Goal: Transaction & Acquisition: Book appointment/travel/reservation

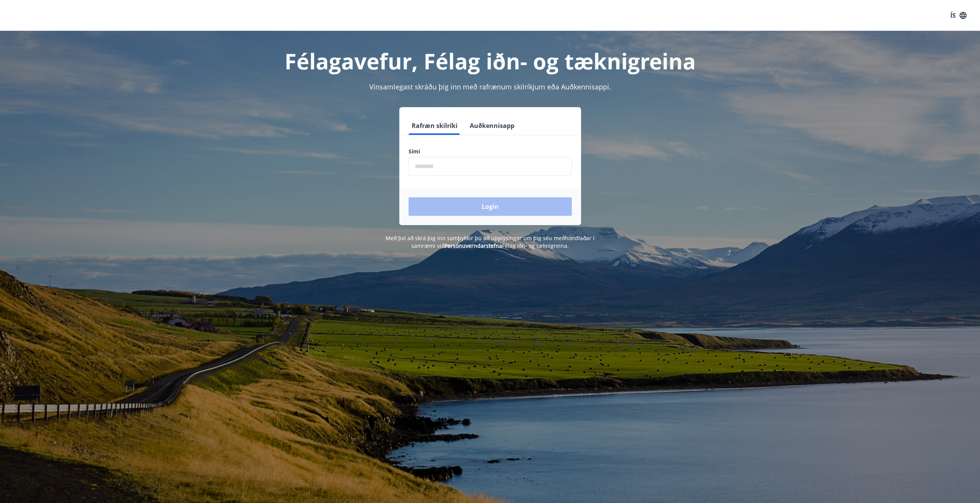
click at [439, 163] on input "phone" at bounding box center [490, 166] width 163 height 19
type input "********"
click at [480, 207] on button "Login" at bounding box center [490, 206] width 163 height 18
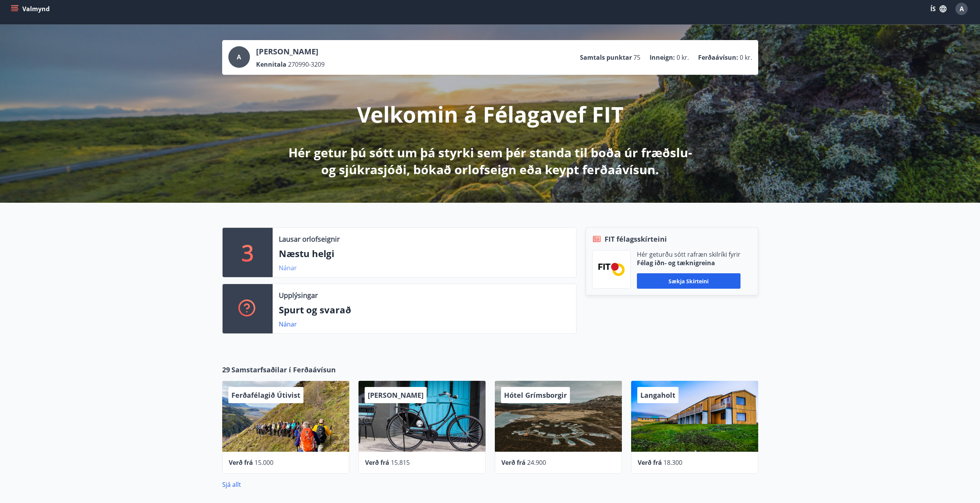
click at [288, 277] on div "3 Lausar orlofseignir Næstu helgi Nánar" at bounding box center [399, 252] width 354 height 50
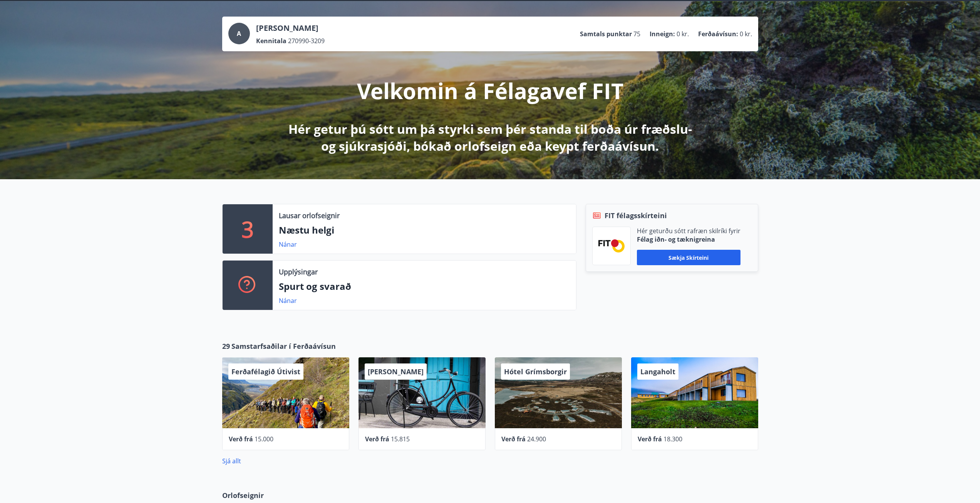
scroll to position [39, 0]
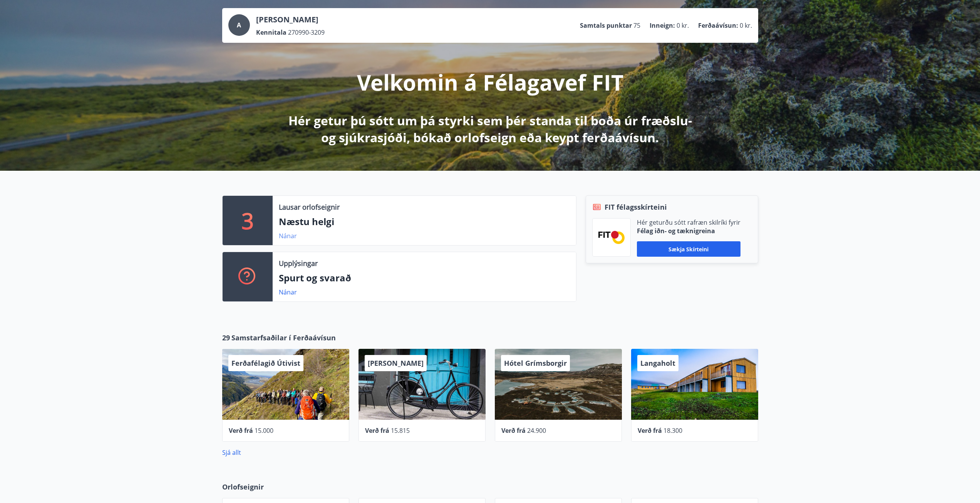
click at [290, 236] on link "Nánar" at bounding box center [288, 235] width 18 height 8
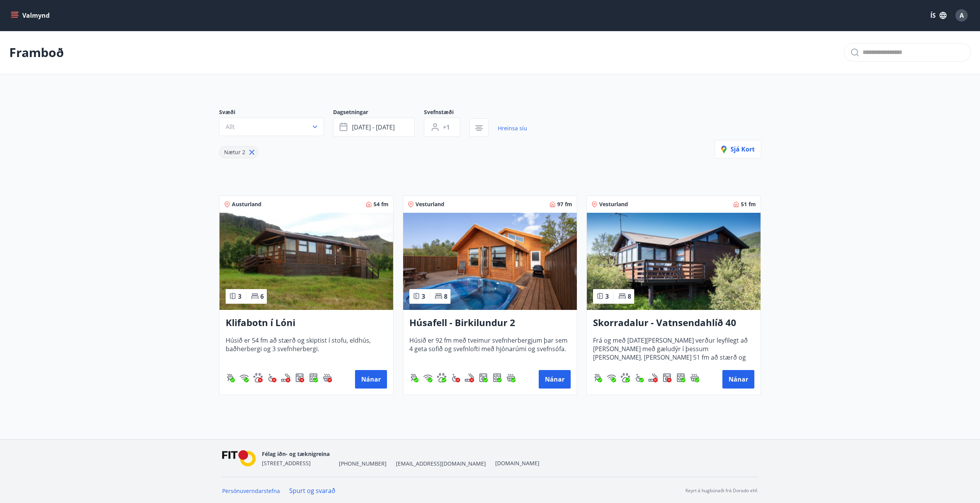
click at [30, 17] on button "Valmynd" at bounding box center [31, 15] width 44 height 14
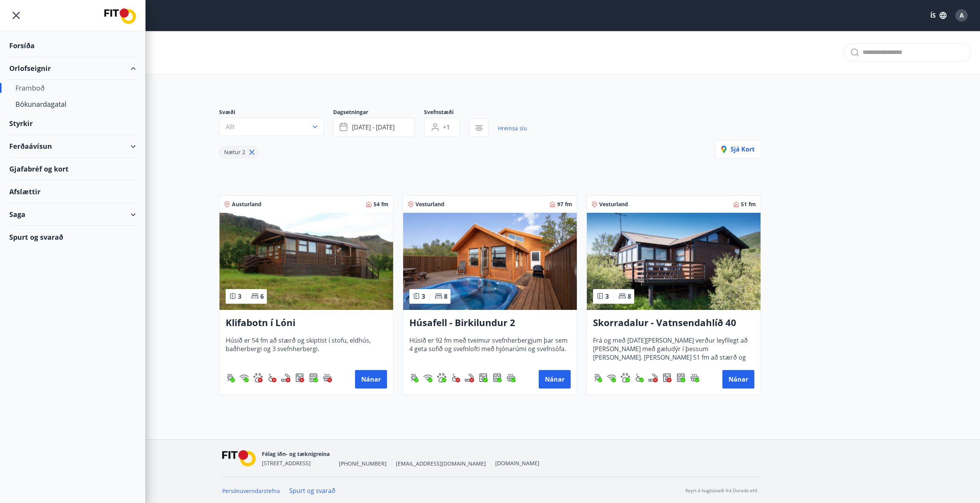
click at [37, 65] on div "Orlofseignir" at bounding box center [72, 68] width 127 height 23
type input "*"
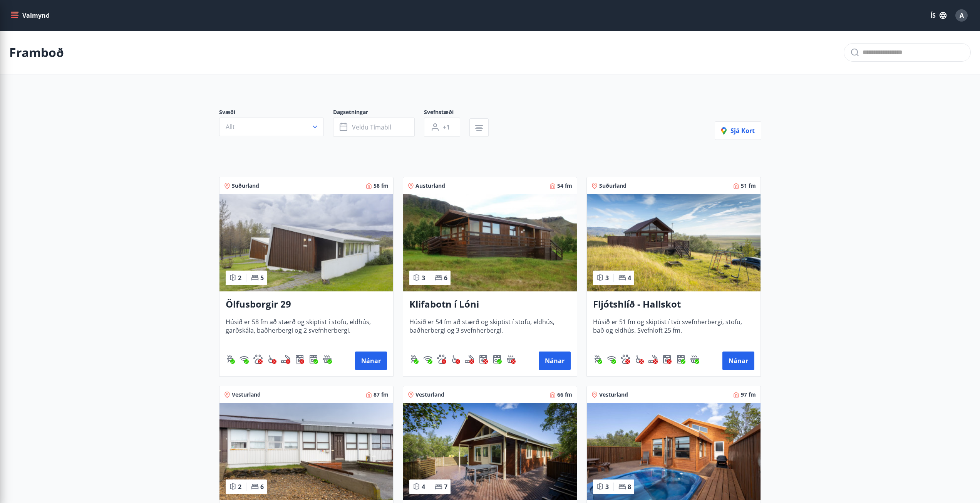
drag, startPoint x: 212, startPoint y: 150, endPoint x: 184, endPoint y: 138, distance: 30.0
drag, startPoint x: 118, startPoint y: 165, endPoint x: 120, endPoint y: 161, distance: 4.2
drag, startPoint x: 153, startPoint y: 180, endPoint x: 268, endPoint y: 168, distance: 115.8
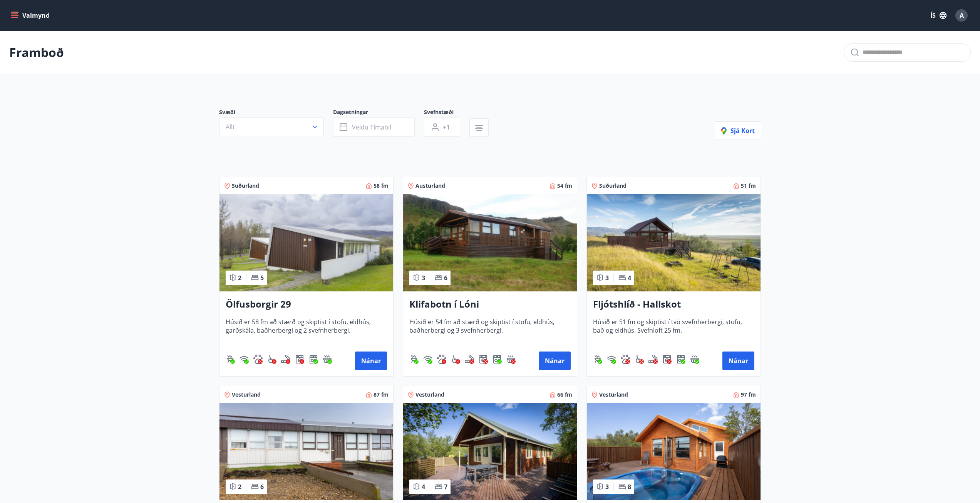
click at [299, 129] on button "Allt" at bounding box center [271, 126] width 105 height 18
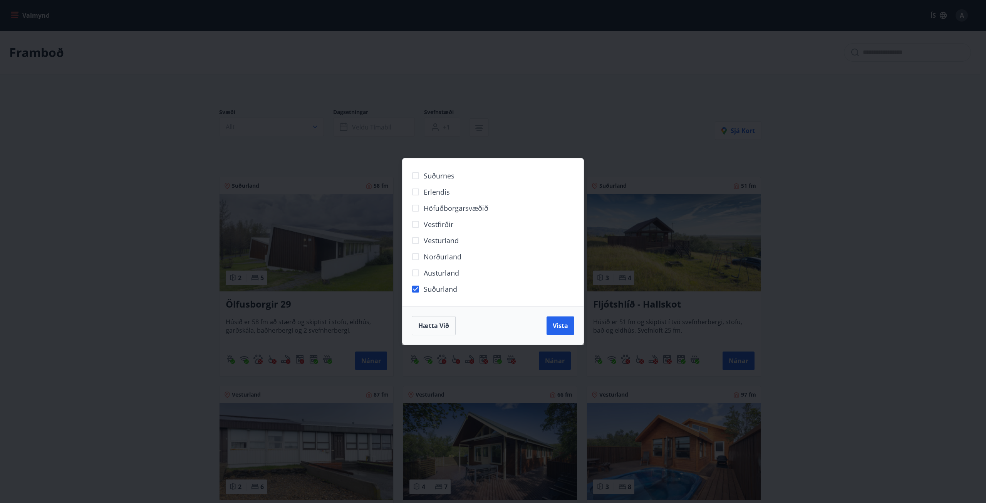
click at [112, 252] on div "Suðurnes Erlendis Höfuðborgarsvæðið [GEOGRAPHIC_DATA] [GEOGRAPHIC_DATA] [GEOGRA…" at bounding box center [493, 251] width 986 height 503
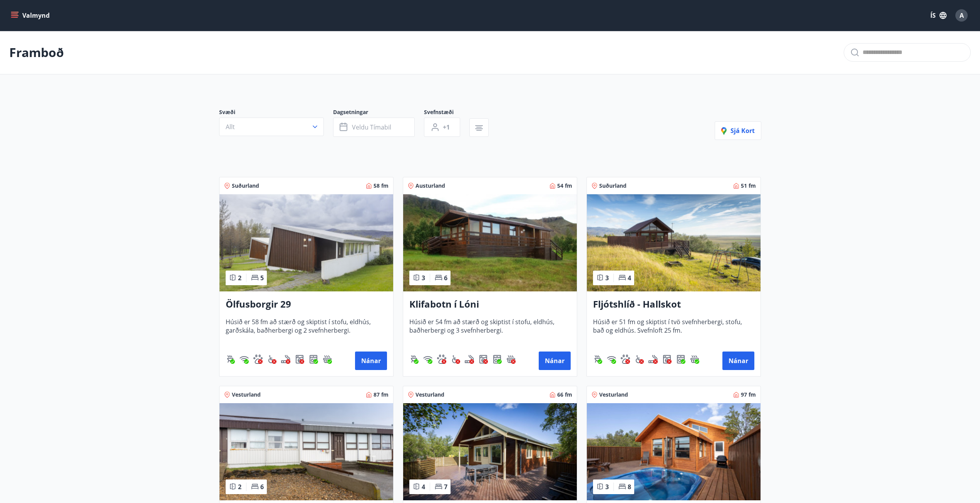
click at [283, 137] on div at bounding box center [358, 138] width 279 height 3
click at [288, 127] on button "Allt" at bounding box center [271, 126] width 105 height 18
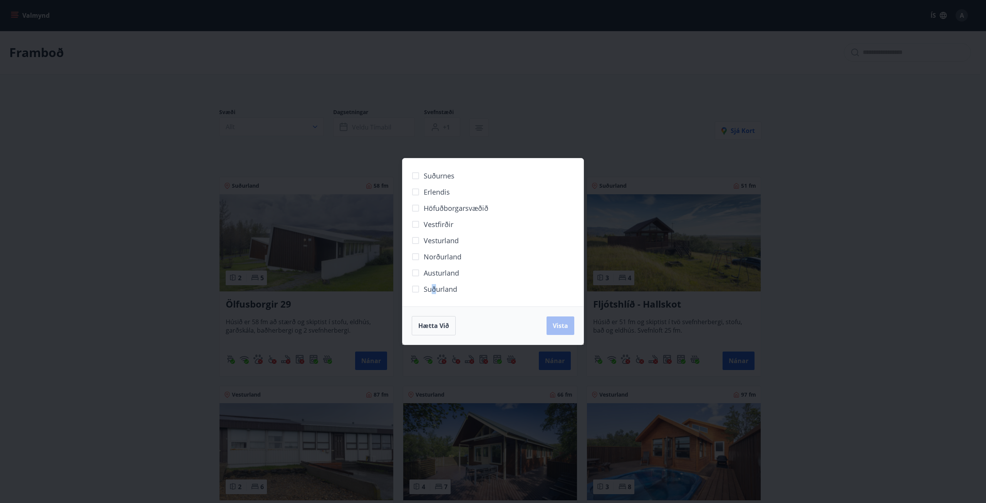
drag, startPoint x: 434, startPoint y: 287, endPoint x: 476, endPoint y: 307, distance: 47.5
click at [434, 287] on span "Suðurland" at bounding box center [441, 289] width 34 height 10
click at [428, 297] on label "Suðurland" at bounding box center [432, 289] width 50 height 16
click at [561, 325] on span "Vista" at bounding box center [560, 325] width 15 height 8
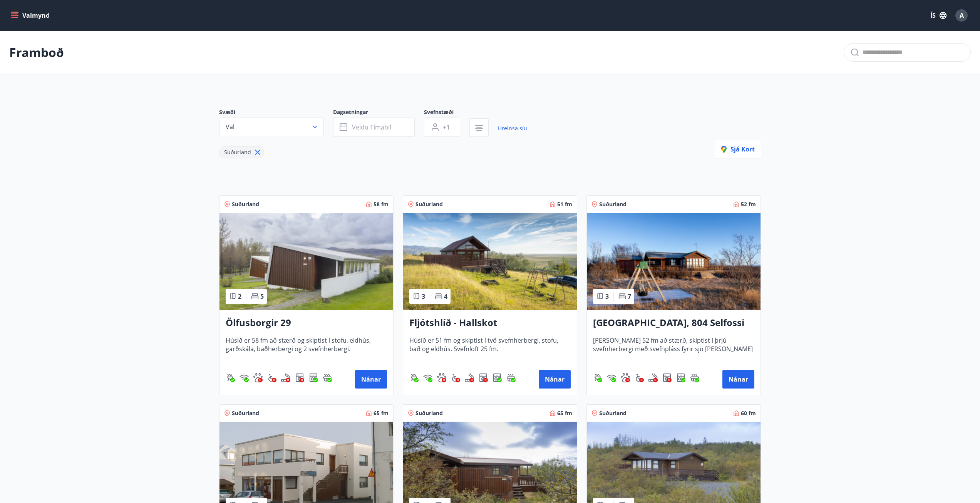
drag, startPoint x: 742, startPoint y: 381, endPoint x: 908, endPoint y: 264, distance: 202.8
click at [751, 381] on button "Nánar" at bounding box center [739, 379] width 32 height 18
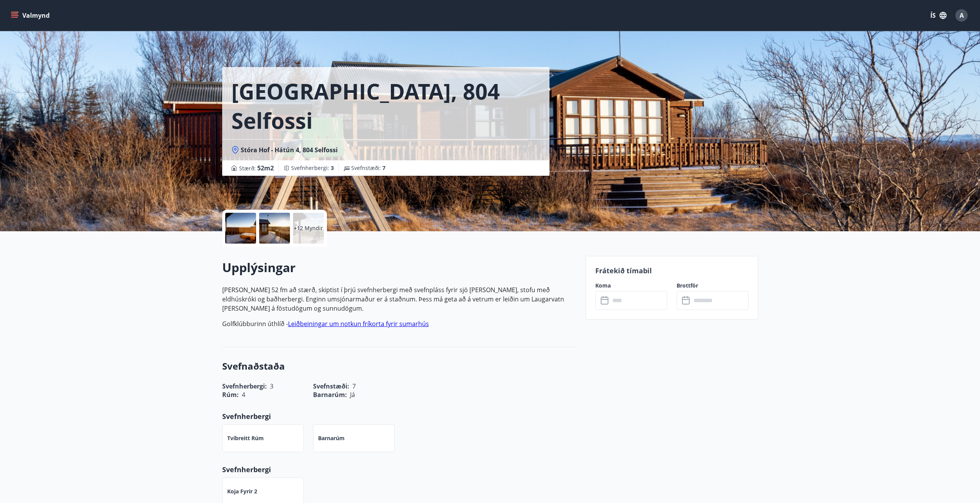
click at [429, 295] on p "[PERSON_NAME] 52 fm að stærð, skiptist í þrjú svefnherbergi með svefnpláss fyri…" at bounding box center [399, 299] width 354 height 28
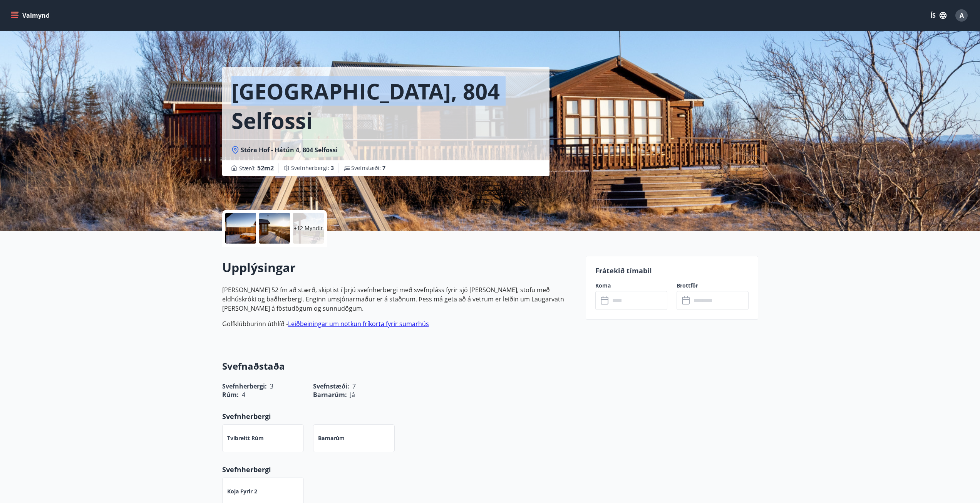
drag, startPoint x: 230, startPoint y: 89, endPoint x: 475, endPoint y: 85, distance: 244.6
click at [471, 79] on div "[GEOGRAPHIC_DATA], 804 Selfossi" at bounding box center [385, 103] width 327 height 72
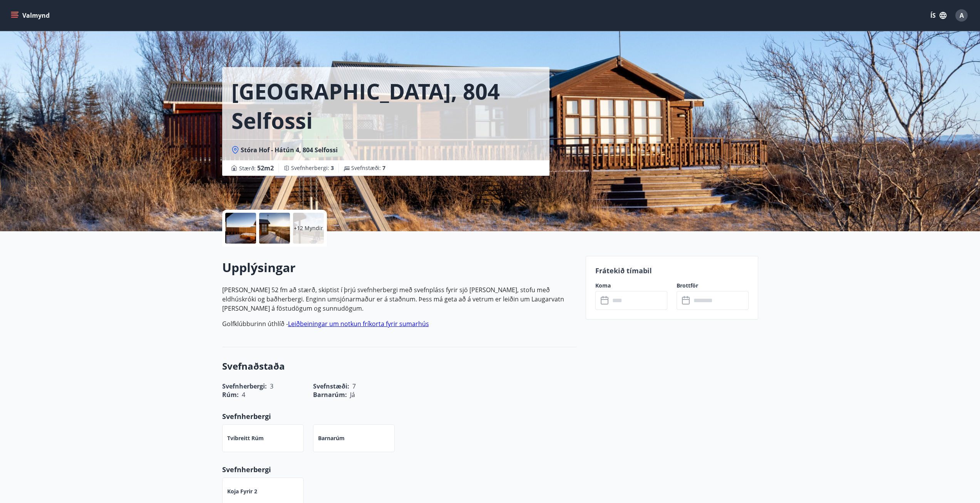
click at [320, 302] on p "[PERSON_NAME] 52 fm að stærð, skiptist í þrjú svefnherbergi með svefnpláss fyri…" at bounding box center [399, 299] width 354 height 28
click at [242, 226] on div at bounding box center [240, 228] width 31 height 31
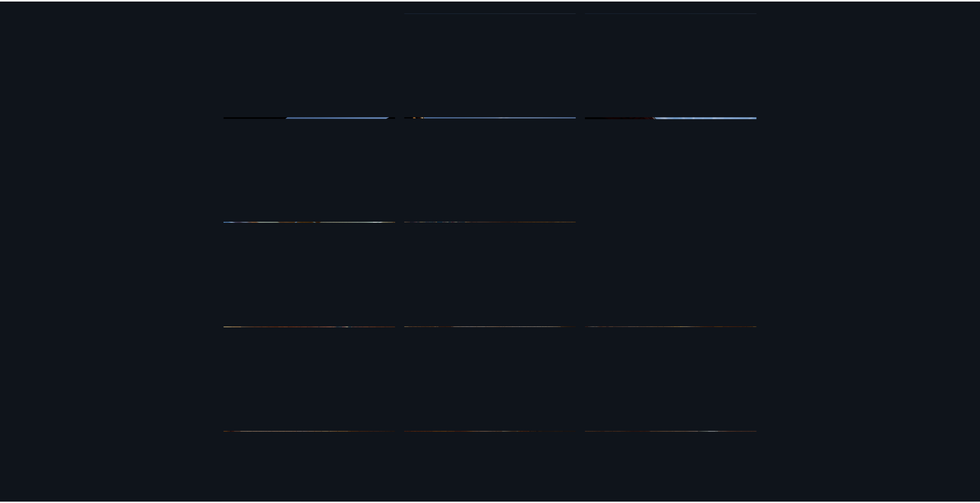
scroll to position [39, 0]
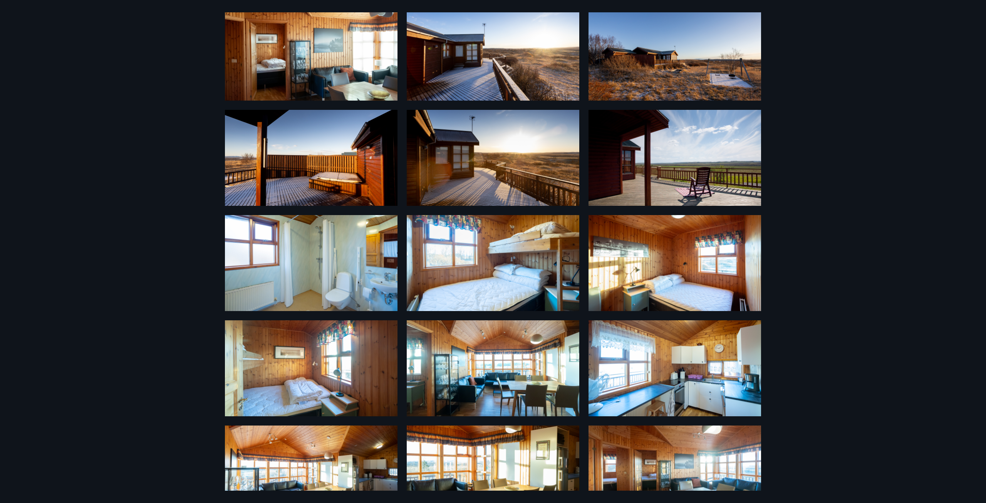
click at [145, 70] on div "18 Myndir" at bounding box center [493, 251] width 986 height 503
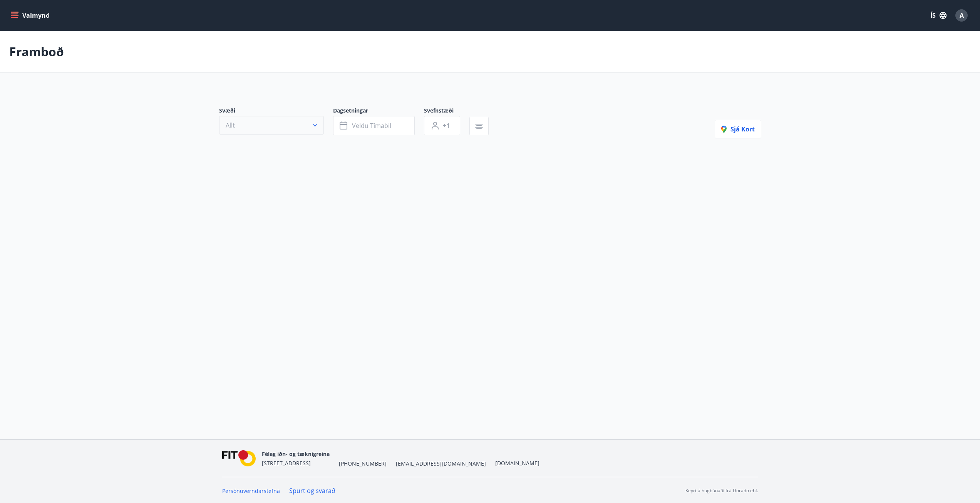
drag, startPoint x: 142, startPoint y: 130, endPoint x: 280, endPoint y: 127, distance: 138.3
click at [164, 127] on main "Framboð Svæði Allt Dagsetningar Veldu tímabil Svefnstæði +1 Sjá kort" at bounding box center [490, 106] width 980 height 151
click at [272, 123] on button "Val" at bounding box center [271, 126] width 105 height 18
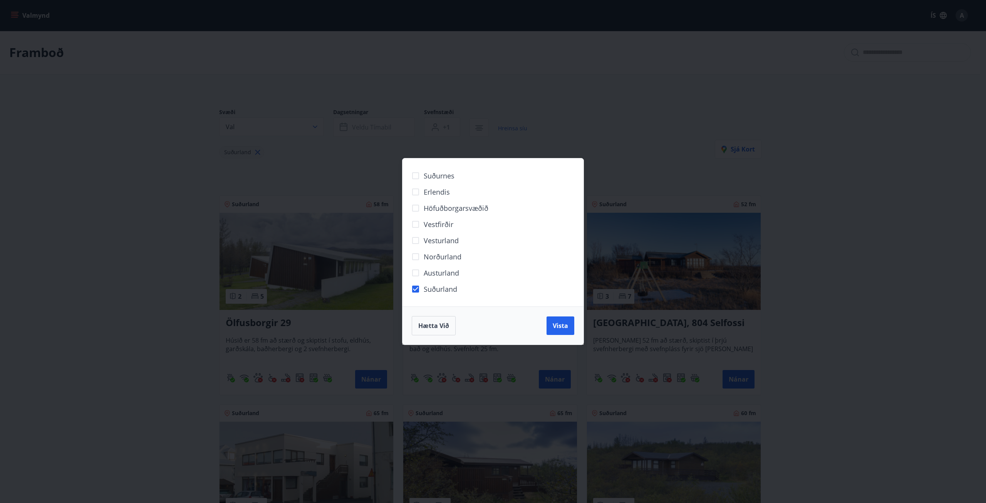
drag, startPoint x: 140, startPoint y: 195, endPoint x: 170, endPoint y: 188, distance: 31.1
click at [146, 191] on div "Suðurnes Erlendis Höfuðborgarsvæðið [GEOGRAPHIC_DATA] [GEOGRAPHIC_DATA] [GEOGRA…" at bounding box center [493, 251] width 986 height 503
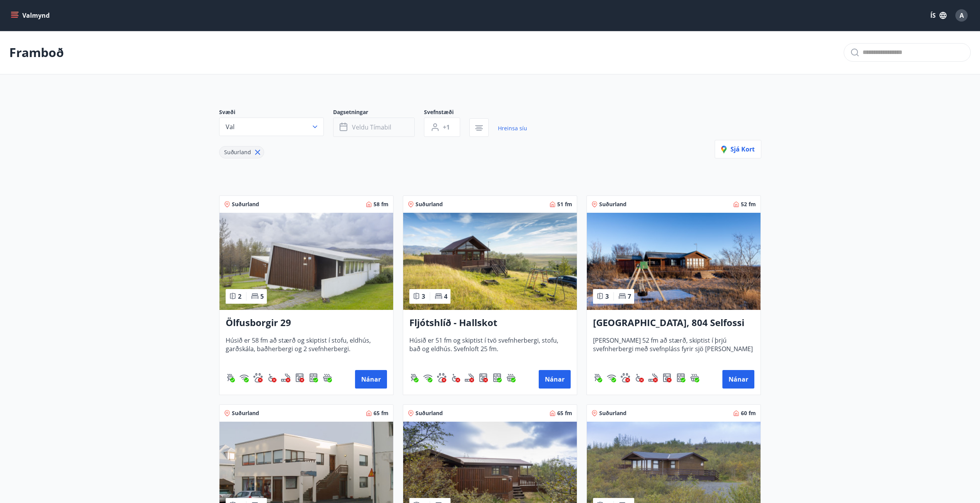
click at [374, 130] on span "Veldu tímabil" at bounding box center [371, 127] width 39 height 8
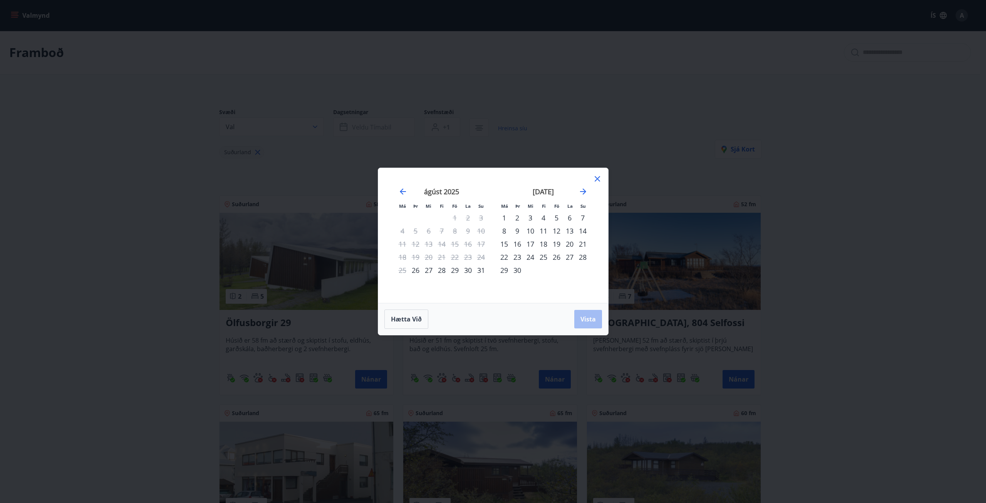
drag, startPoint x: 162, startPoint y: 213, endPoint x: 186, endPoint y: 230, distance: 29.8
click at [160, 213] on div "Má Þr Mi Fi Fö La Su Má Þr Mi Fi Fö La Su [DATE] 1 2 3 4 5 6 7 8 9 10 11 12 13 …" at bounding box center [493, 251] width 986 height 503
click at [147, 219] on div "Má Þr Mi Fi Fö La Su Má Þr Mi Fi Fö La Su [DATE] 1 2 3 4 5 6 7 8 9 10 11 12 13 …" at bounding box center [493, 251] width 986 height 503
click at [596, 177] on icon at bounding box center [597, 178] width 5 height 5
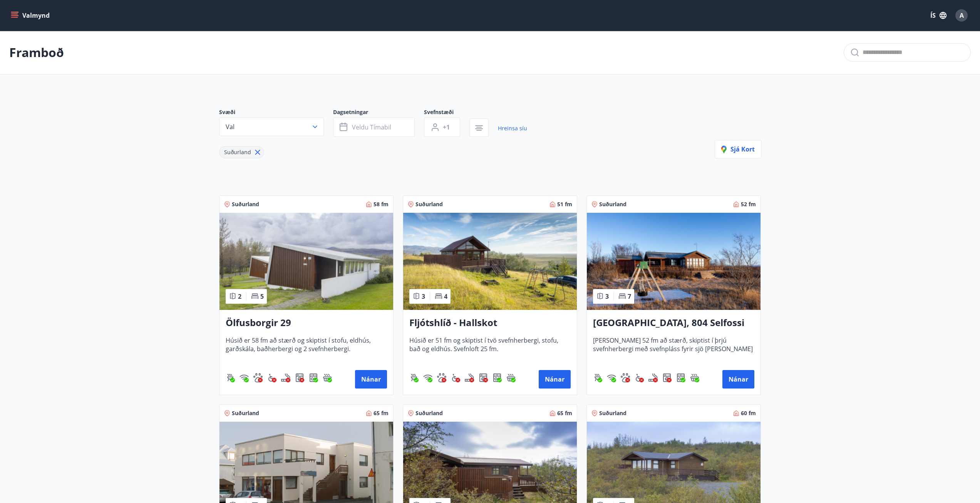
drag, startPoint x: 121, startPoint y: 297, endPoint x: 168, endPoint y: 191, distance: 115.5
drag, startPoint x: 132, startPoint y: 216, endPoint x: 163, endPoint y: 191, distance: 39.5
click at [396, 127] on button "Veldu tímabil" at bounding box center [374, 126] width 82 height 19
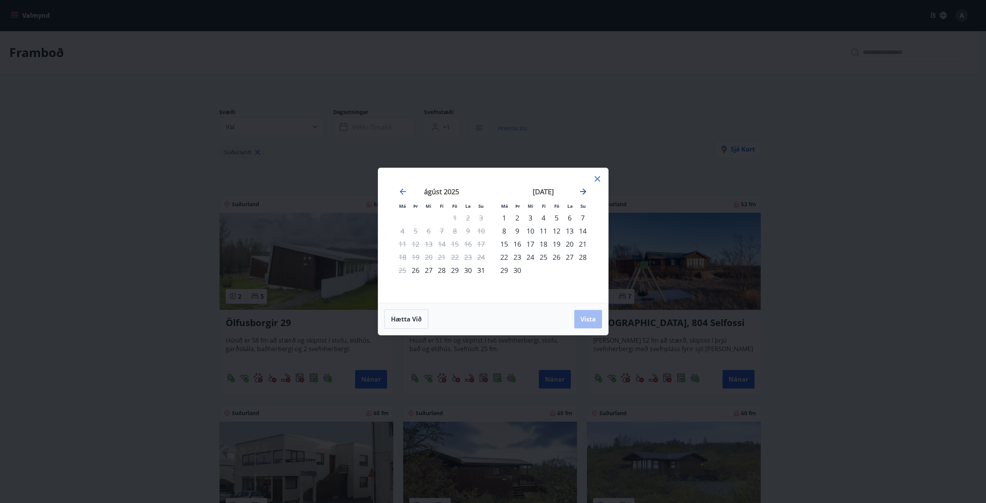
click at [586, 193] on icon "Move forward to switch to the next month." at bounding box center [582, 191] width 9 height 9
click at [553, 259] on div "24" at bounding box center [556, 256] width 13 height 13
click at [557, 242] on div "17" at bounding box center [556, 243] width 13 height 13
click at [584, 244] on div "19" at bounding box center [582, 243] width 13 height 13
click at [558, 258] on div "24" at bounding box center [556, 256] width 13 height 13
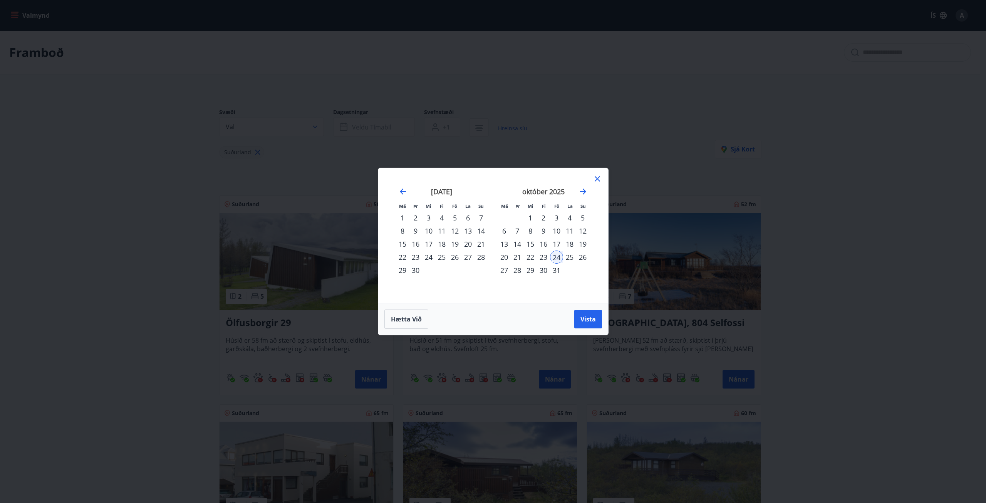
click at [556, 245] on div "17" at bounding box center [556, 243] width 13 height 13
click at [589, 241] on div "19" at bounding box center [582, 243] width 13 height 13
click at [587, 320] on span "Vista" at bounding box center [587, 319] width 15 height 8
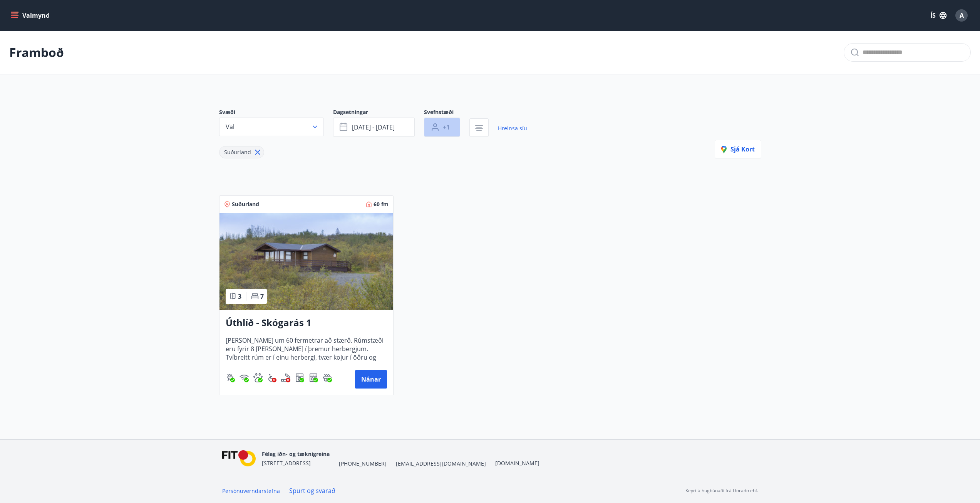
click at [449, 133] on button "+1" at bounding box center [442, 126] width 36 height 19
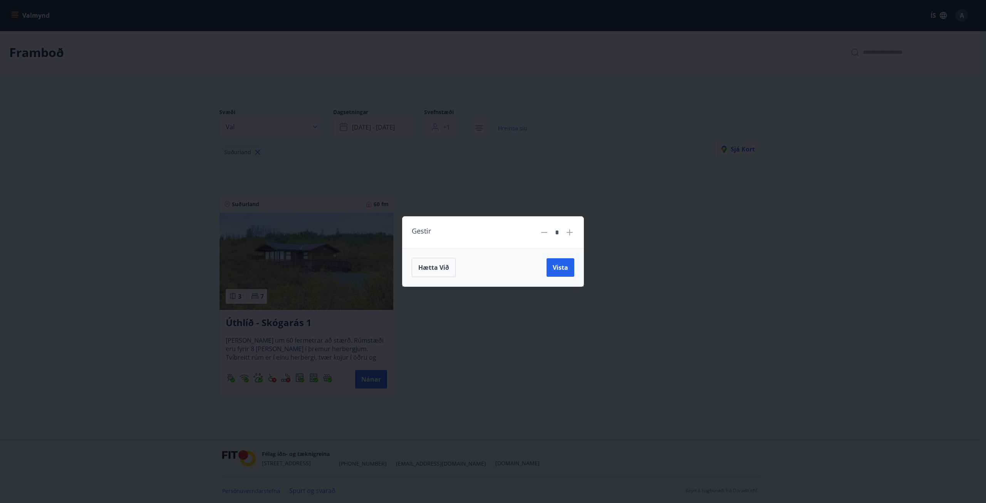
click at [570, 232] on icon at bounding box center [569, 232] width 1 height 1
type input "*"
click at [563, 268] on span "Vista" at bounding box center [560, 267] width 15 height 8
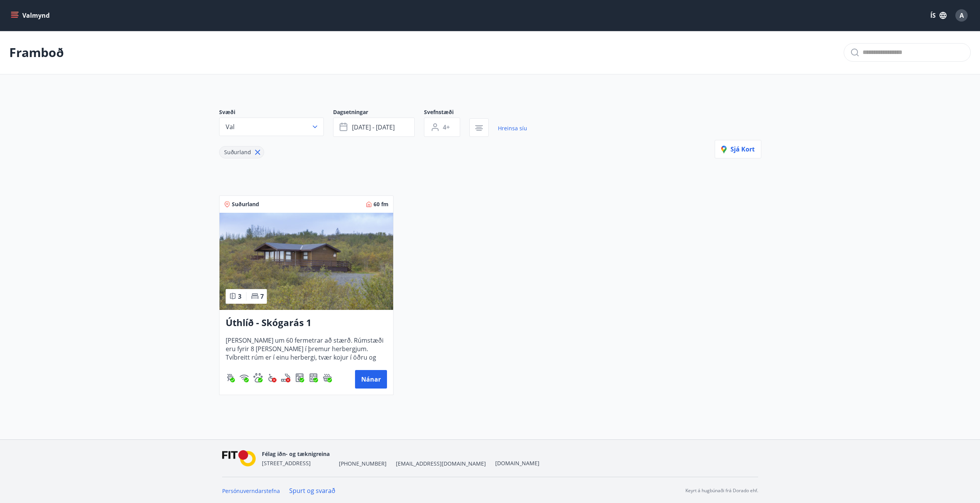
click at [493, 336] on div "Suðurland 60 fm 3 7 Úthlíð - Skógarás 1 [PERSON_NAME] um 60 fermetrar að stærð.…" at bounding box center [486, 290] width 552 height 209
click at [529, 319] on div "Suðurland 60 fm 3 7 Úthlíð - Skógarás 1 [PERSON_NAME] um 60 fermetrar að stærð.…" at bounding box center [486, 290] width 552 height 209
click at [377, 383] on button "Nánar" at bounding box center [371, 379] width 32 height 18
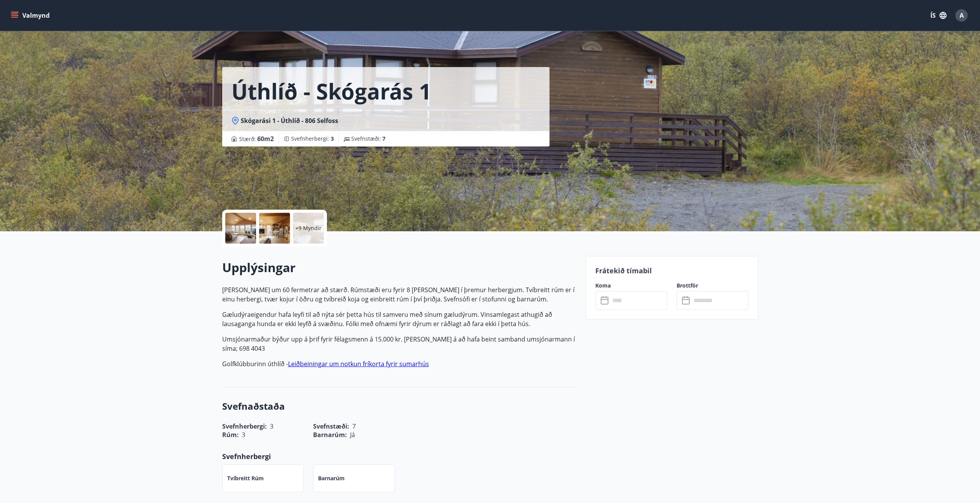
click at [243, 230] on div at bounding box center [240, 228] width 31 height 31
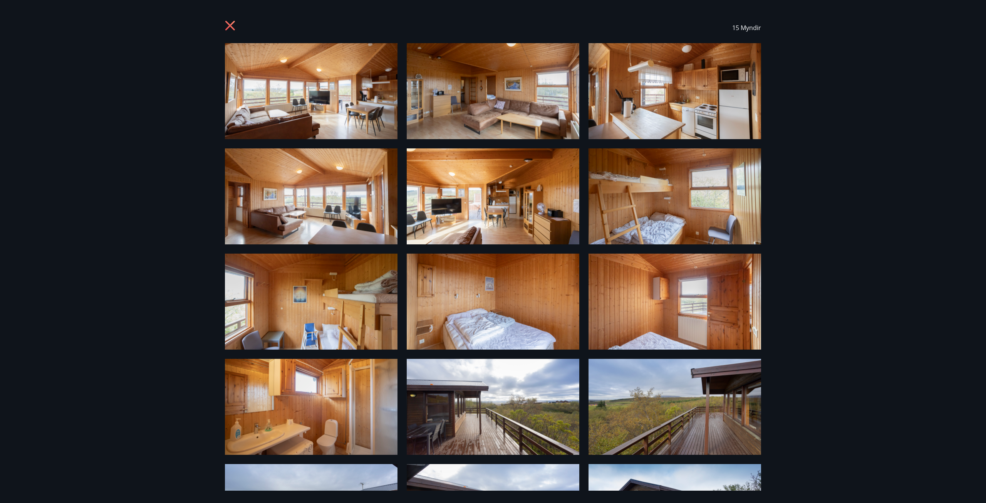
click at [361, 92] on img at bounding box center [311, 91] width 173 height 96
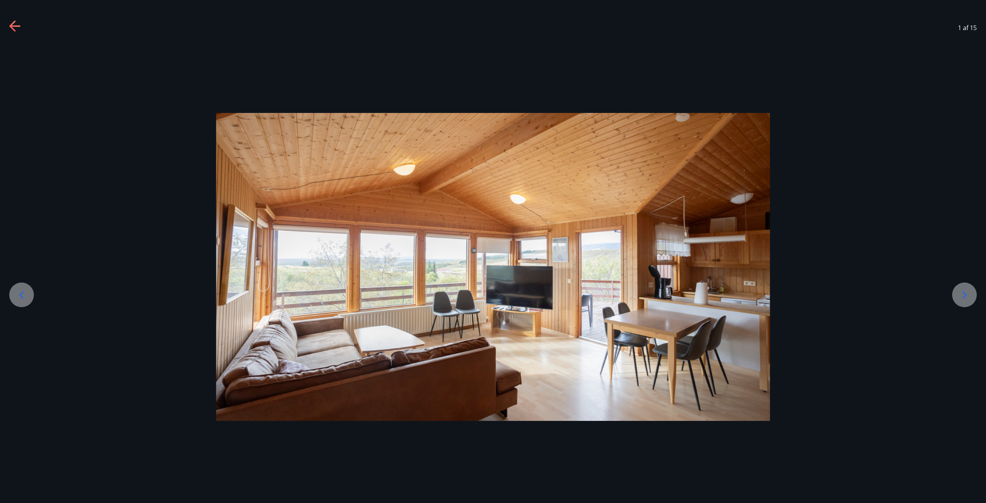
click at [967, 289] on icon at bounding box center [964, 294] width 12 height 12
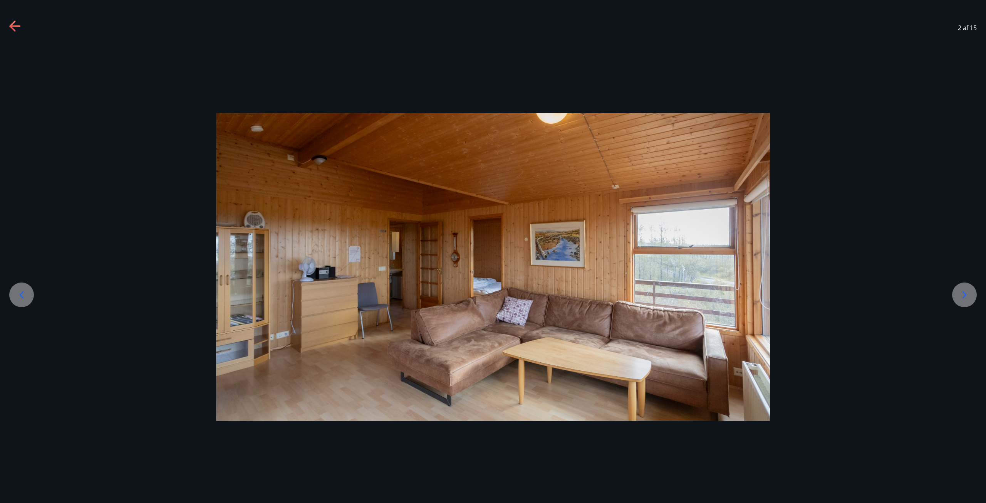
click at [960, 296] on icon at bounding box center [964, 294] width 12 height 12
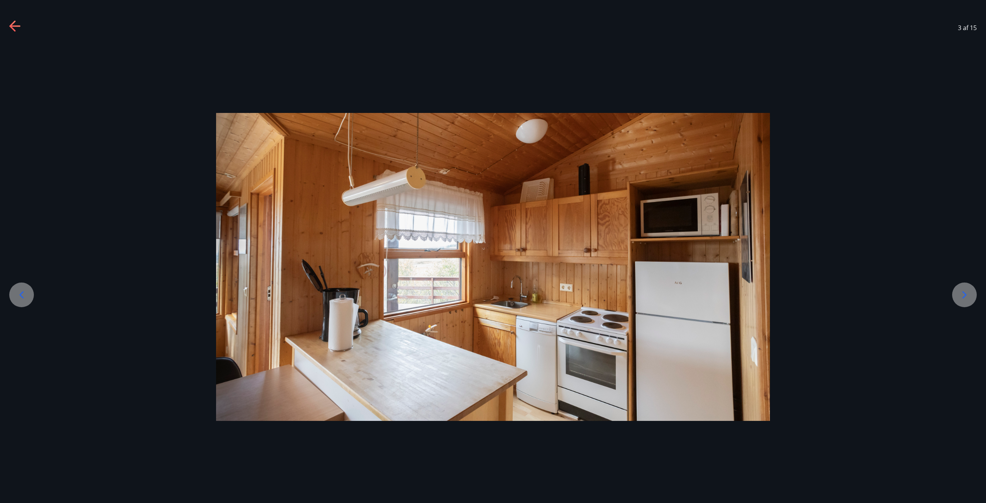
click at [960, 296] on icon at bounding box center [964, 294] width 12 height 12
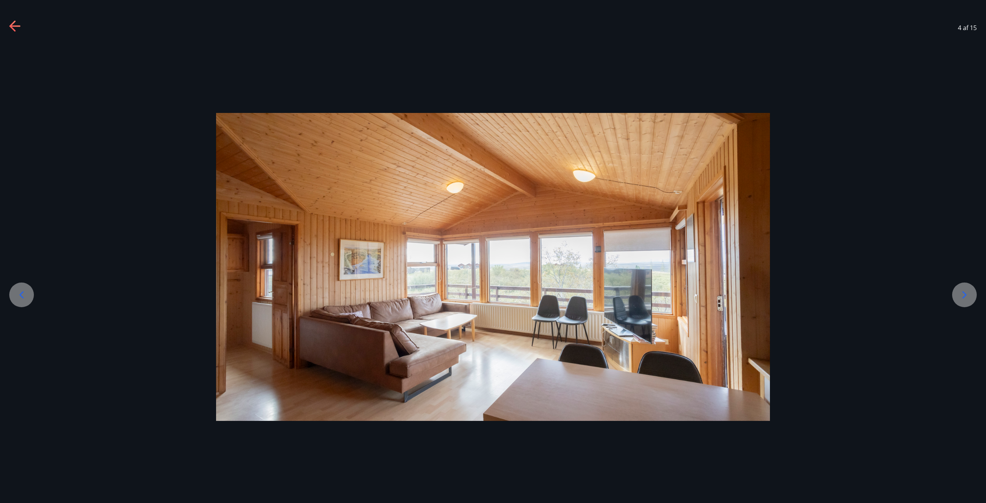
click at [960, 296] on icon at bounding box center [964, 294] width 12 height 12
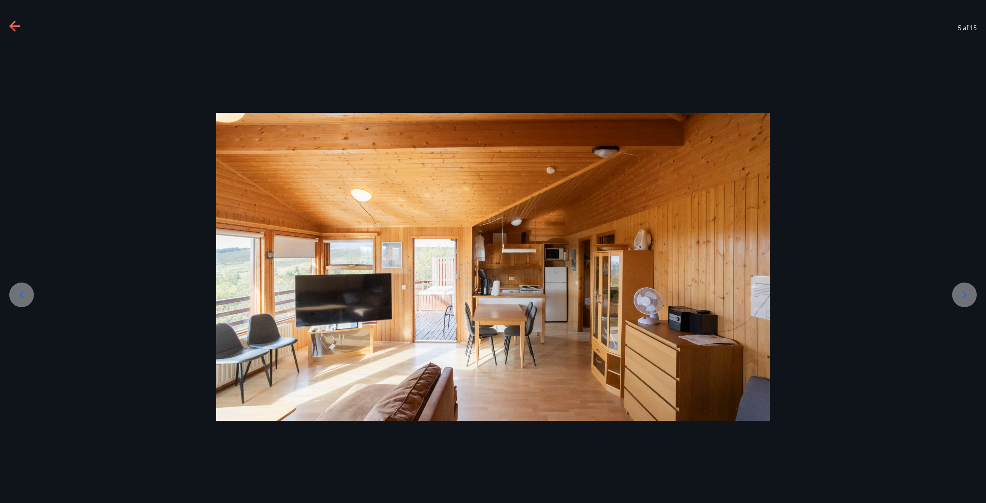
click at [960, 296] on icon at bounding box center [964, 294] width 12 height 12
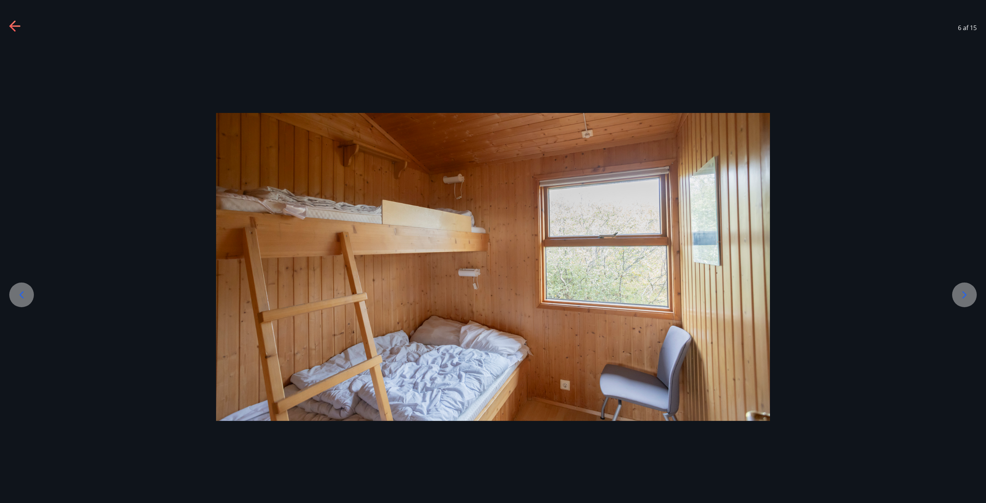
click at [960, 296] on icon at bounding box center [964, 294] width 12 height 12
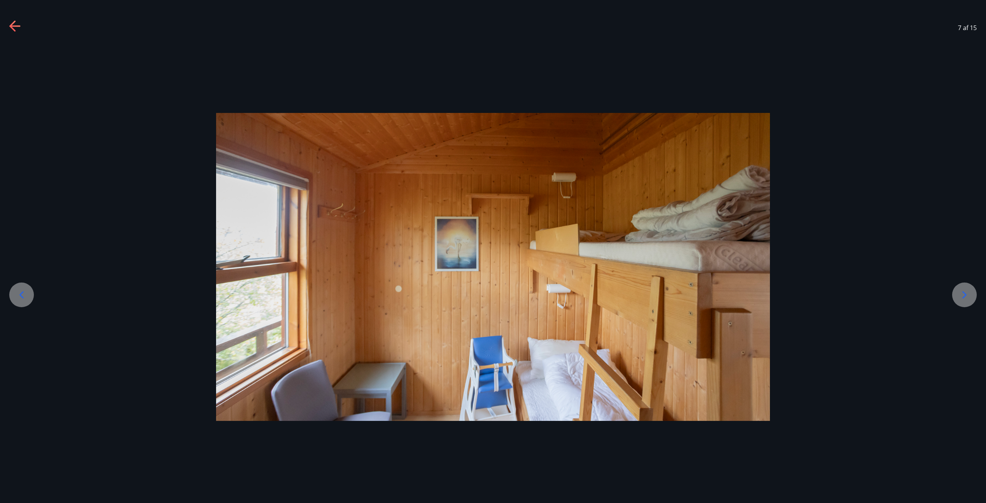
click at [960, 296] on icon at bounding box center [964, 294] width 12 height 12
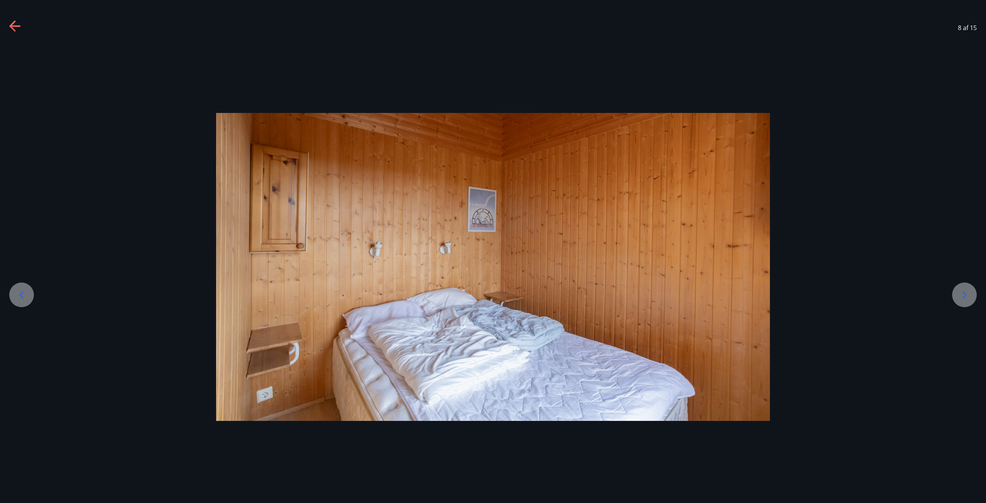
click at [960, 296] on icon at bounding box center [964, 294] width 12 height 12
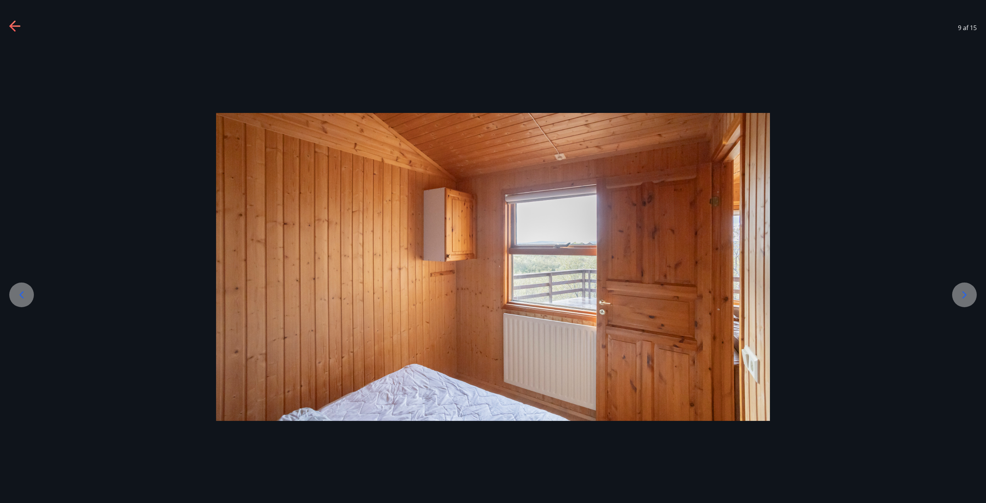
click at [960, 296] on icon at bounding box center [964, 294] width 12 height 12
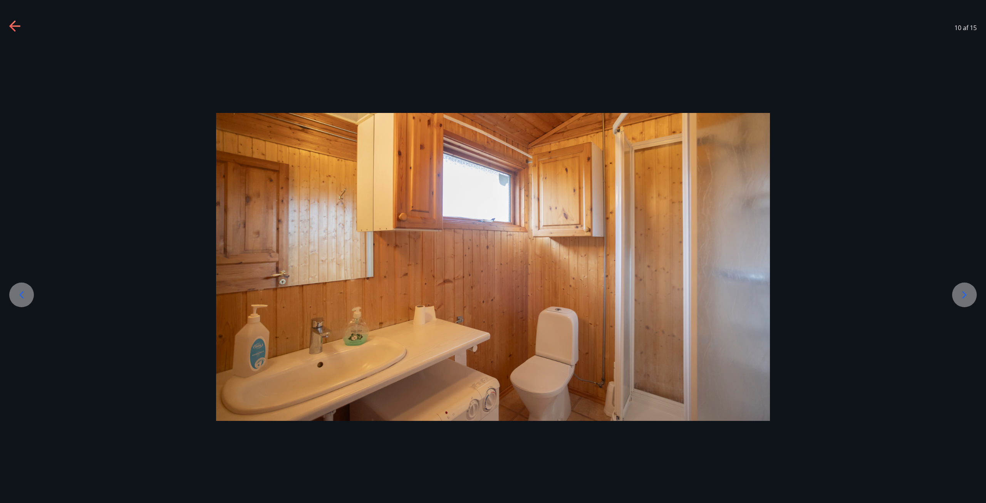
click at [960, 296] on icon at bounding box center [964, 294] width 12 height 12
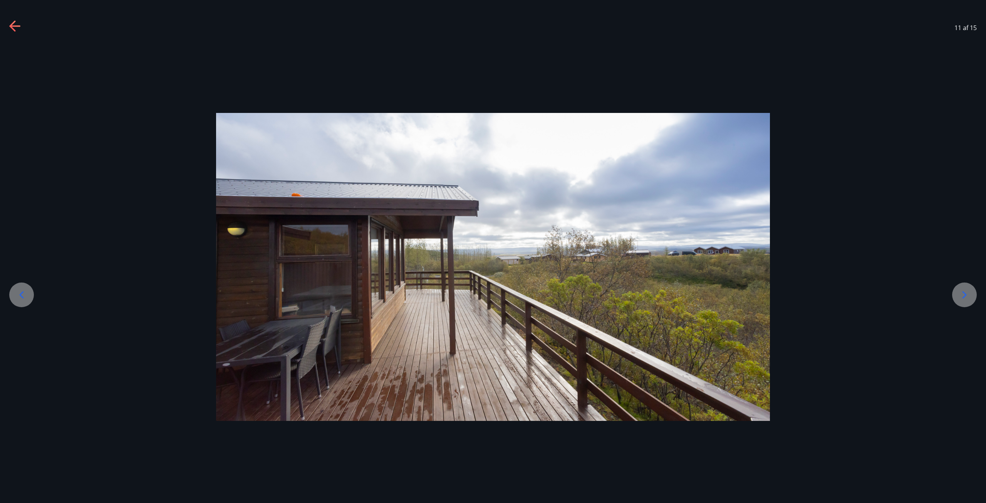
click at [960, 296] on icon at bounding box center [964, 294] width 12 height 12
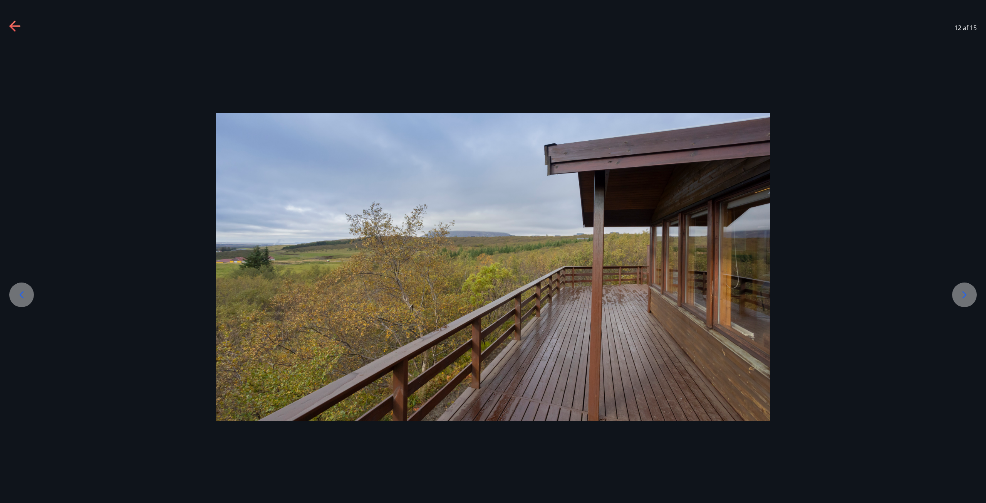
click at [960, 296] on icon at bounding box center [964, 294] width 12 height 12
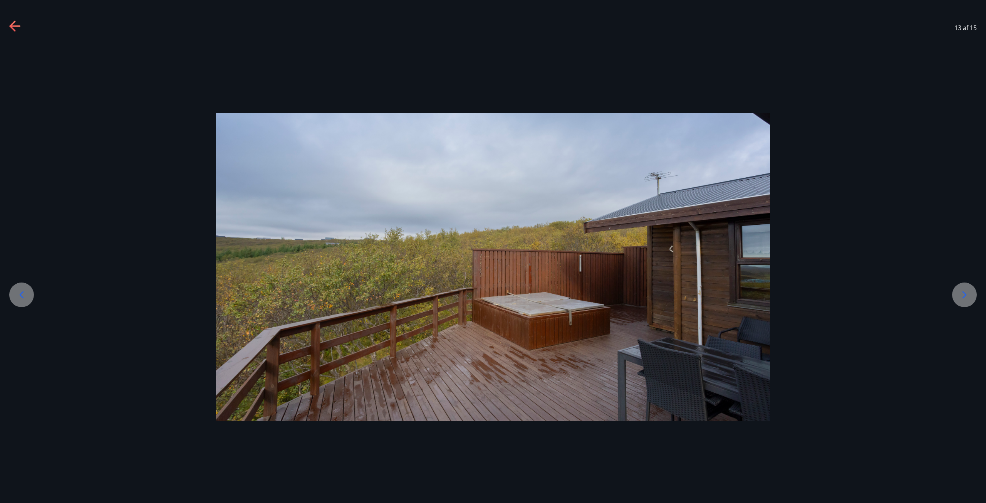
click at [960, 296] on icon at bounding box center [964, 294] width 12 height 12
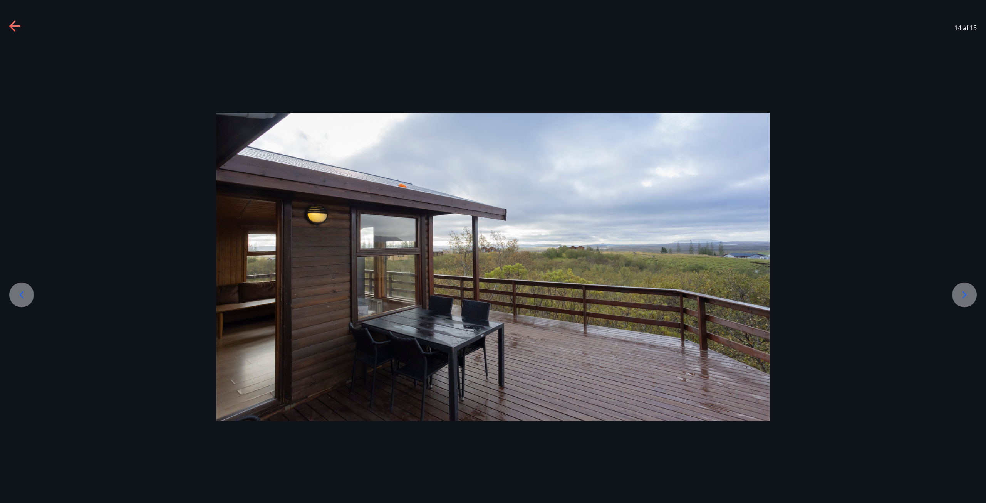
click at [18, 300] on icon at bounding box center [21, 294] width 12 height 12
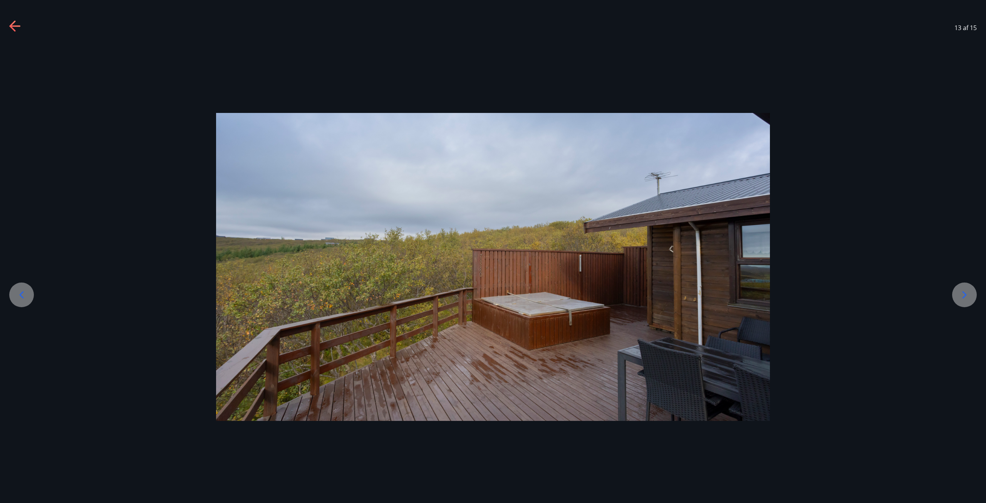
click at [963, 292] on icon at bounding box center [964, 294] width 4 height 7
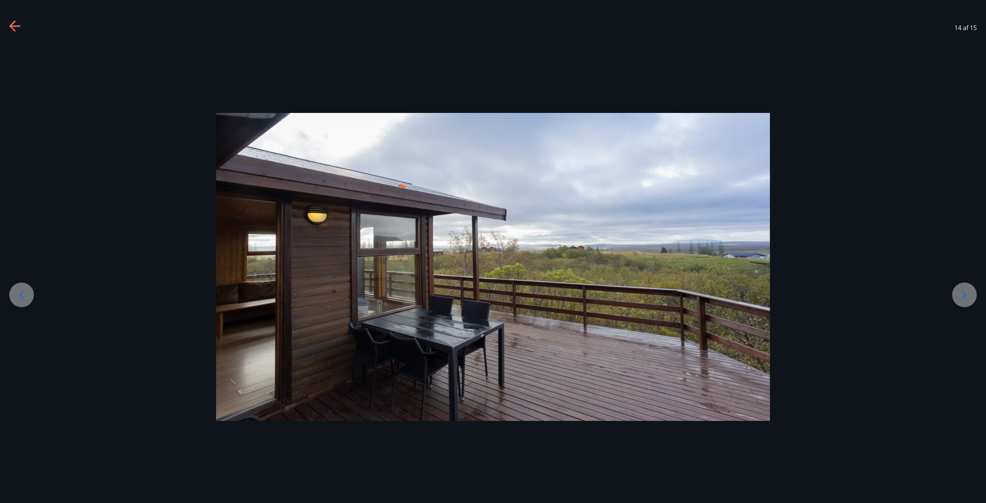
click at [963, 292] on icon at bounding box center [964, 294] width 4 height 7
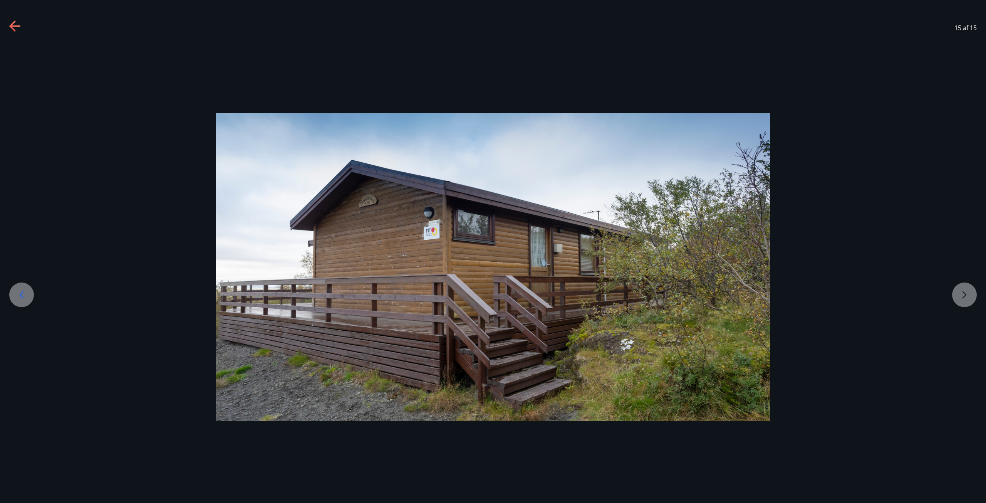
click at [963, 292] on div at bounding box center [493, 267] width 986 height 308
click at [971, 295] on div at bounding box center [493, 267] width 986 height 308
click at [964, 294] on div at bounding box center [493, 267] width 986 height 308
click at [901, 248] on div at bounding box center [493, 267] width 986 height 308
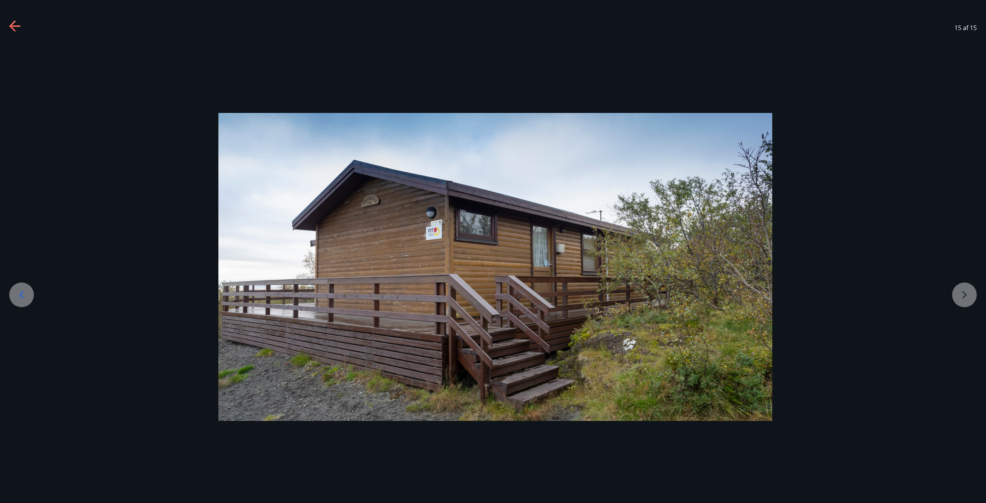
click at [12, 27] on icon at bounding box center [14, 26] width 11 height 2
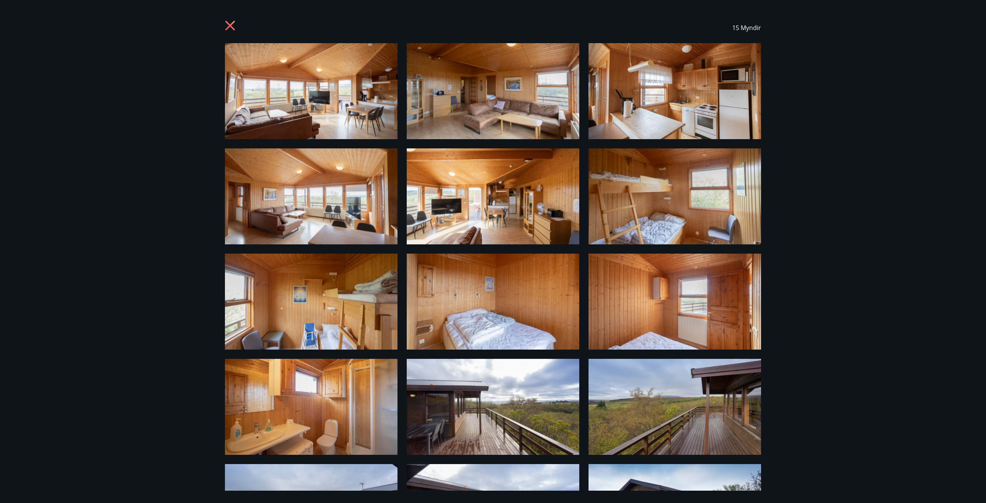
click at [313, 97] on img at bounding box center [311, 91] width 173 height 96
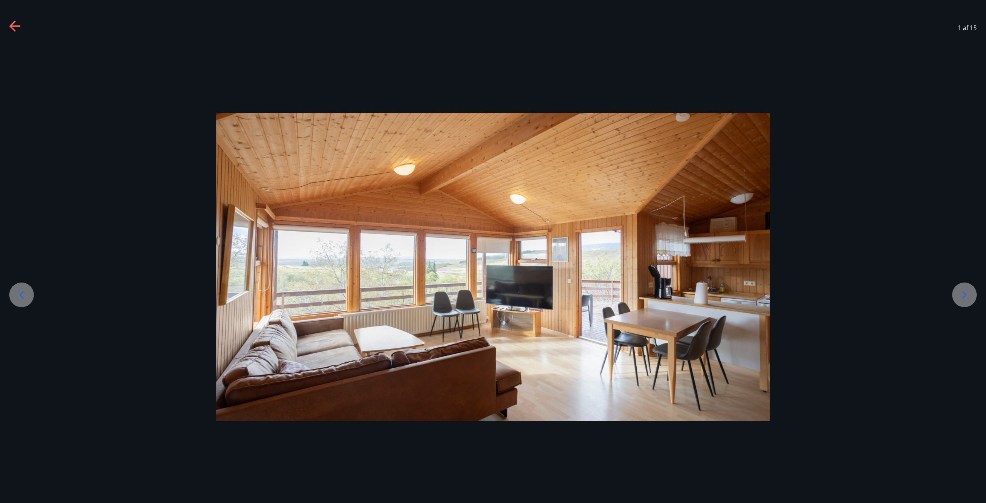
click at [961, 297] on icon at bounding box center [964, 294] width 12 height 12
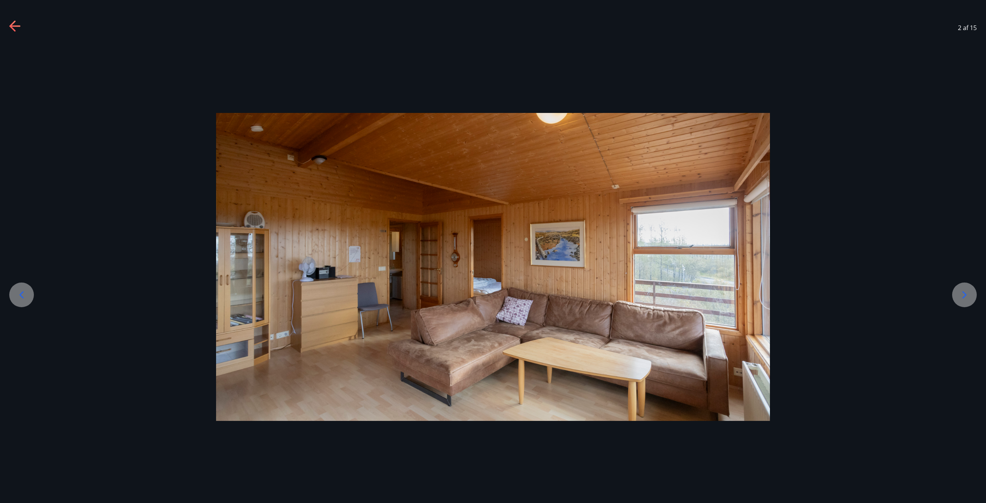
click at [962, 293] on icon at bounding box center [964, 294] width 12 height 12
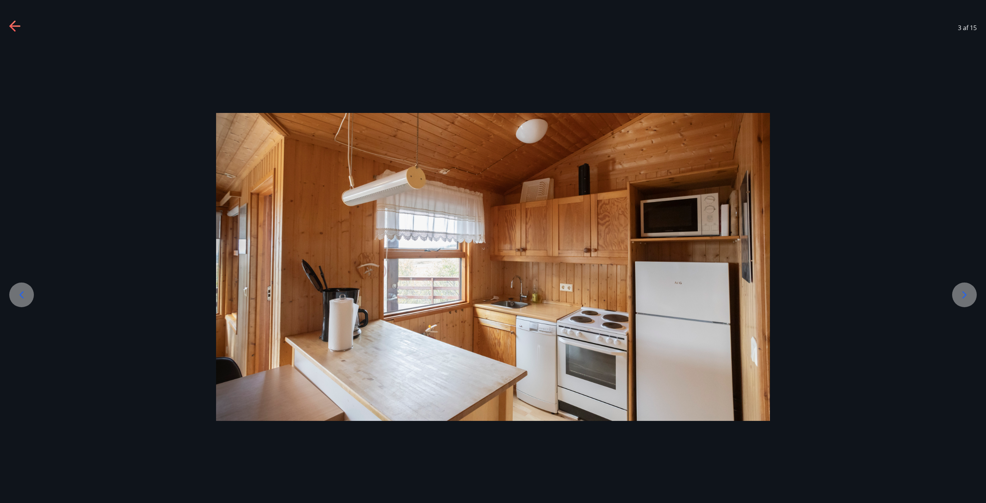
click at [969, 293] on icon at bounding box center [964, 294] width 12 height 12
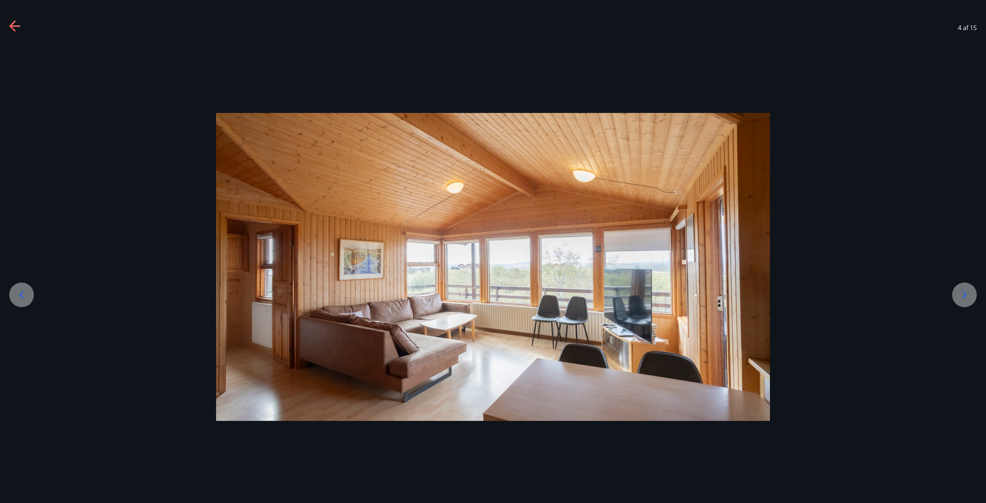
click at [957, 295] on div at bounding box center [964, 294] width 25 height 25
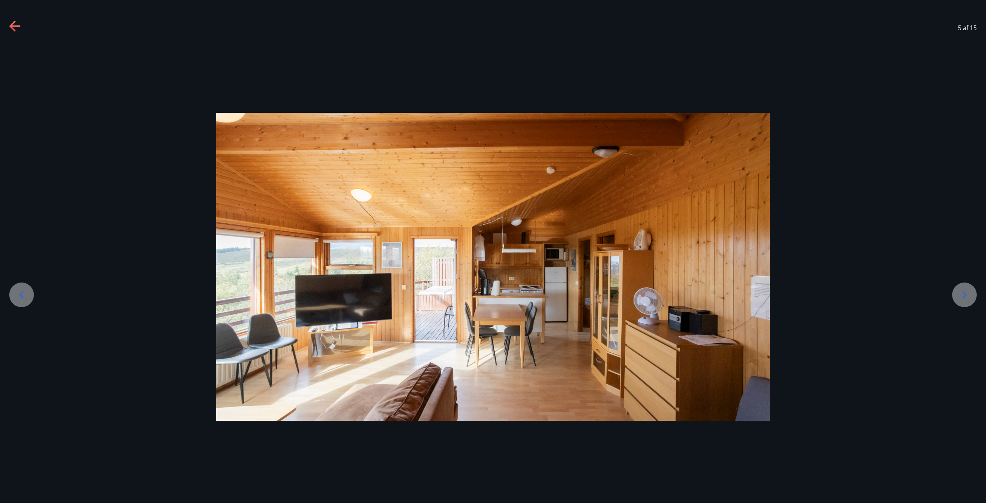
drag, startPoint x: 964, startPoint y: 293, endPoint x: 952, endPoint y: 288, distance: 12.9
click at [963, 293] on icon at bounding box center [964, 294] width 12 height 12
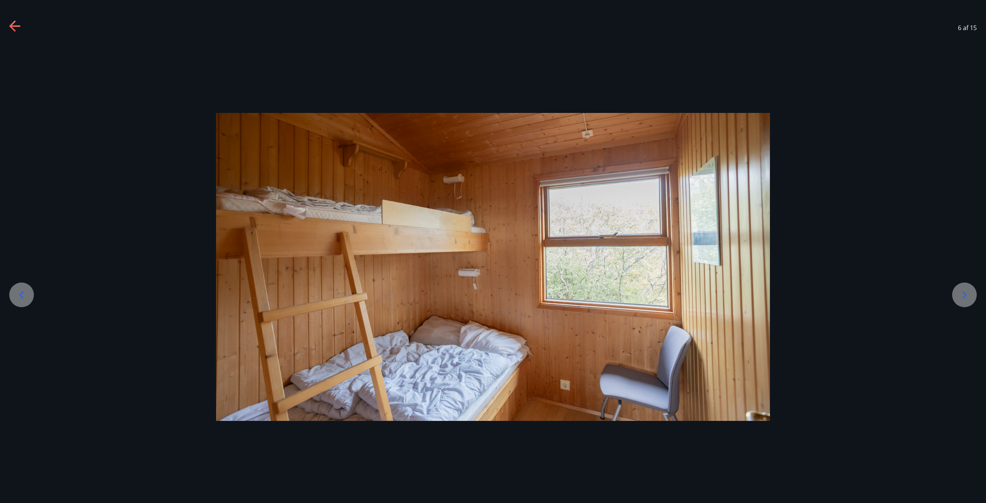
click at [6, 15] on div "6 af 15" at bounding box center [493, 27] width 986 height 31
click at [8, 32] on div "6 af 15" at bounding box center [493, 27] width 986 height 31
click at [20, 27] on icon at bounding box center [15, 26] width 12 height 12
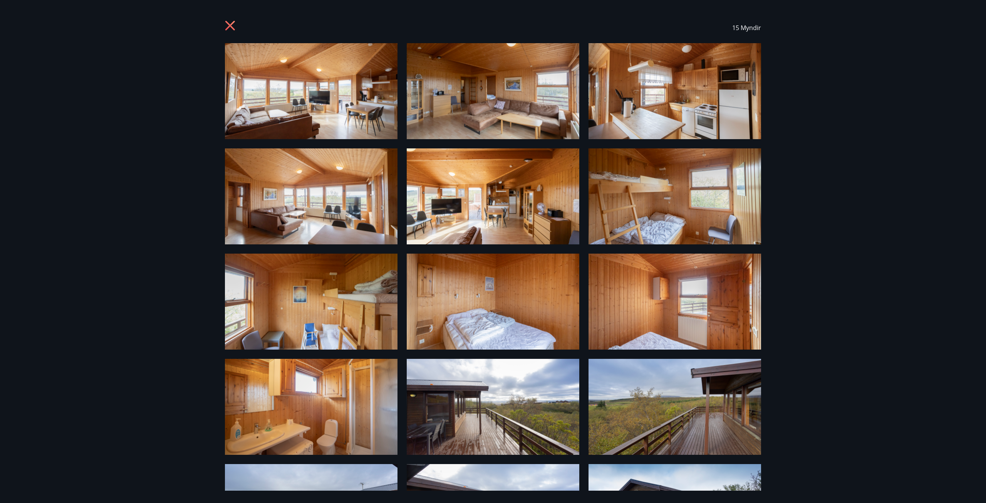
click at [136, 150] on div "15 Myndir" at bounding box center [493, 251] width 986 height 503
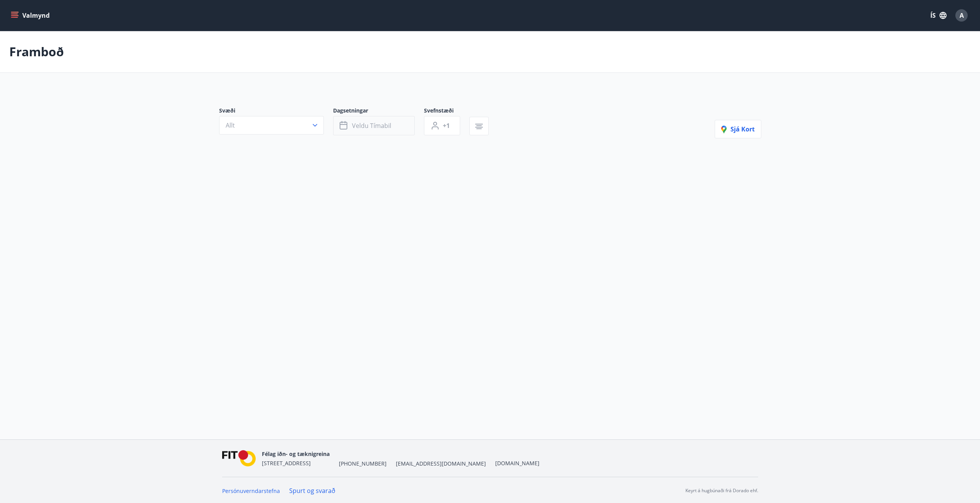
type input "*"
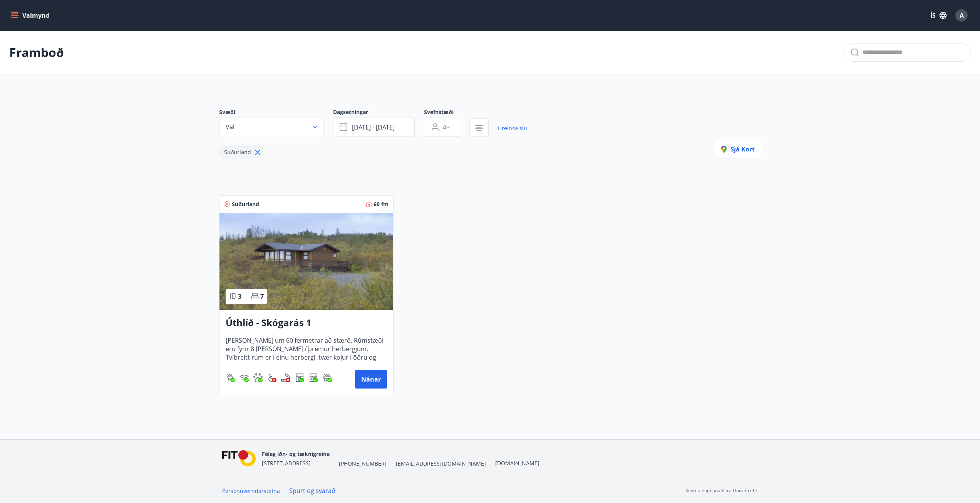
click at [330, 263] on img at bounding box center [307, 261] width 174 height 97
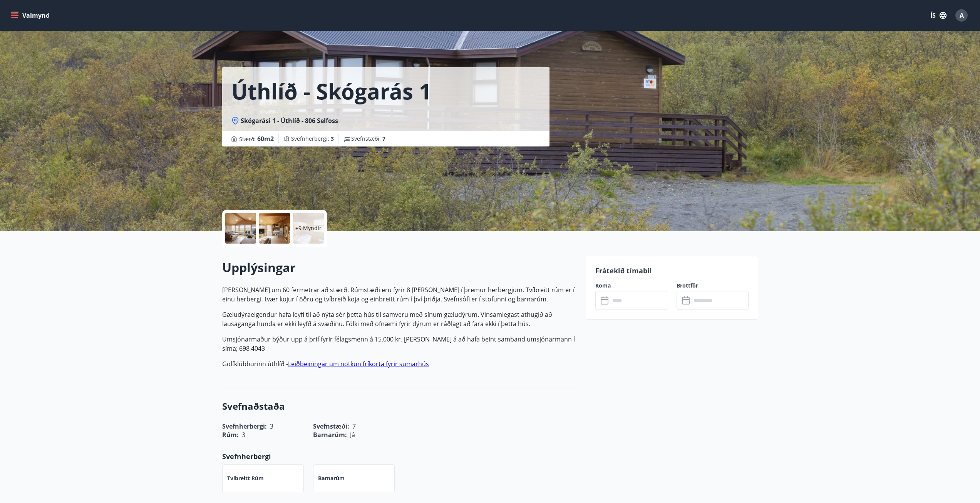
drag, startPoint x: 150, startPoint y: 269, endPoint x: 162, endPoint y: 148, distance: 121.5
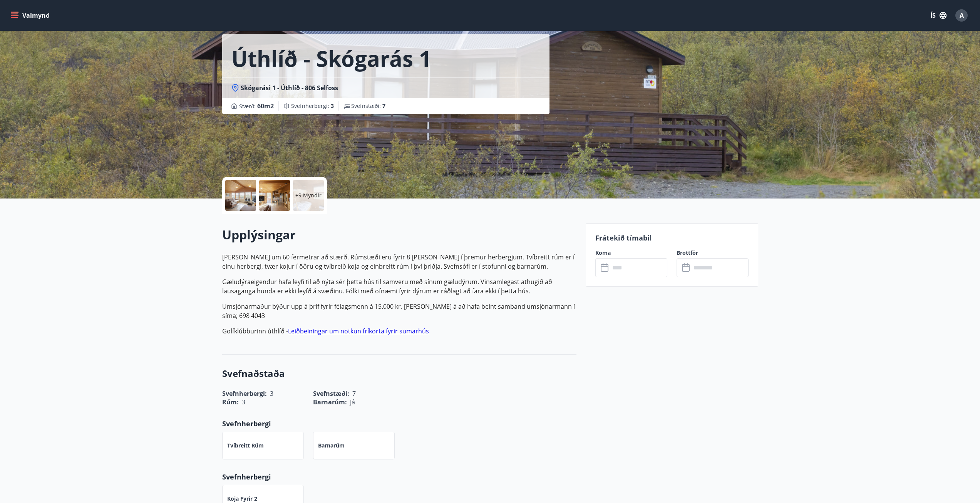
scroll to position [39, 0]
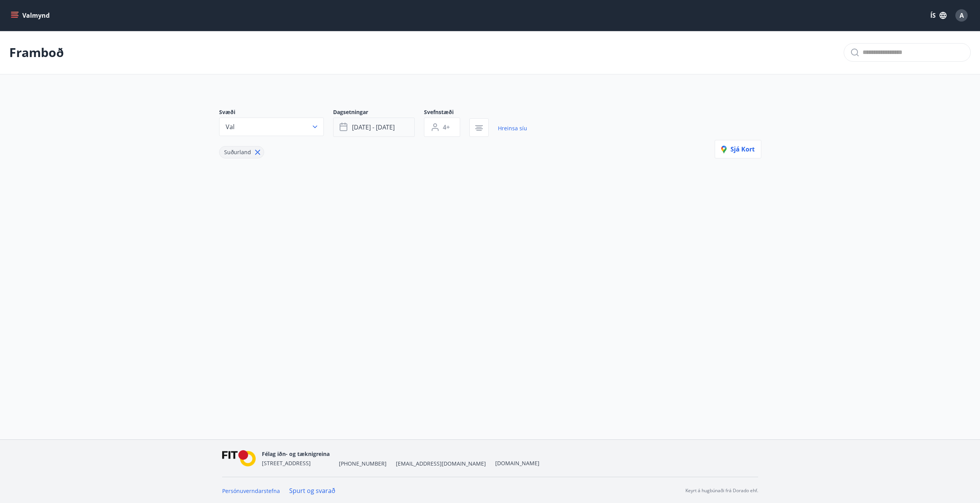
type input "*"
click at [387, 126] on span "[DATE] - [DATE]" at bounding box center [373, 126] width 43 height 8
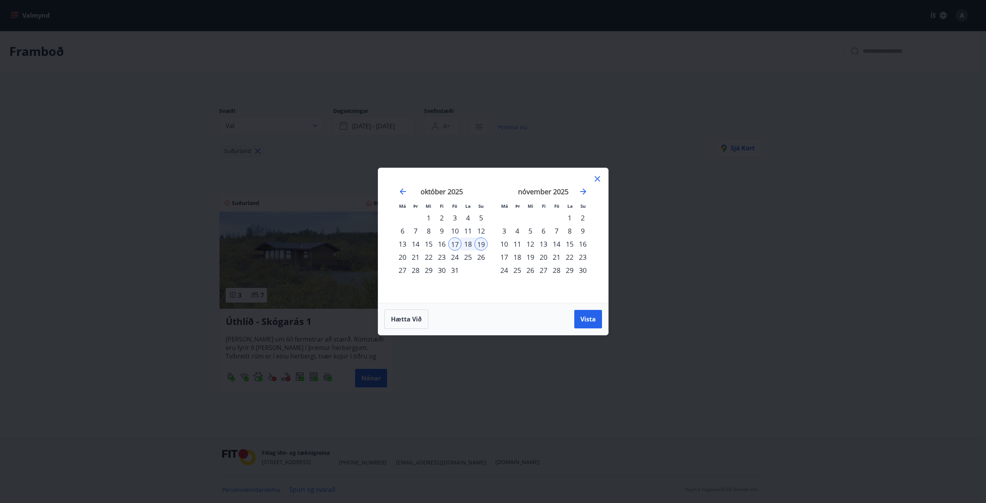
drag, startPoint x: 453, startPoint y: 243, endPoint x: 471, endPoint y: 245, distance: 17.8
click at [457, 244] on div "17" at bounding box center [454, 243] width 13 height 13
click at [487, 245] on div "[DATE] 1 2 3 4 5 6 7 8 9 10 11 12 13 14 15 16 17 18 19 20 21 22 23 24 25 26 27 …" at bounding box center [442, 240] width 102 height 126
click at [482, 246] on div "19" at bounding box center [480, 243] width 13 height 13
click at [456, 233] on div "10" at bounding box center [454, 230] width 13 height 13
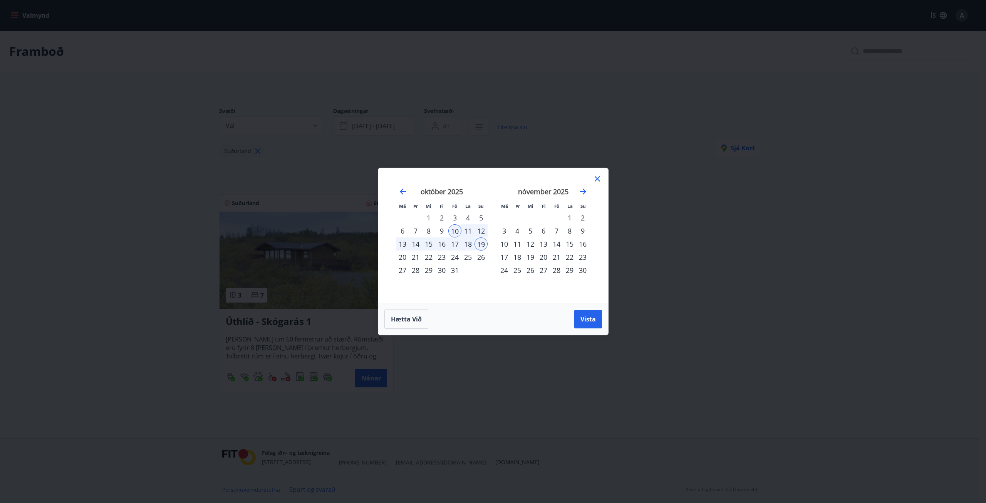
drag, startPoint x: 481, startPoint y: 233, endPoint x: 485, endPoint y: 258, distance: 24.8
click at [482, 234] on div "12" at bounding box center [480, 230] width 13 height 13
click at [593, 315] on span "Vista" at bounding box center [587, 319] width 15 height 8
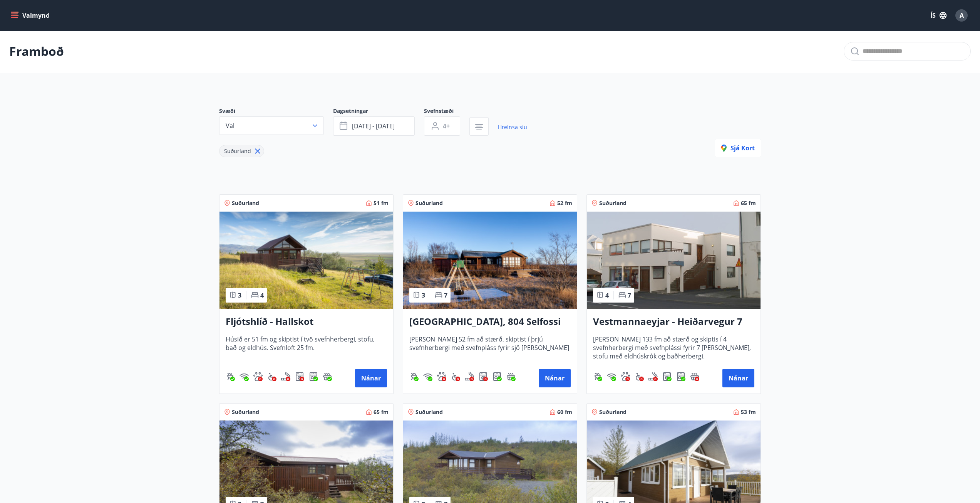
click at [443, 263] on img at bounding box center [490, 259] width 174 height 97
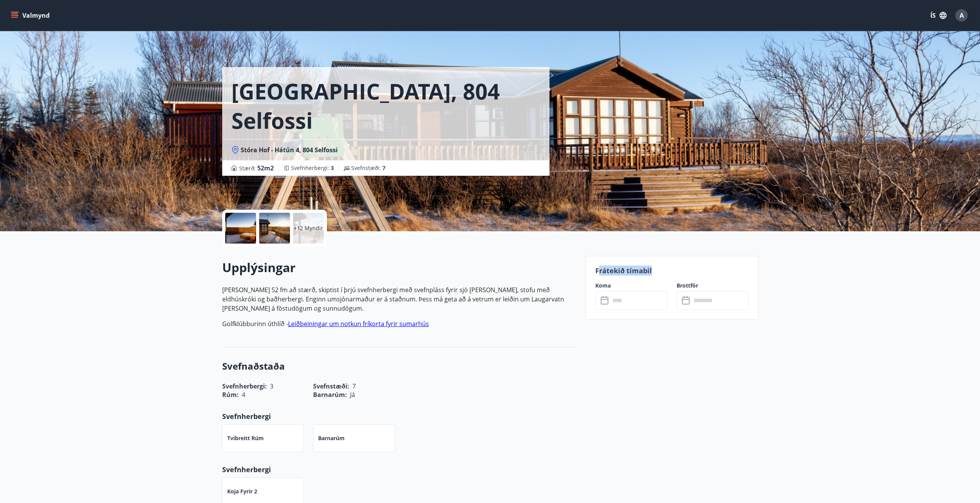
drag, startPoint x: 615, startPoint y: 267, endPoint x: 666, endPoint y: 272, distance: 51.5
click at [669, 272] on p "Frátekið tímabil" at bounding box center [671, 270] width 153 height 10
click at [630, 266] on p "Frátekið tímabil" at bounding box center [671, 270] width 153 height 10
click at [640, 310] on div "Frátekið tímabil Koma ​ ​ Brottför ​ ​" at bounding box center [672, 288] width 173 height 64
click at [642, 300] on input "text" at bounding box center [638, 300] width 57 height 19
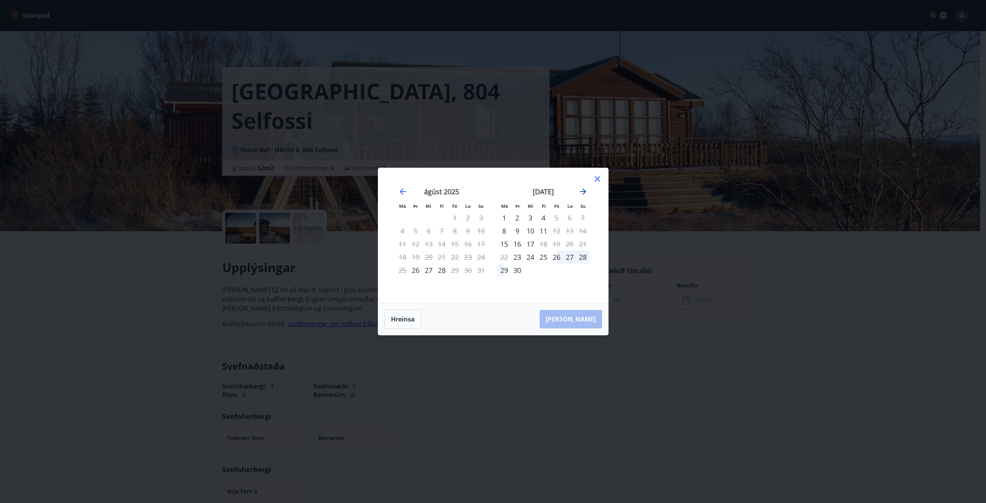
click at [581, 192] on icon "Move forward to switch to the next month." at bounding box center [582, 191] width 9 height 9
click at [583, 189] on icon "Move forward to switch to the next month." at bounding box center [583, 191] width 6 height 6
click at [558, 243] on div "14" at bounding box center [556, 243] width 13 height 13
click at [555, 241] on div "14" at bounding box center [556, 243] width 13 height 13
click at [408, 320] on button "Hreinsa" at bounding box center [402, 318] width 37 height 19
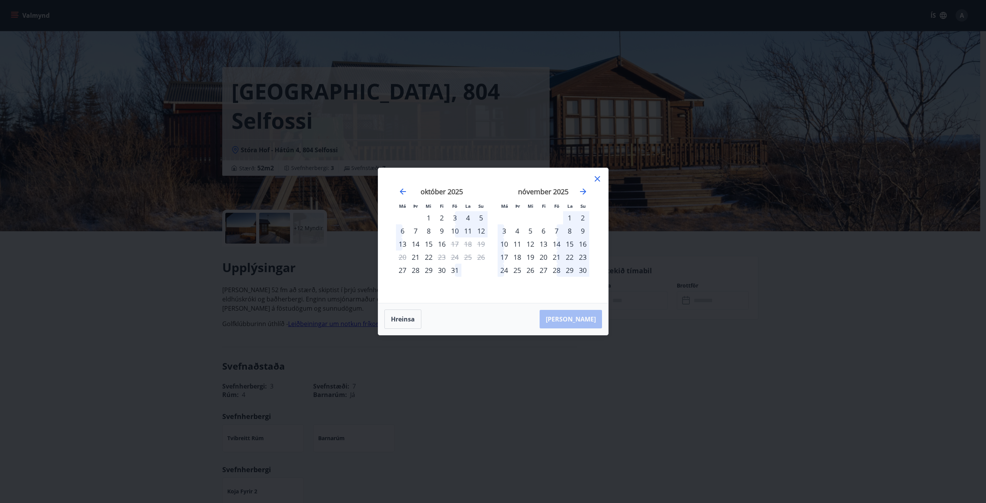
click at [555, 230] on div "7" at bounding box center [556, 230] width 13 height 13
click at [581, 231] on div "9" at bounding box center [582, 230] width 13 height 13
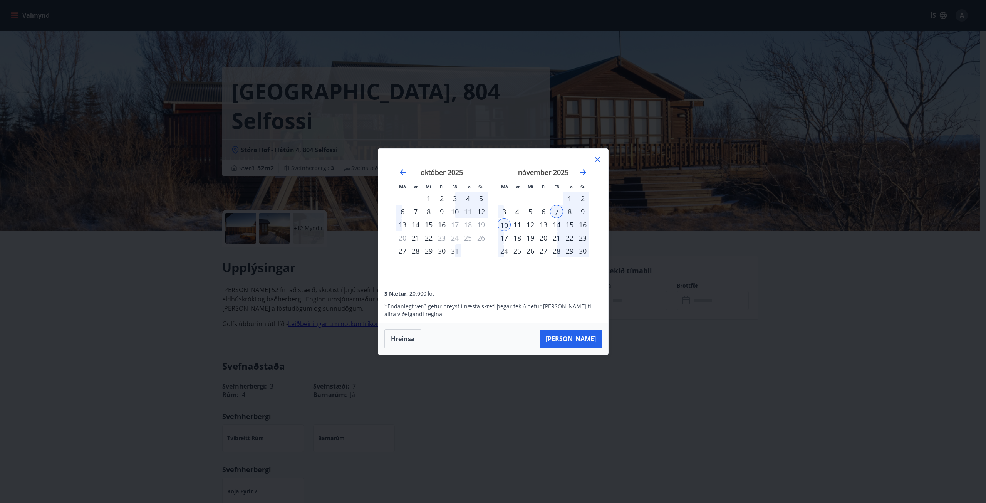
click at [580, 209] on div "9" at bounding box center [582, 211] width 13 height 13
click at [401, 171] on icon "Move backward to switch to the previous month." at bounding box center [402, 172] width 9 height 9
click at [127, 307] on div "Má Þr Mi Fi Fö La Su Má Þr Mi Fi Fö La Su [DATE] 1 2 3 4 5 6 7 8 9 10 11 12 13 …" at bounding box center [493, 251] width 986 height 503
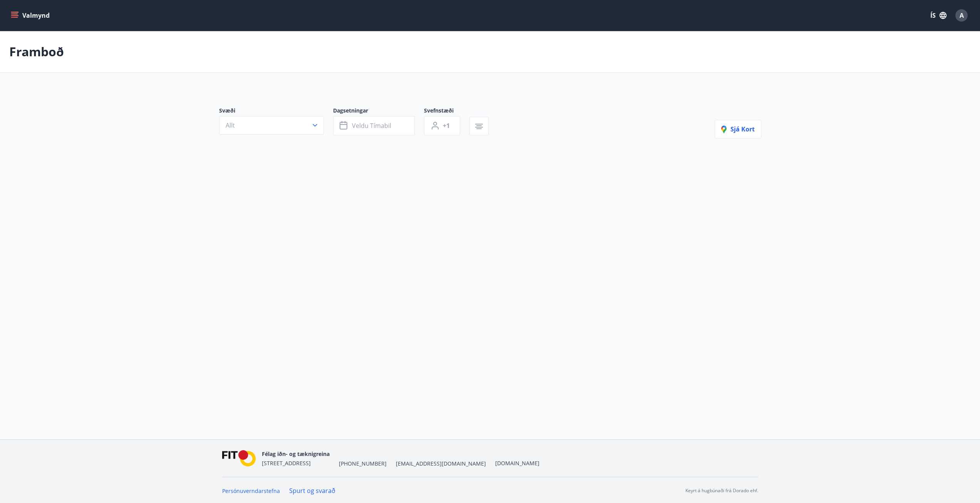
type input "*"
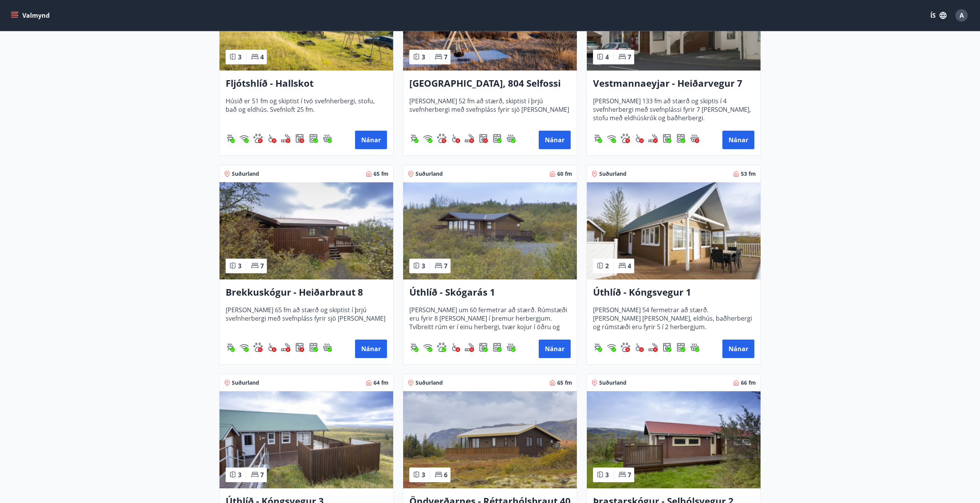
scroll to position [253, 0]
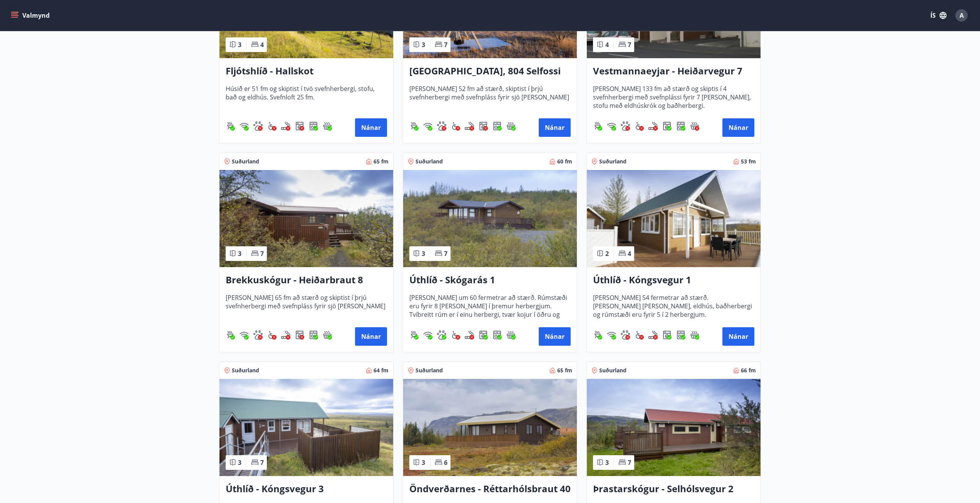
drag, startPoint x: 150, startPoint y: 162, endPoint x: 148, endPoint y: 176, distance: 14.0
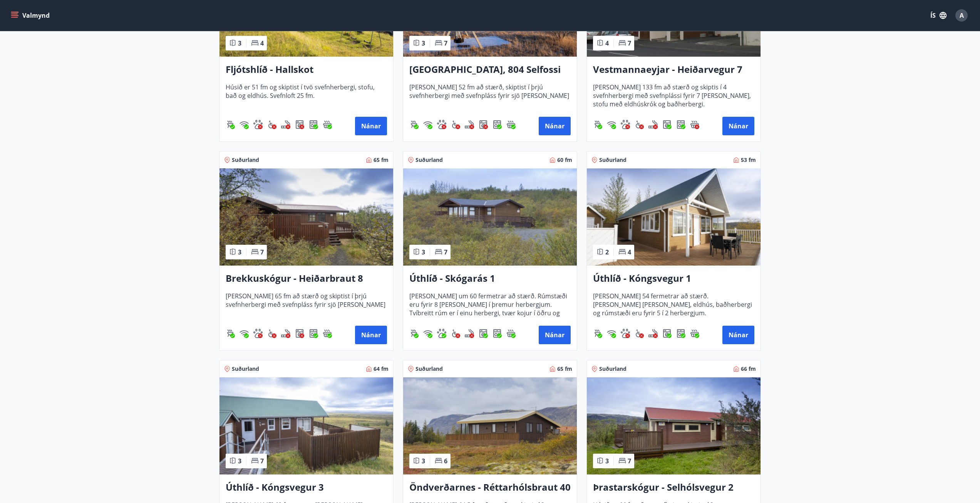
click at [142, 174] on main "Framboð Svæði Val Dagsetningar [DATE] - [DATE] Svefnstæði 4+ Hreinsa síu Suðurl…" at bounding box center [490, 172] width 980 height 788
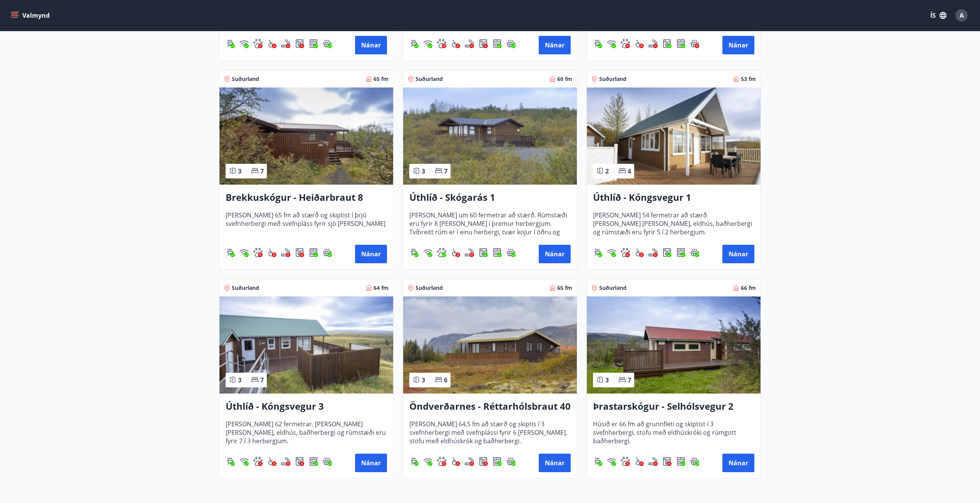
drag, startPoint x: 829, startPoint y: 291, endPoint x: 818, endPoint y: 316, distance: 27.4
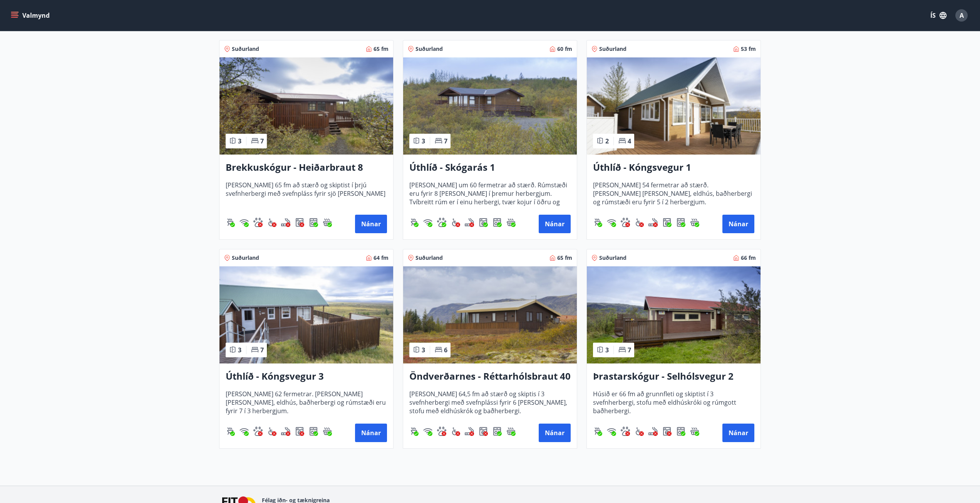
drag, startPoint x: 804, startPoint y: 322, endPoint x: 803, endPoint y: 343, distance: 20.8
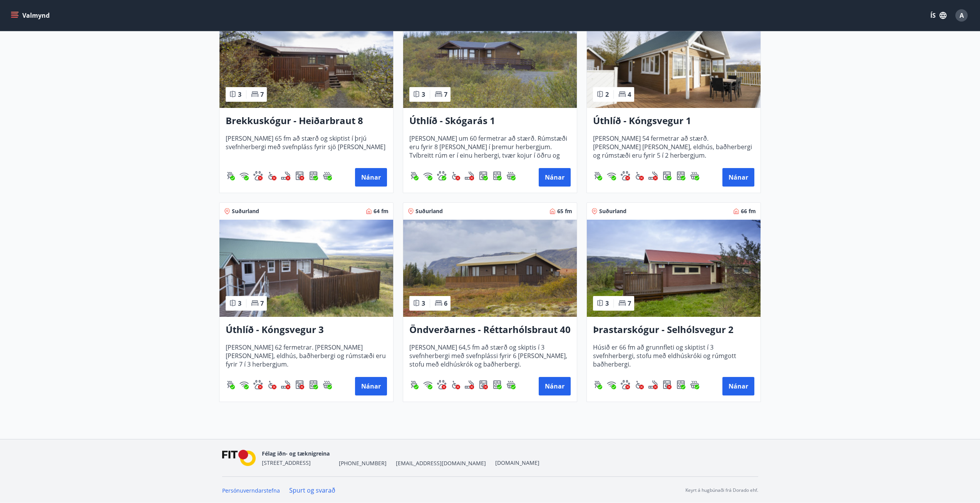
drag, startPoint x: 840, startPoint y: 350, endPoint x: 729, endPoint y: 305, distance: 119.9
click at [839, 350] on main "Framboð Svæði Val Dagsetningar [DATE] - [DATE] Svefnstæði 4+ Hreinsa síu Suðurl…" at bounding box center [490, 14] width 980 height 788
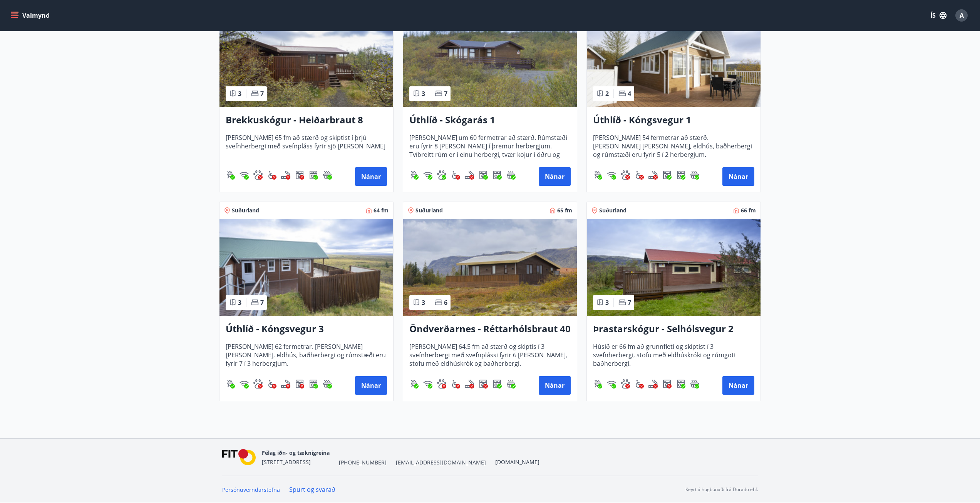
click at [659, 266] on img at bounding box center [674, 267] width 174 height 97
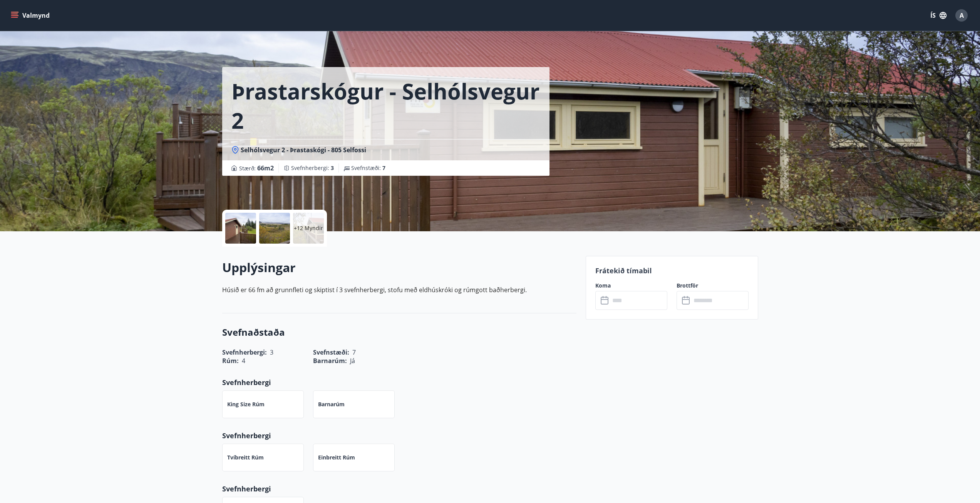
click at [232, 224] on div at bounding box center [240, 228] width 31 height 31
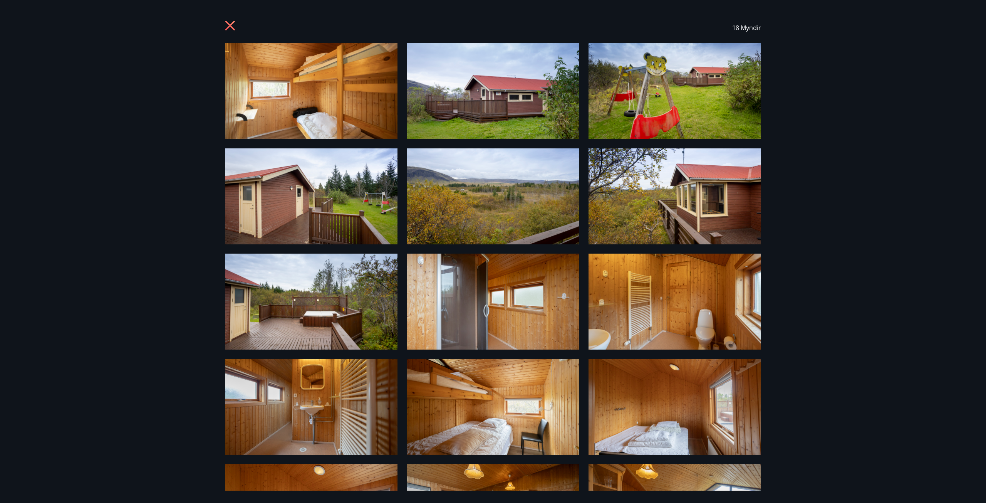
click at [891, 184] on div "18 Myndir" at bounding box center [493, 251] width 986 height 503
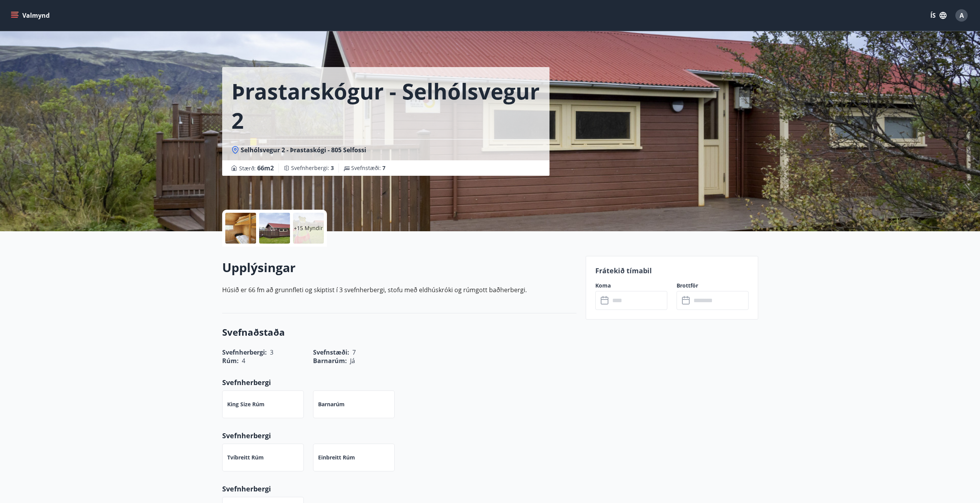
drag, startPoint x: 134, startPoint y: 275, endPoint x: 135, endPoint y: 266, distance: 8.9
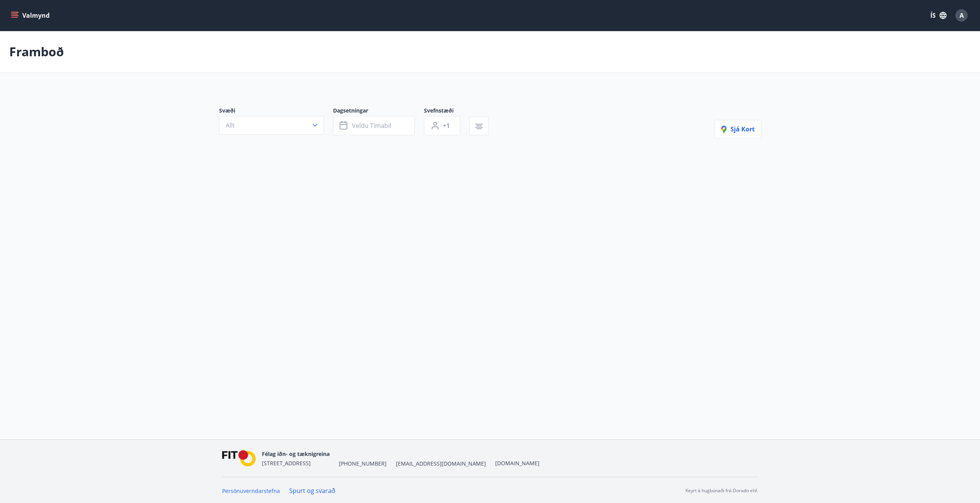
type input "*"
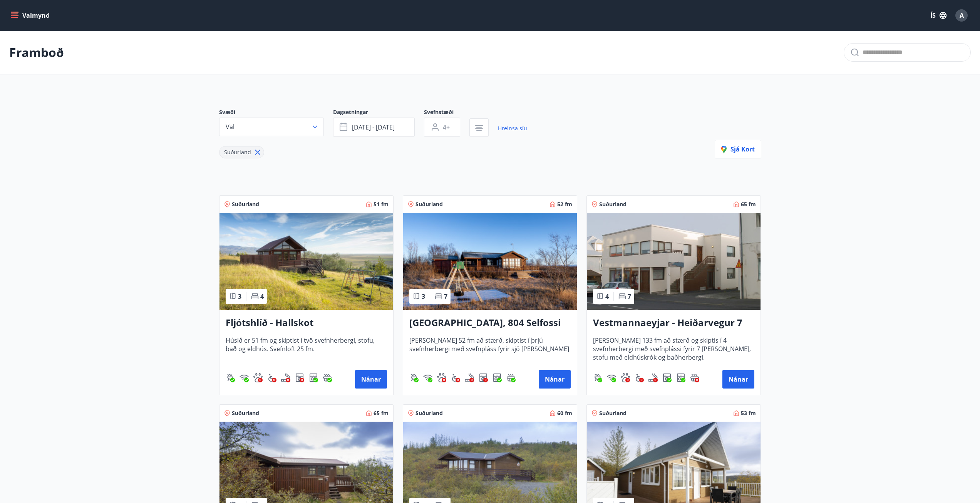
click at [911, 196] on main "Framboð Svæði Val Dagsetningar [DATE] - [DATE] Svefnstæði 4+ Hreinsa síu Suðurl…" at bounding box center [490, 425] width 980 height 788
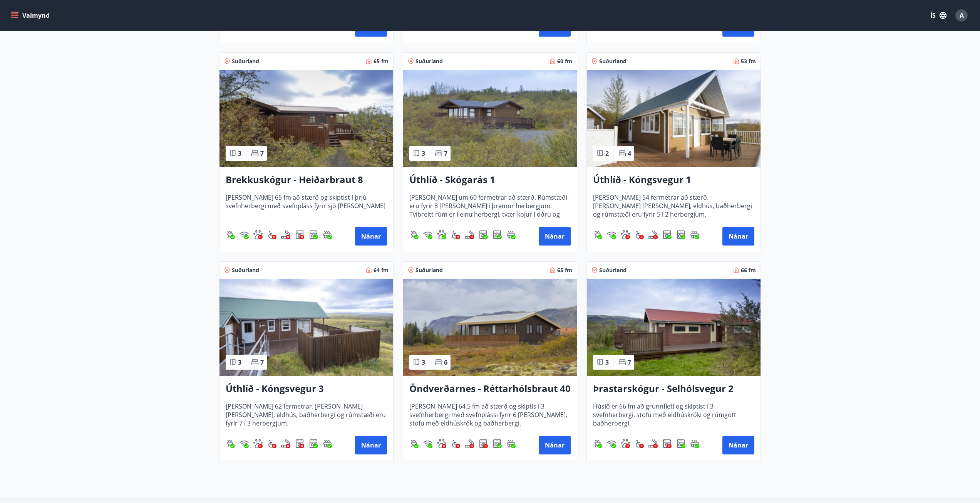
scroll to position [325, 0]
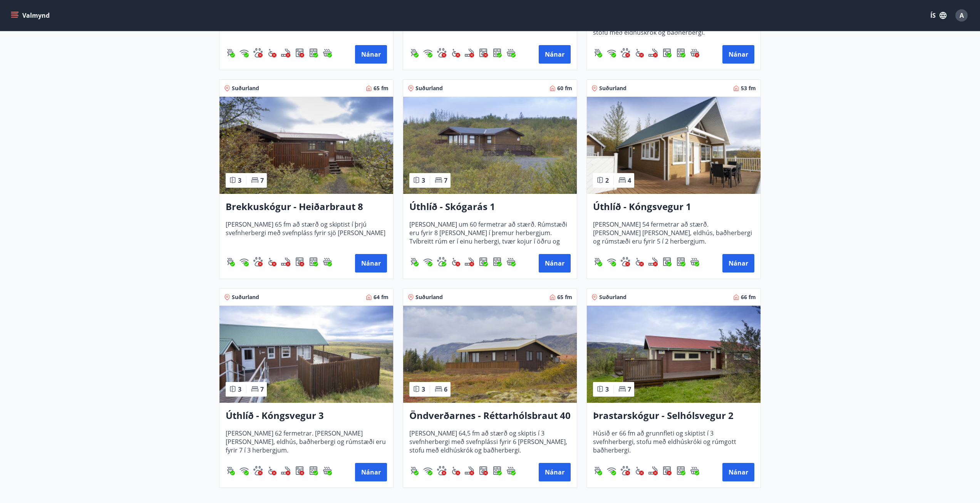
click at [480, 170] on img at bounding box center [490, 145] width 174 height 97
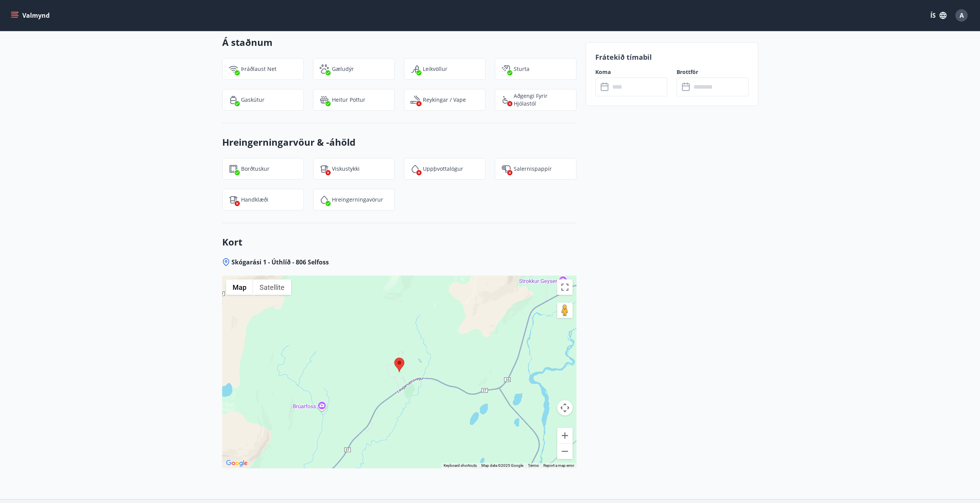
scroll to position [846, 0]
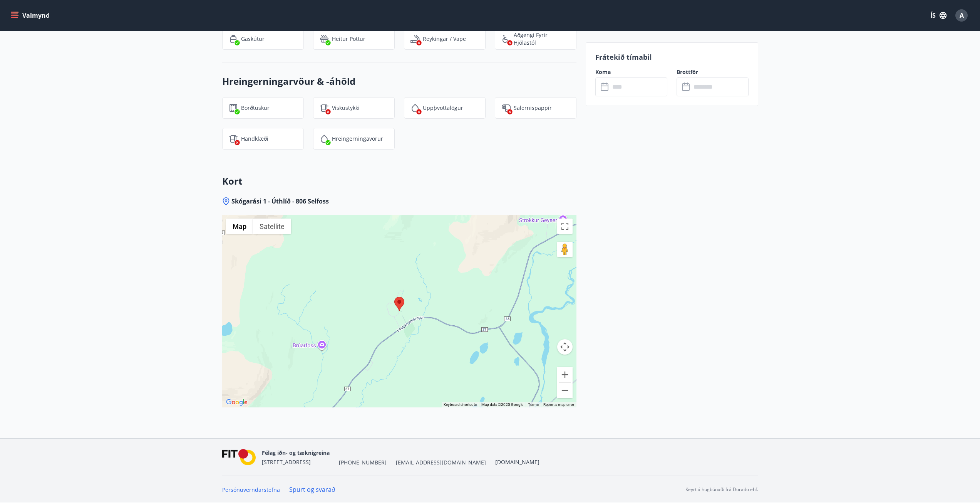
drag, startPoint x: 132, startPoint y: 334, endPoint x: 130, endPoint y: 374, distance: 40.1
click at [391, 290] on div at bounding box center [399, 311] width 354 height 193
click at [408, 329] on div at bounding box center [399, 311] width 354 height 193
click at [394, 297] on area at bounding box center [394, 297] width 0 height 0
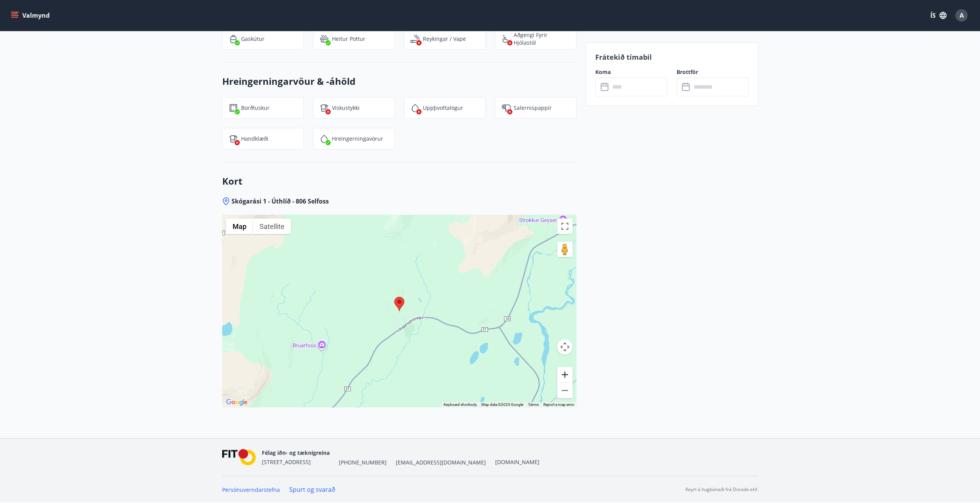
click at [566, 370] on button "Zoom in" at bounding box center [564, 374] width 15 height 15
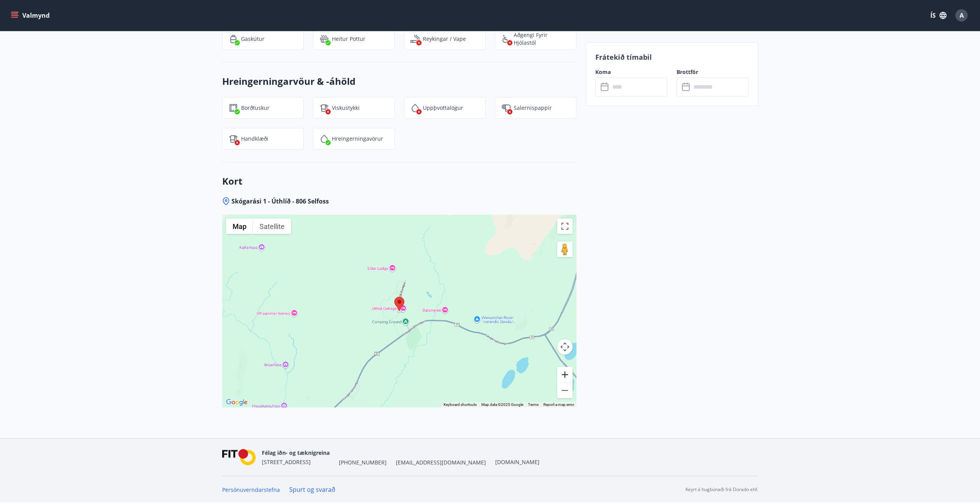
click at [566, 370] on button "Zoom in" at bounding box center [564, 374] width 15 height 15
click at [567, 372] on button "Zoom in" at bounding box center [564, 374] width 15 height 15
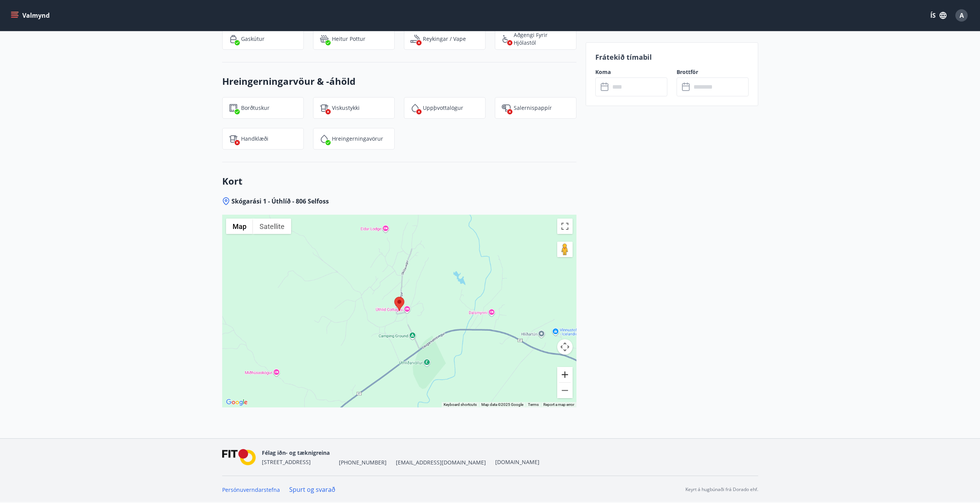
click at [567, 372] on button "Zoom in" at bounding box center [564, 374] width 15 height 15
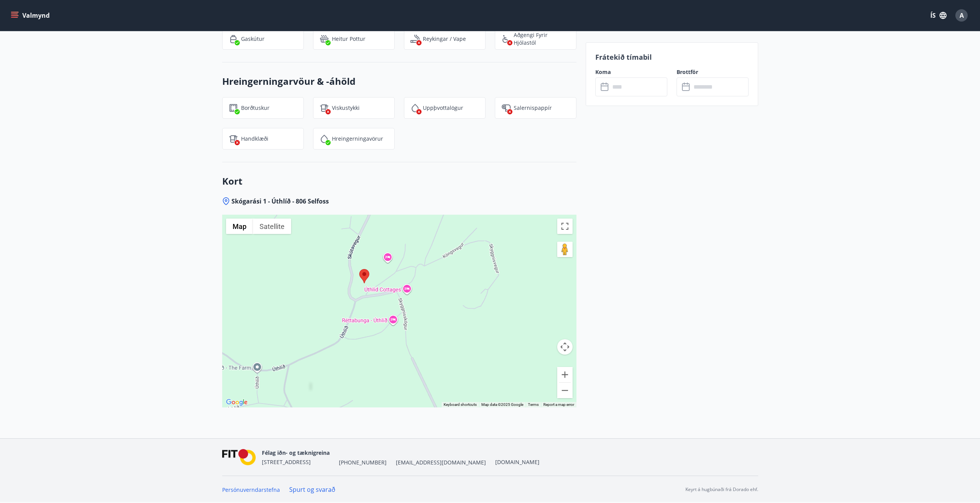
drag, startPoint x: 448, startPoint y: 349, endPoint x: 409, endPoint y: 319, distance: 50.2
click at [409, 319] on div at bounding box center [399, 311] width 354 height 193
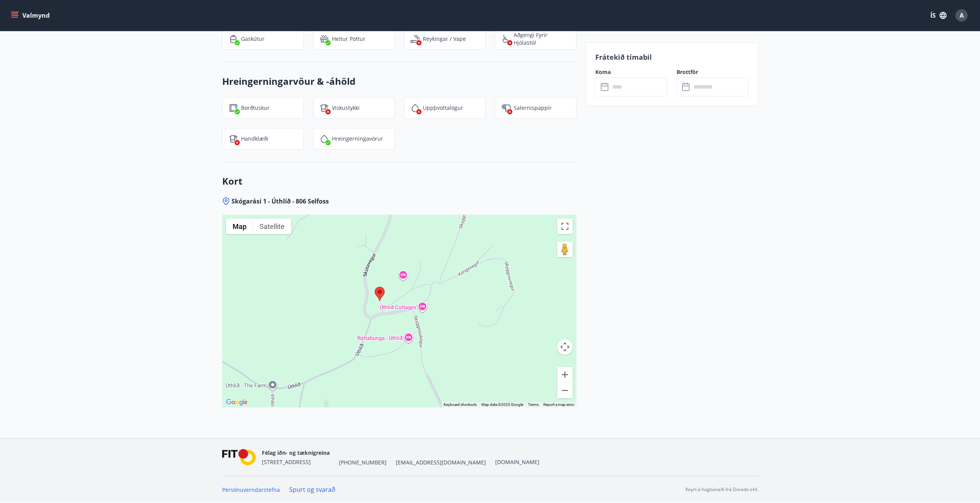
drag, startPoint x: 406, startPoint y: 321, endPoint x: 423, endPoint y: 337, distance: 22.9
click at [423, 337] on div at bounding box center [399, 311] width 354 height 193
drag, startPoint x: 372, startPoint y: 303, endPoint x: 382, endPoint y: 322, distance: 21.2
click at [382, 322] on div at bounding box center [399, 311] width 354 height 193
drag, startPoint x: 364, startPoint y: 312, endPoint x: 370, endPoint y: 318, distance: 9.0
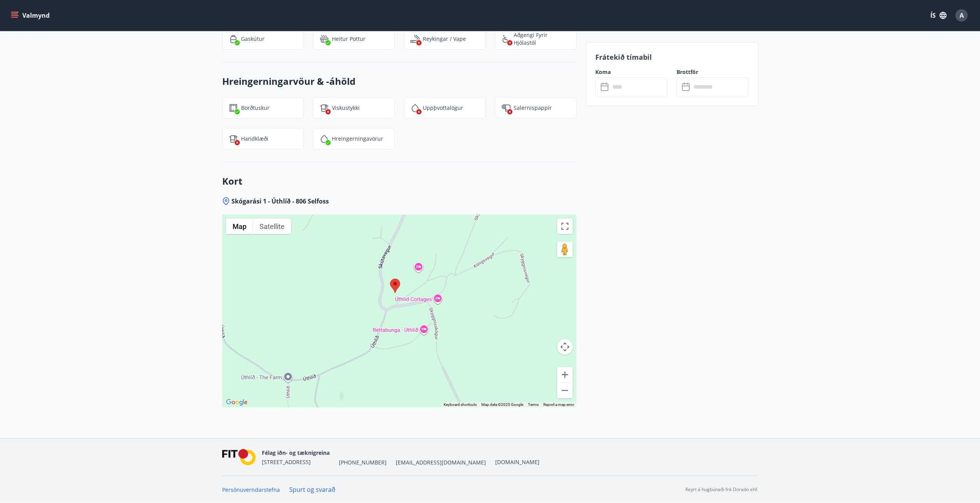
click at [370, 318] on div at bounding box center [399, 311] width 354 height 193
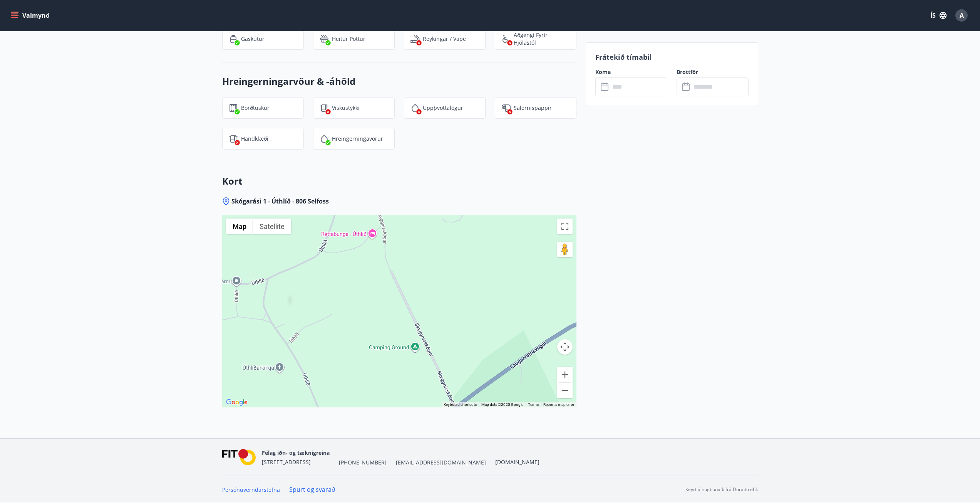
drag, startPoint x: 368, startPoint y: 403, endPoint x: 312, endPoint y: 307, distance: 111.3
click at [315, 310] on div at bounding box center [399, 311] width 354 height 193
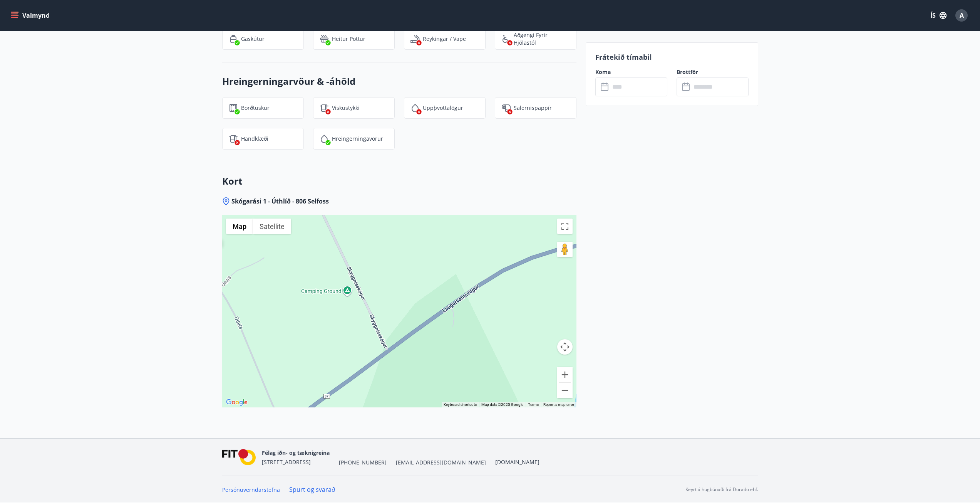
drag, startPoint x: 486, startPoint y: 381, endPoint x: 430, endPoint y: 367, distance: 58.0
click at [460, 402] on div "Map Terrain Satellite Labels Keyboard shortcuts Map Data Map data ©2025 Google …" at bounding box center [399, 311] width 354 height 193
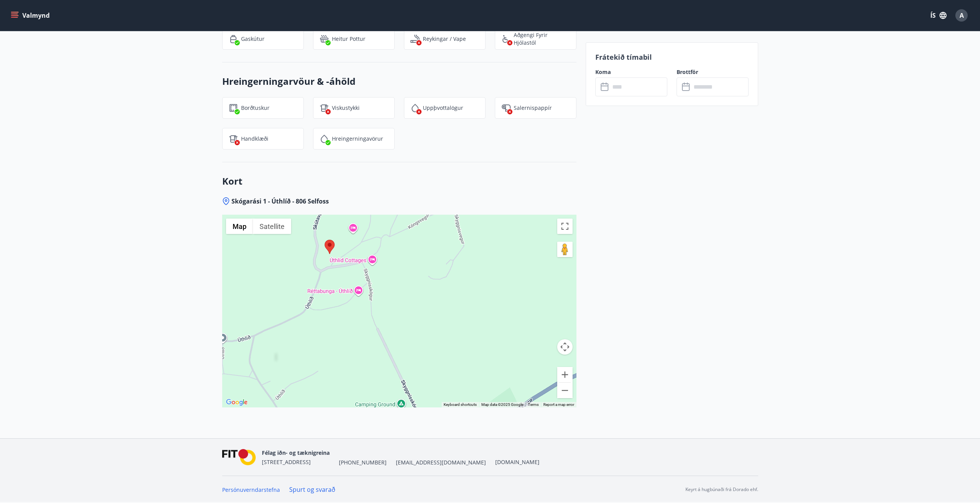
drag, startPoint x: 394, startPoint y: 322, endPoint x: 359, endPoint y: 265, distance: 66.8
click at [359, 265] on div at bounding box center [399, 311] width 354 height 193
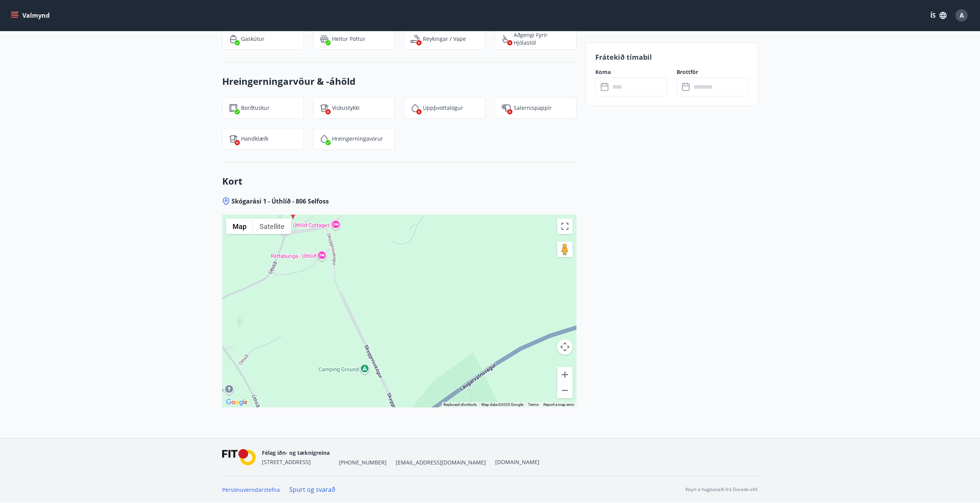
drag, startPoint x: 411, startPoint y: 327, endPoint x: 377, endPoint y: 299, distance: 44.6
click at [376, 292] on div at bounding box center [399, 311] width 354 height 193
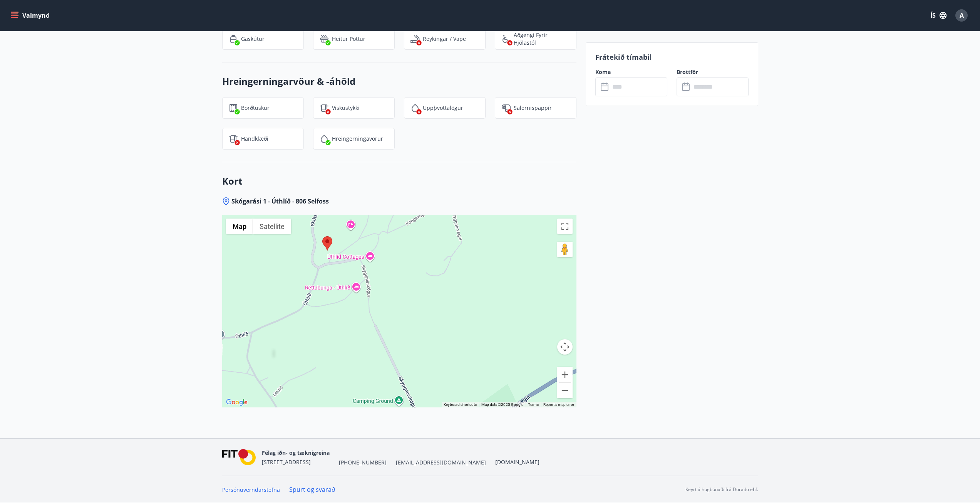
drag, startPoint x: 378, startPoint y: 317, endPoint x: 404, endPoint y: 340, distance: 35.0
click at [404, 340] on div at bounding box center [399, 311] width 354 height 193
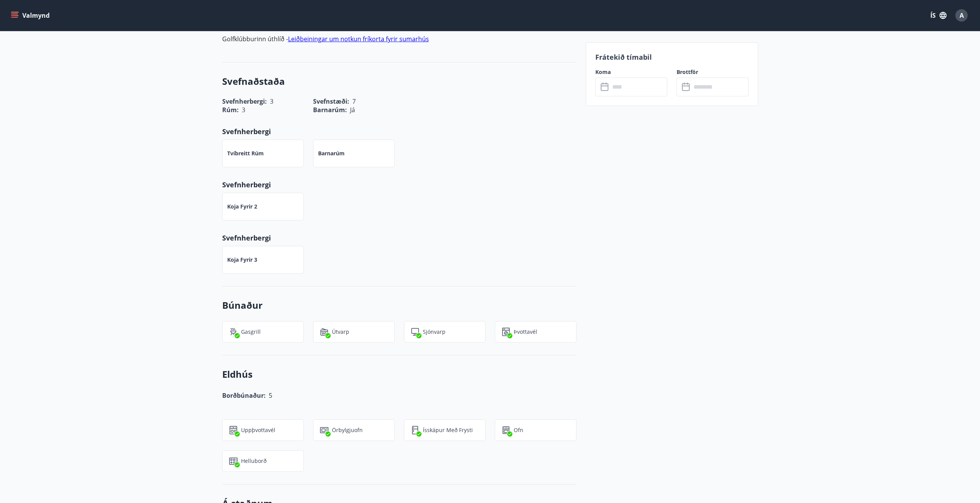
click at [497, 232] on div "Svefnaðstaða Svefnherbergi : 3 Svefnstæði : 7 Rúm : 3 Barnarúm : [PERSON_NAME] …" at bounding box center [399, 174] width 354 height 224
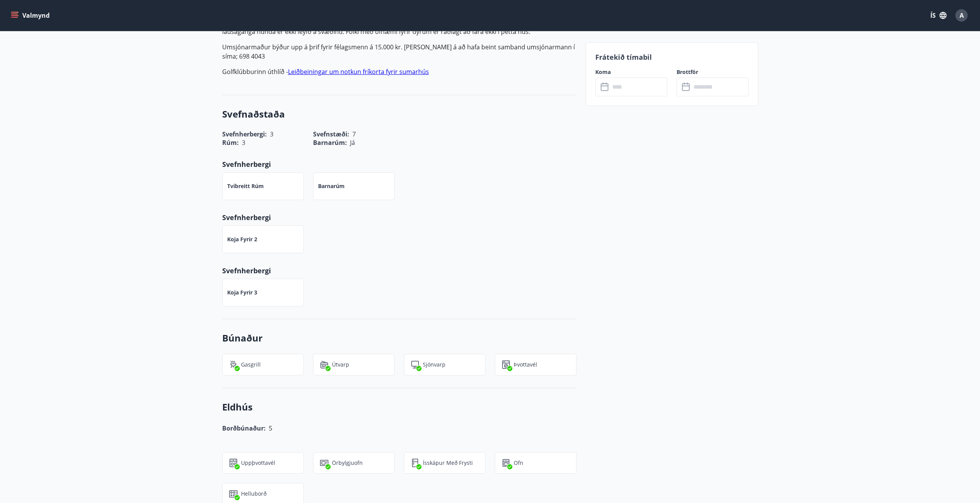
scroll to position [0, 0]
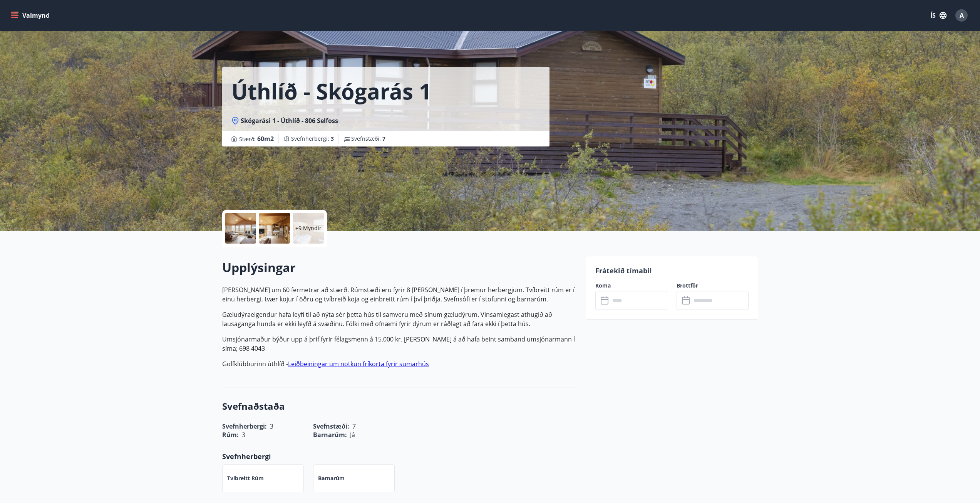
drag, startPoint x: 722, startPoint y: 387, endPoint x: 543, endPoint y: 151, distance: 295.5
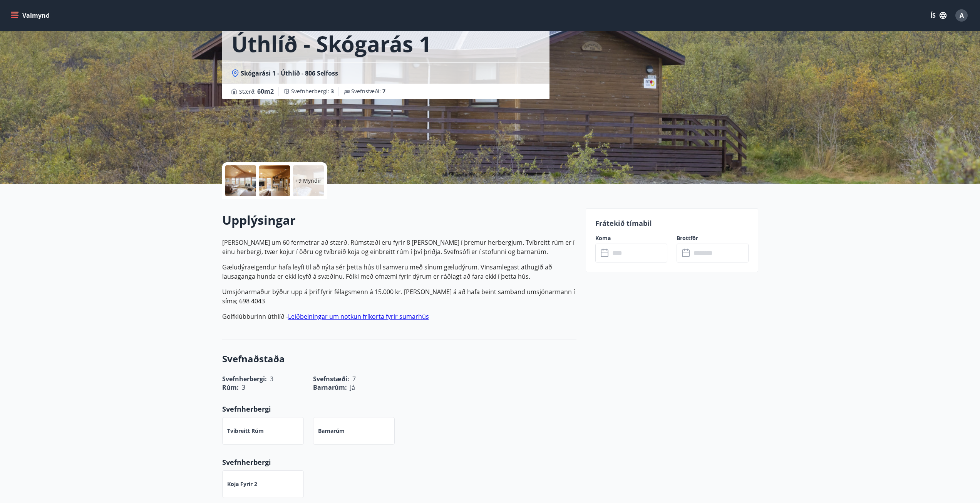
scroll to position [116, 0]
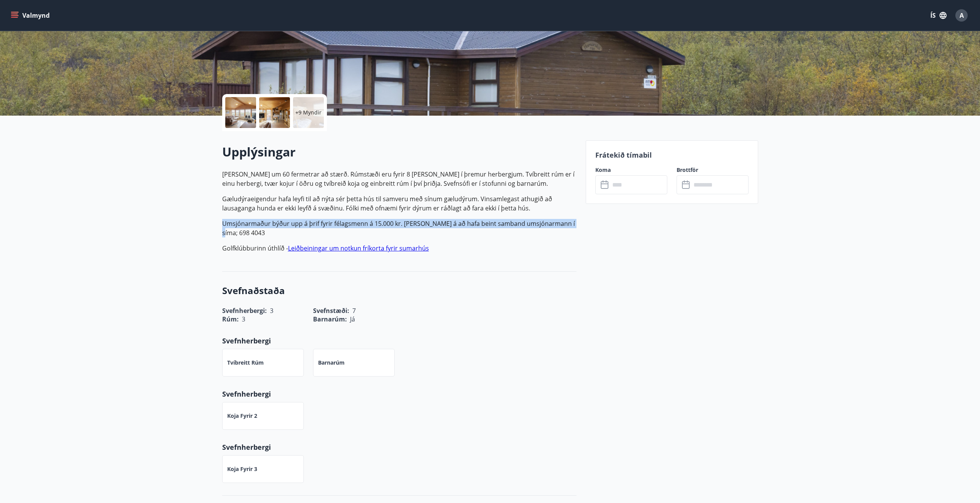
drag, startPoint x: 176, startPoint y: 230, endPoint x: 189, endPoint y: 226, distance: 12.9
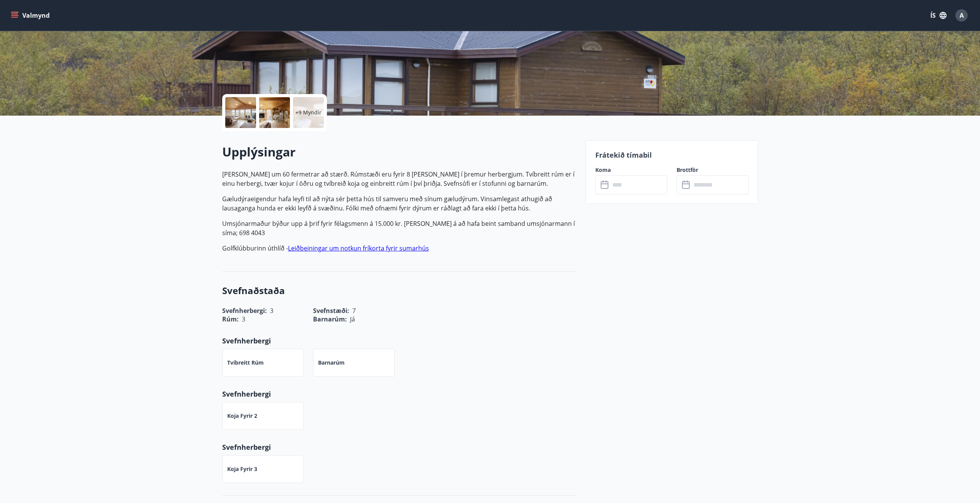
drag, startPoint x: 622, startPoint y: 344, endPoint x: 374, endPoint y: 188, distance: 293.0
click at [239, 109] on div at bounding box center [240, 112] width 31 height 31
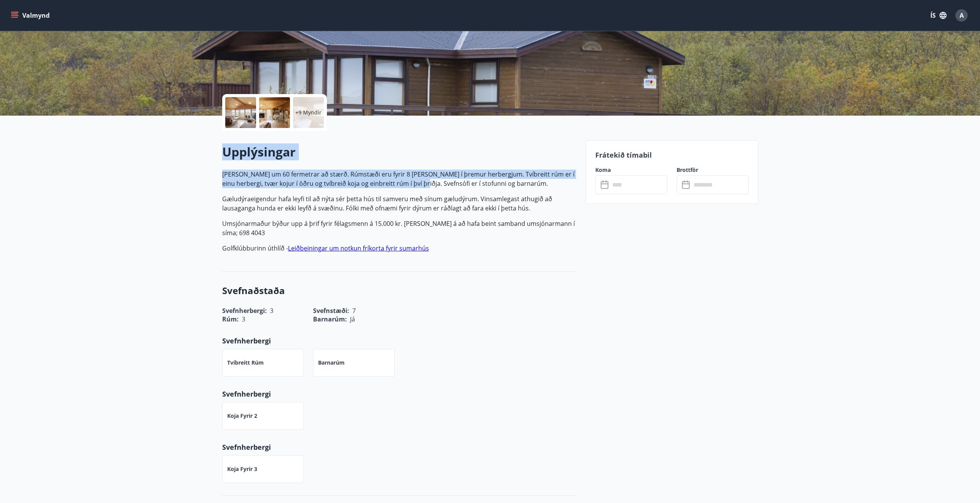
drag, startPoint x: 405, startPoint y: 181, endPoint x: 367, endPoint y: 115, distance: 75.9
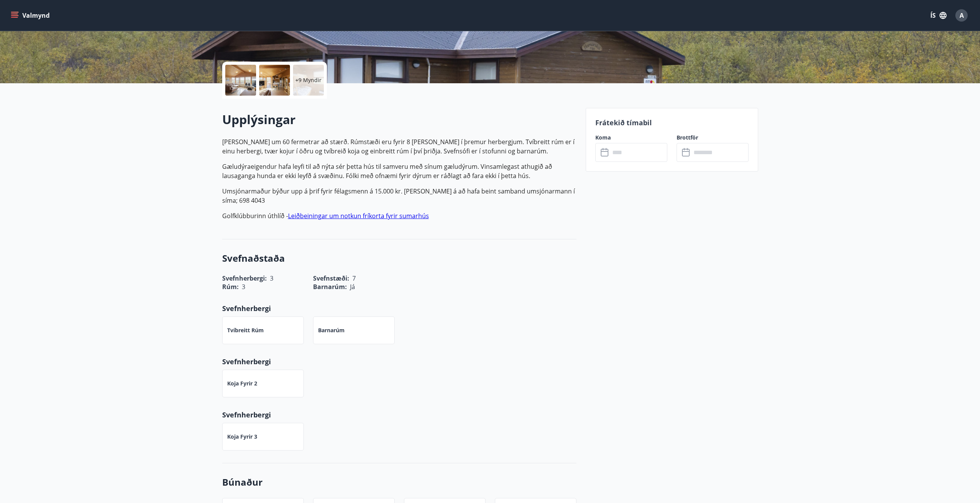
scroll to position [0, 0]
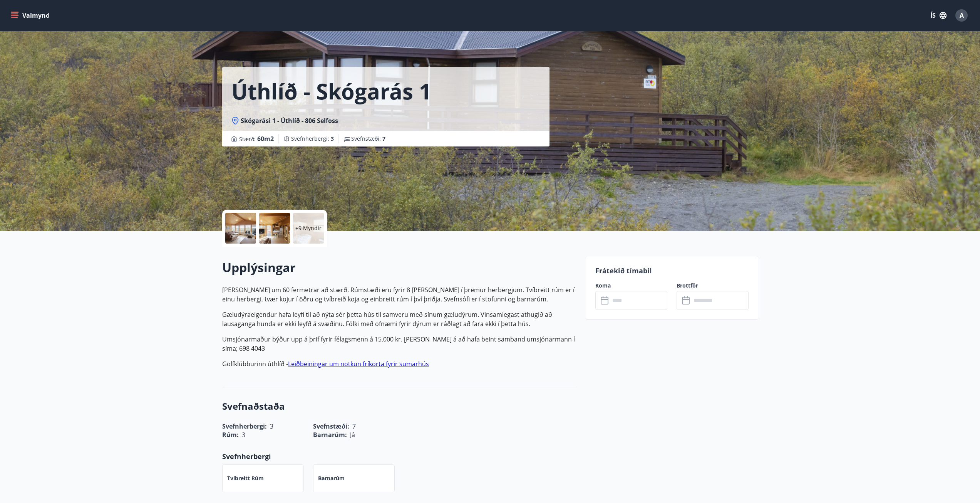
drag, startPoint x: 163, startPoint y: 238, endPoint x: 137, endPoint y: 122, distance: 119.5
click at [143, 123] on div "Úthlíð - Skógarás 1 Skógarási 1 - Úthlíð - 806 Selfoss Stærð : 60 m2 [GEOGRAPHI…" at bounding box center [490, 115] width 980 height 231
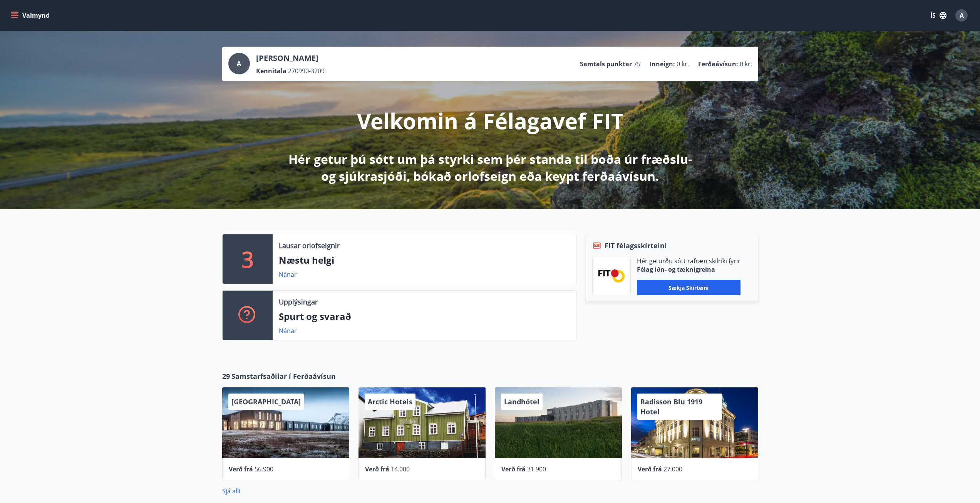
drag, startPoint x: 24, startPoint y: 8, endPoint x: 20, endPoint y: 17, distance: 10.0
click at [22, 10] on div "Valmynd ÍS A" at bounding box center [490, 15] width 962 height 18
click at [19, 17] on button "Valmynd" at bounding box center [31, 15] width 44 height 14
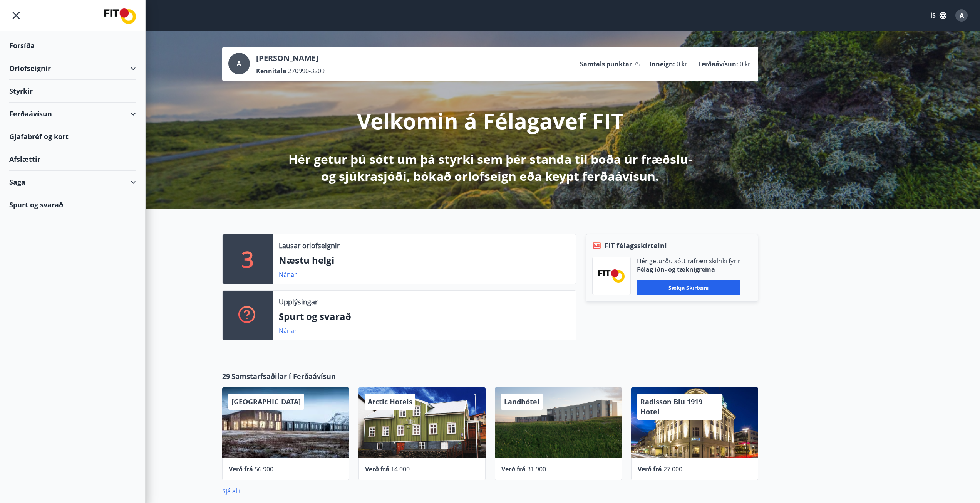
click at [42, 62] on div "Orlofseignir" at bounding box center [72, 68] width 127 height 23
click at [30, 89] on div "Framboð" at bounding box center [72, 88] width 114 height 16
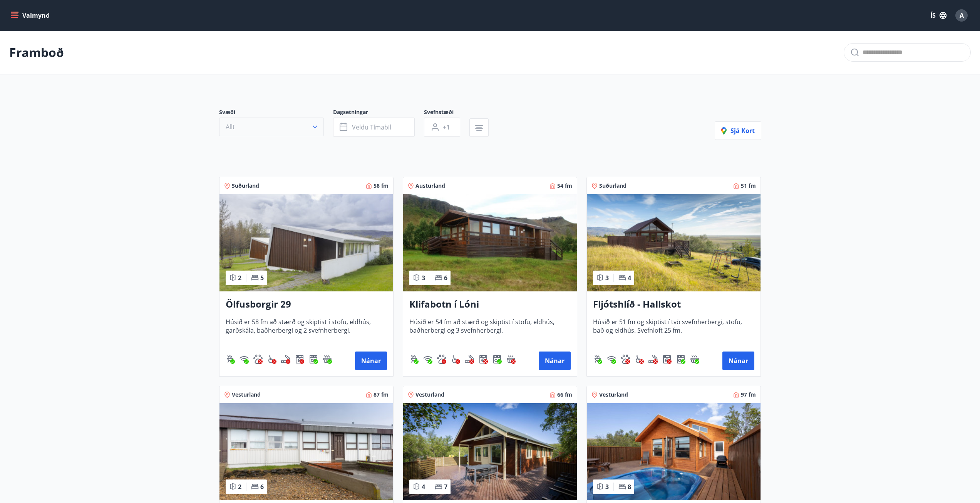
click at [273, 126] on button "Allt" at bounding box center [271, 126] width 105 height 18
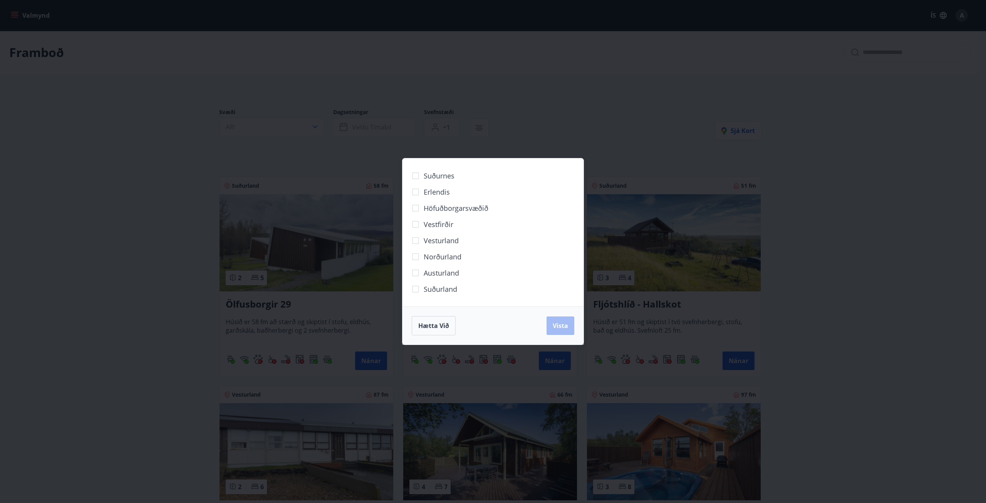
click at [426, 288] on span "Suðurland" at bounding box center [441, 289] width 34 height 10
click at [569, 328] on button "Vista" at bounding box center [561, 325] width 28 height 18
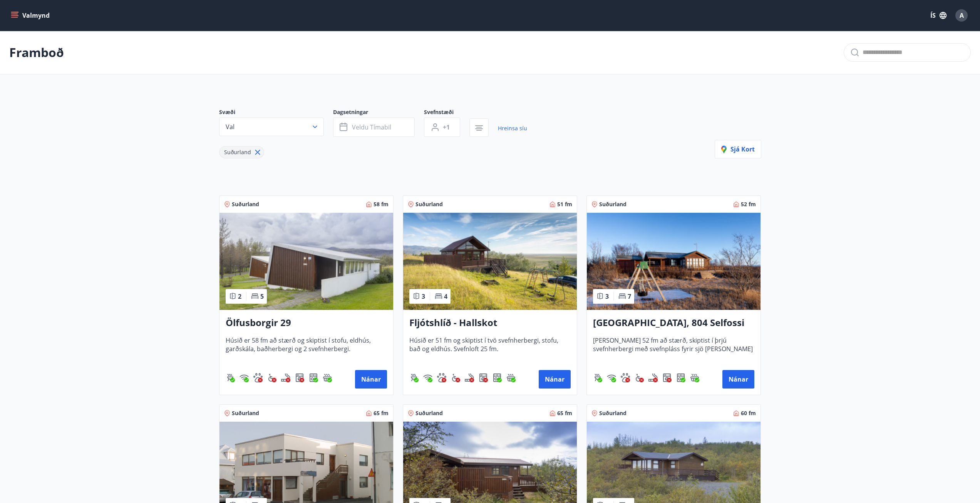
drag, startPoint x: 137, startPoint y: 200, endPoint x: 236, endPoint y: 196, distance: 99.1
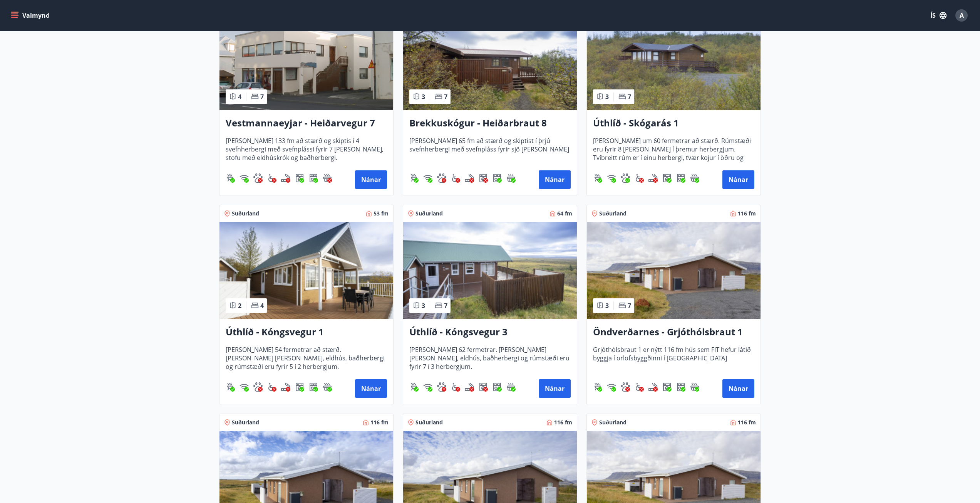
scroll to position [442, 0]
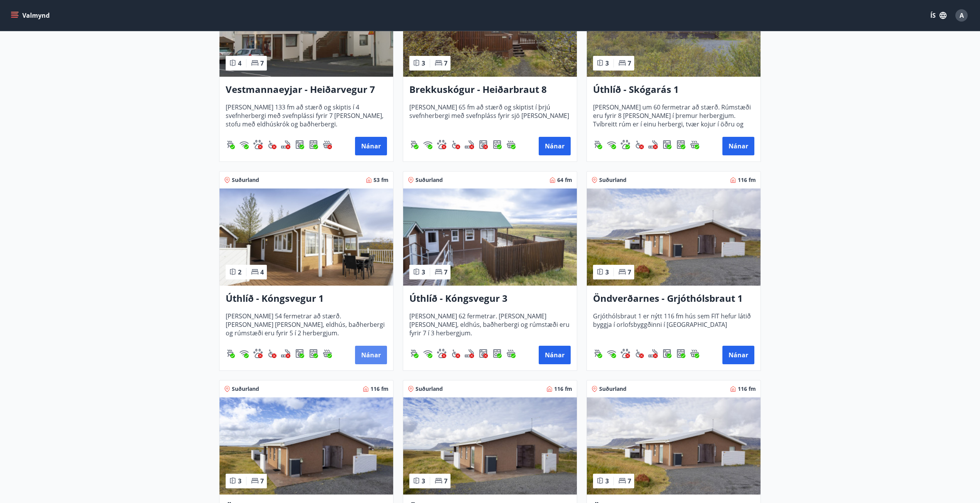
click at [373, 352] on button "Nánar" at bounding box center [371, 354] width 32 height 18
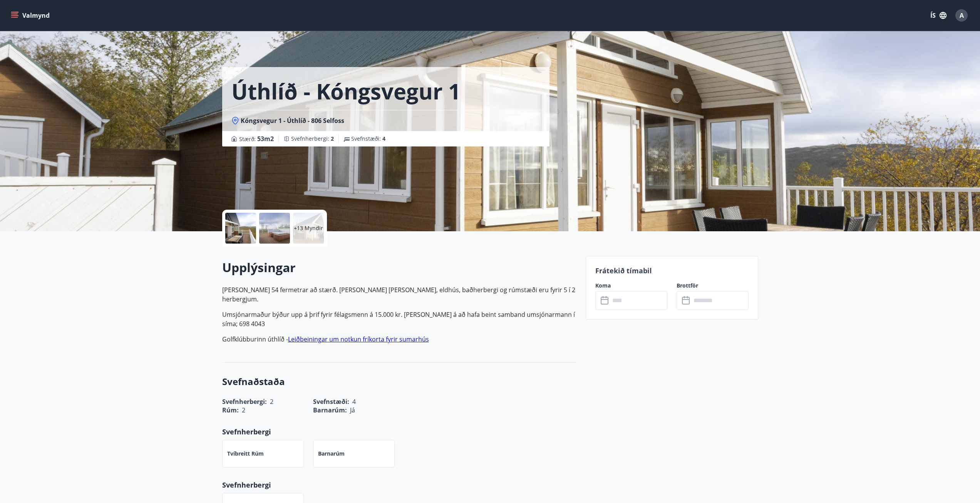
click at [233, 223] on div at bounding box center [240, 228] width 31 height 31
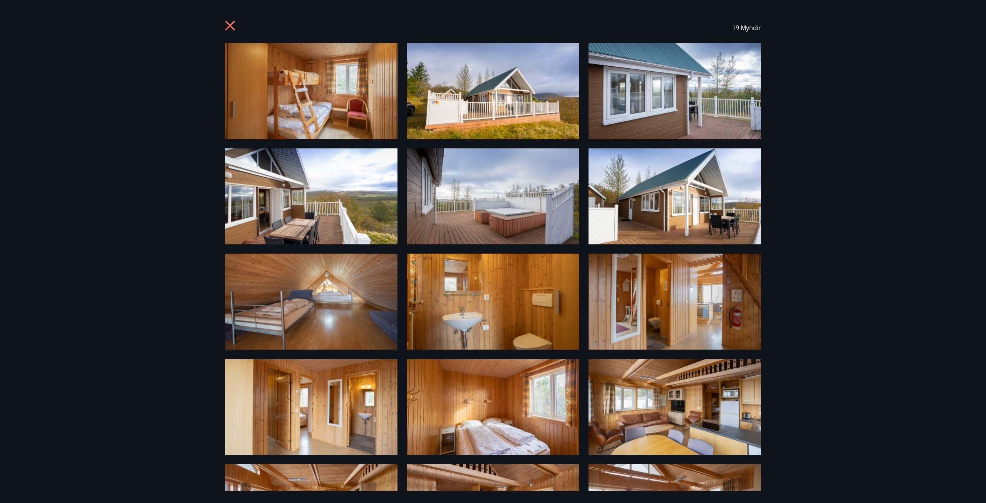
drag, startPoint x: 862, startPoint y: 145, endPoint x: 847, endPoint y: 233, distance: 89.3
click at [844, 226] on div "19 Myndir" at bounding box center [493, 251] width 986 height 503
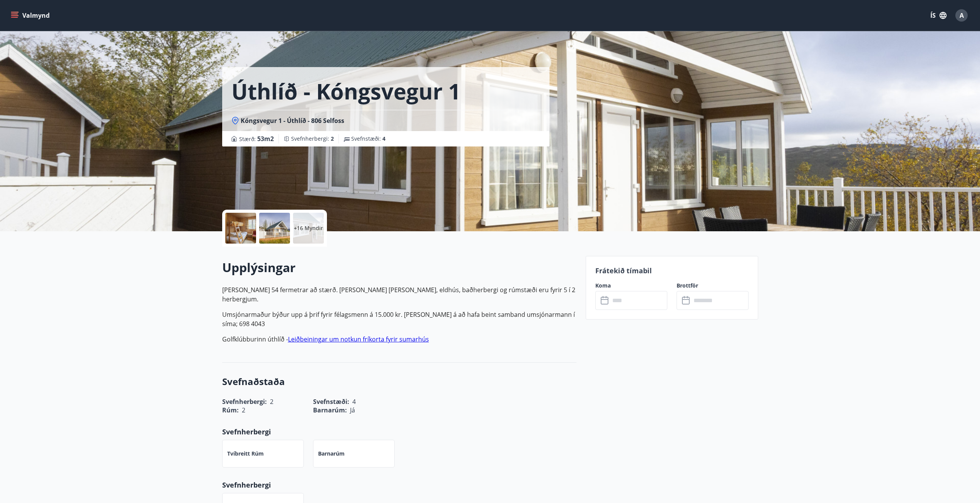
click at [272, 225] on div at bounding box center [274, 228] width 31 height 31
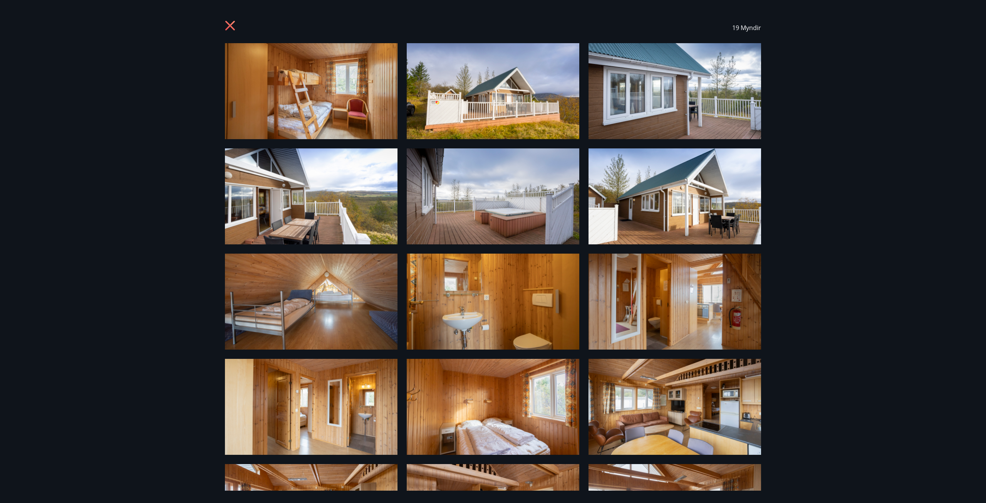
click at [697, 397] on img at bounding box center [674, 407] width 173 height 96
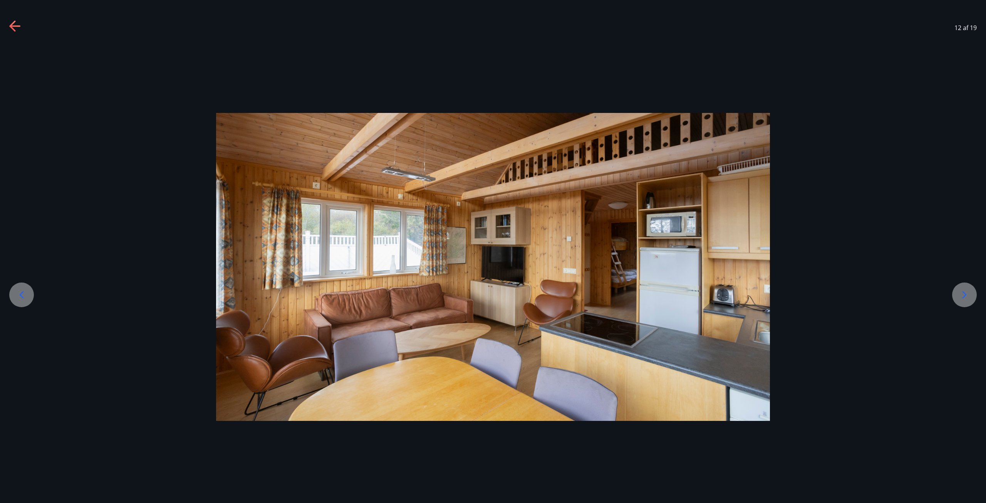
click at [973, 303] on div at bounding box center [964, 294] width 25 height 25
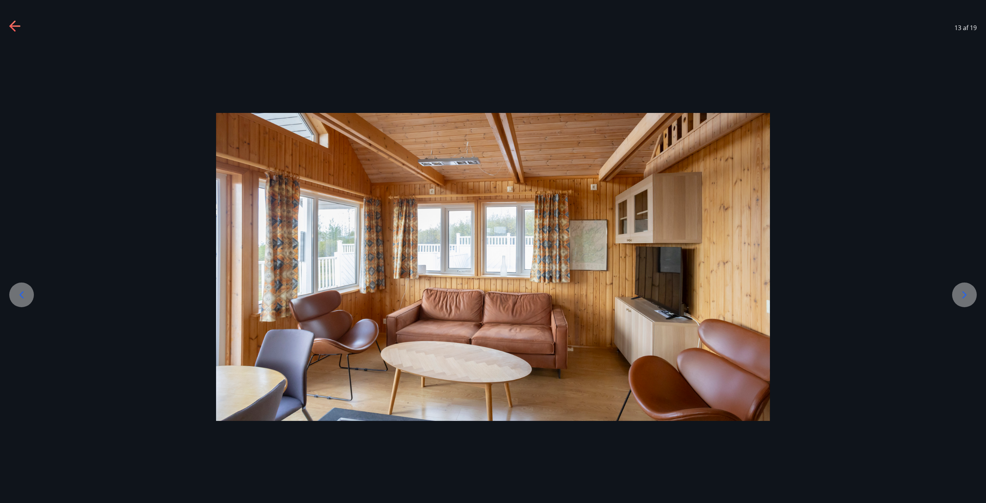
click at [972, 302] on div at bounding box center [964, 294] width 25 height 25
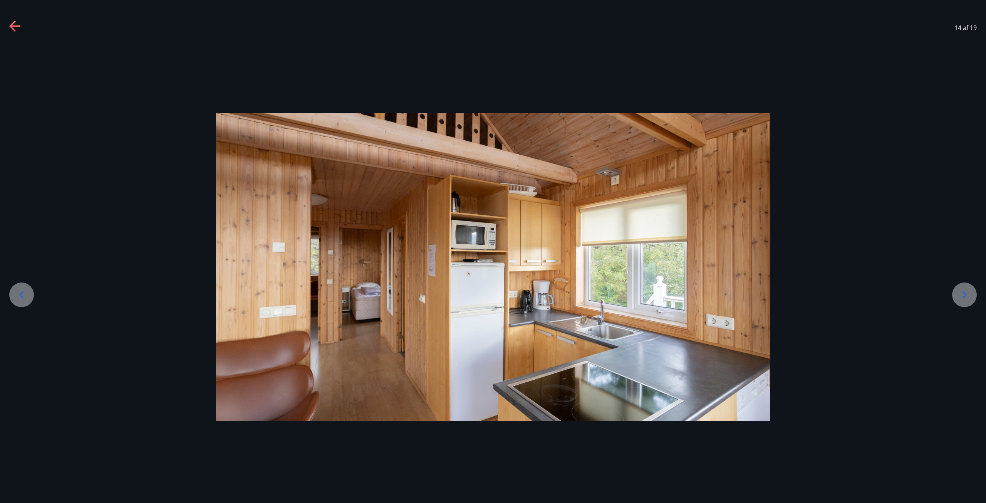
click at [972, 302] on div at bounding box center [964, 294] width 25 height 25
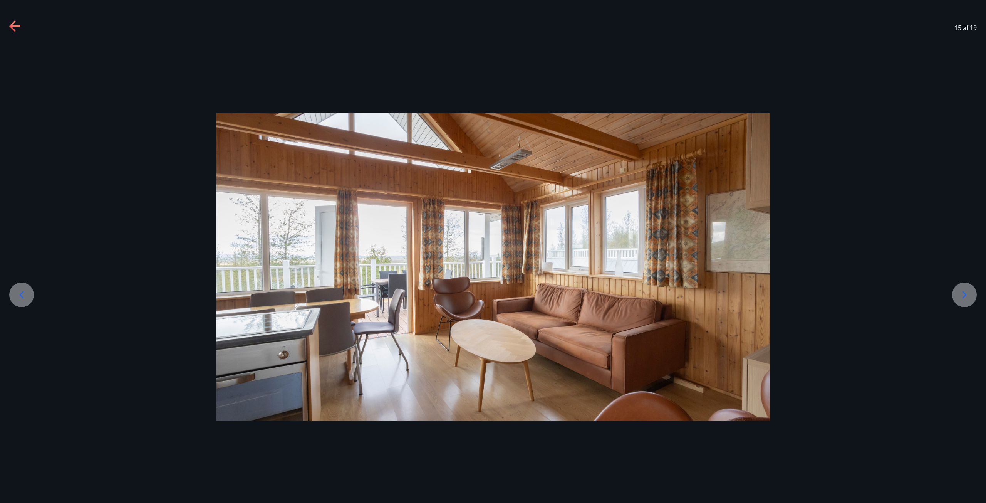
drag, startPoint x: 975, startPoint y: 300, endPoint x: 981, endPoint y: 294, distance: 8.7
click at [977, 297] on div at bounding box center [493, 266] width 986 height 447
click at [958, 292] on icon at bounding box center [964, 294] width 12 height 12
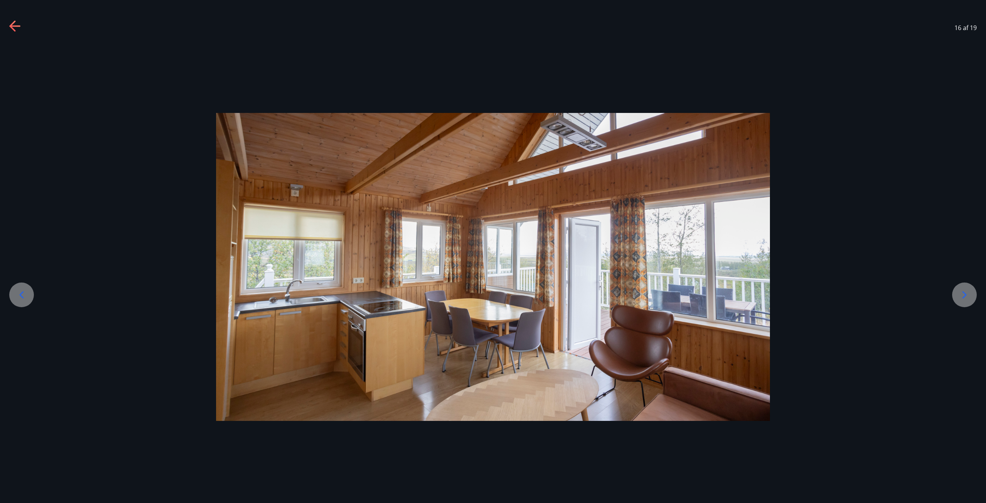
click at [966, 295] on icon at bounding box center [964, 294] width 4 height 7
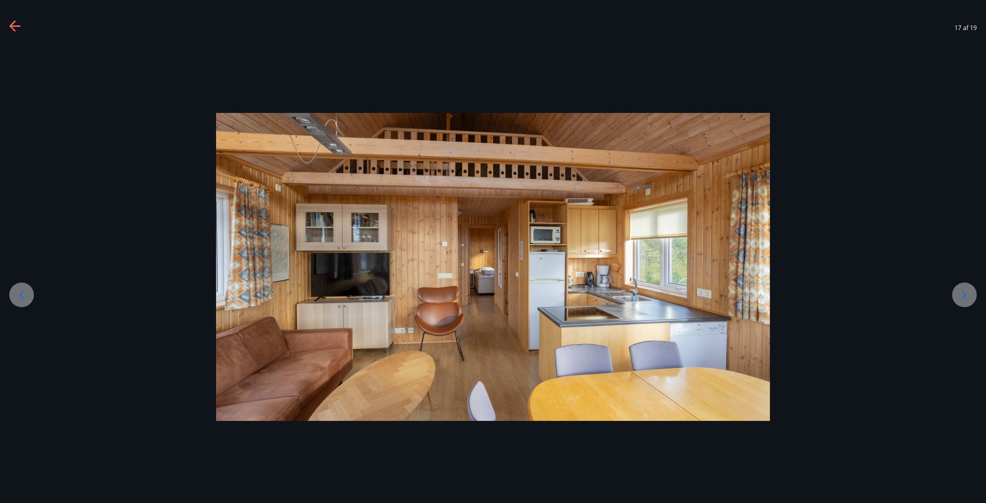
click at [966, 289] on icon at bounding box center [964, 294] width 12 height 12
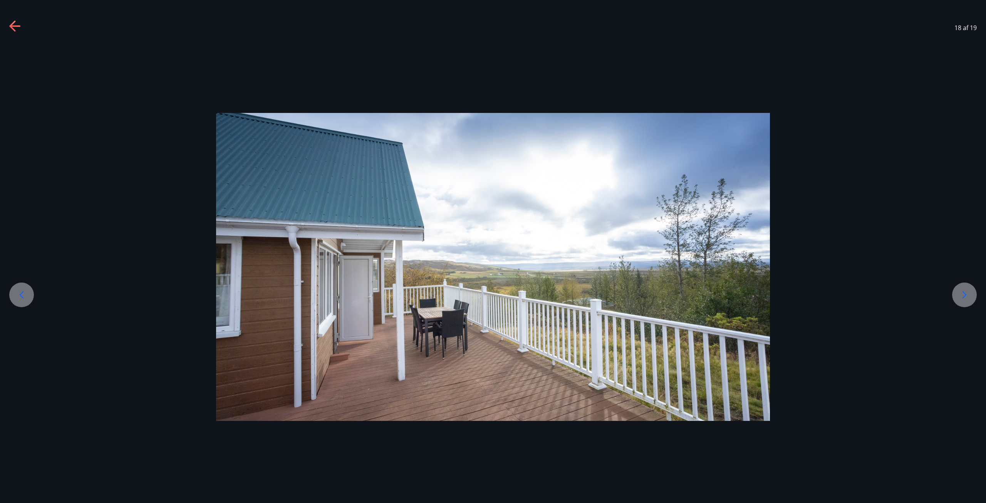
click at [47, 165] on div at bounding box center [493, 267] width 986 height 308
click at [12, 24] on icon at bounding box center [12, 25] width 6 height 11
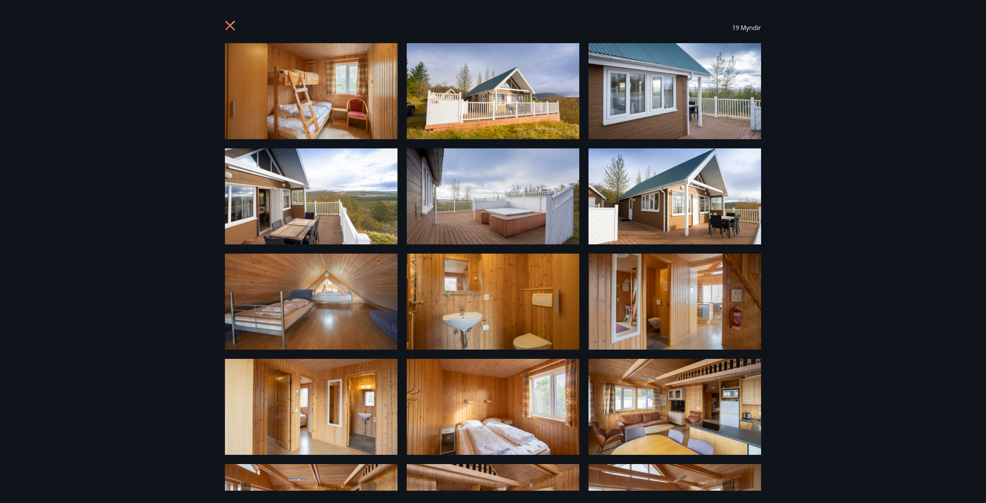
click at [224, 20] on div "19 Myndir" at bounding box center [493, 27] width 555 height 31
click at [228, 23] on icon at bounding box center [230, 26] width 10 height 10
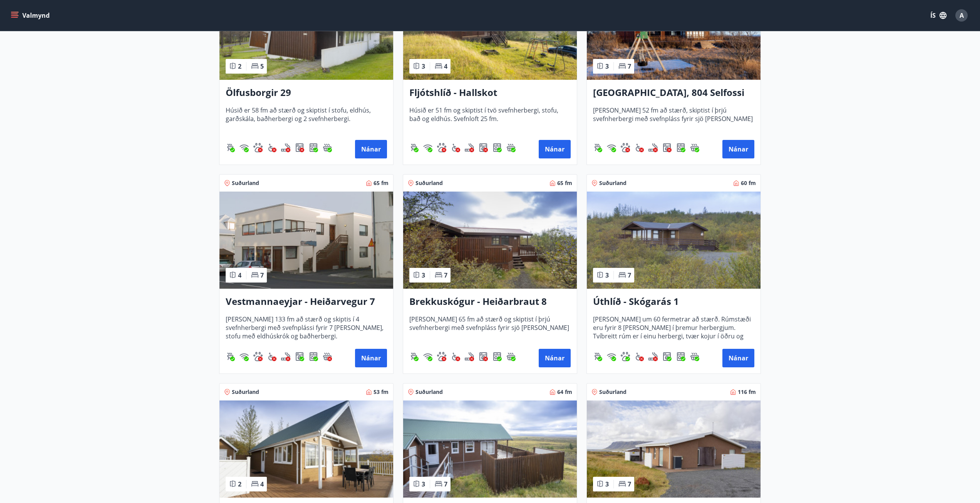
scroll to position [339, 0]
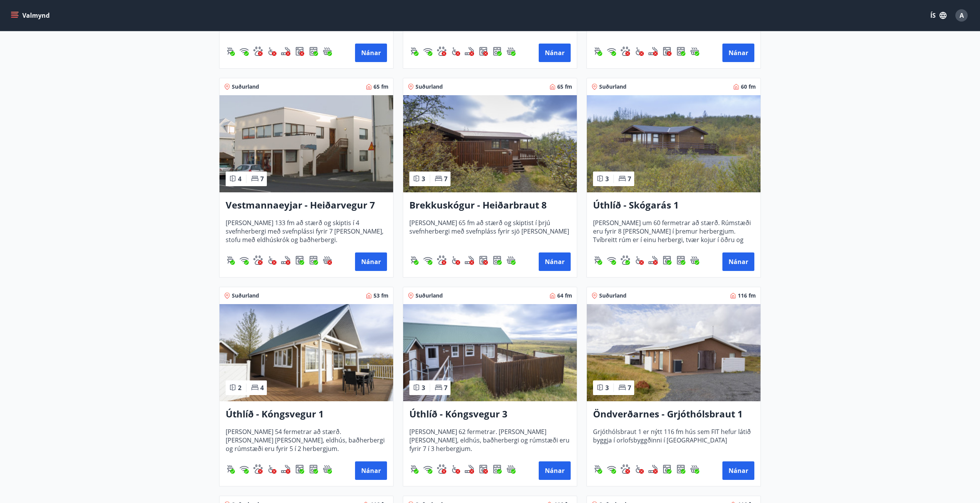
drag, startPoint x: 100, startPoint y: 243, endPoint x: 108, endPoint y: 272, distance: 30.0
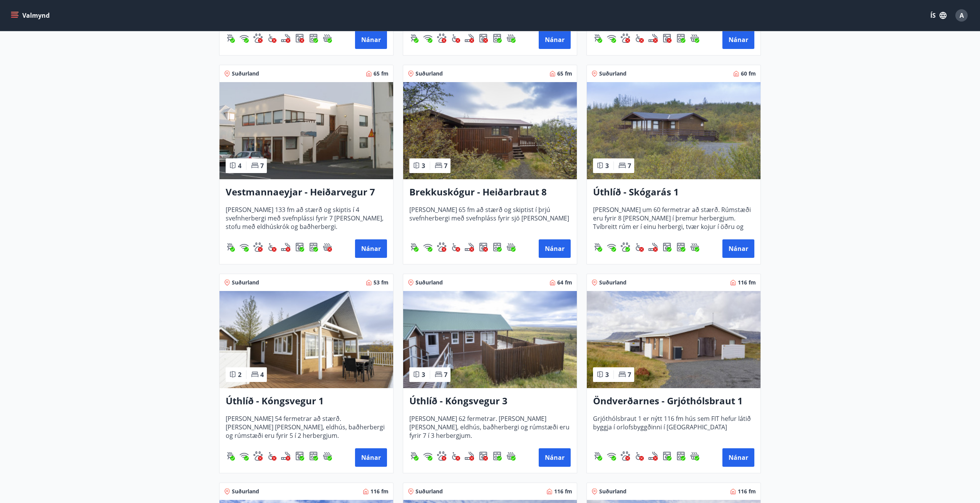
click at [38, 257] on main "Framboð Svæði Val Dagsetningar Veldu tímabil Svefnstæði +1 Hreinsa síu Suðurlan…" at bounding box center [490, 294] width 980 height 1205
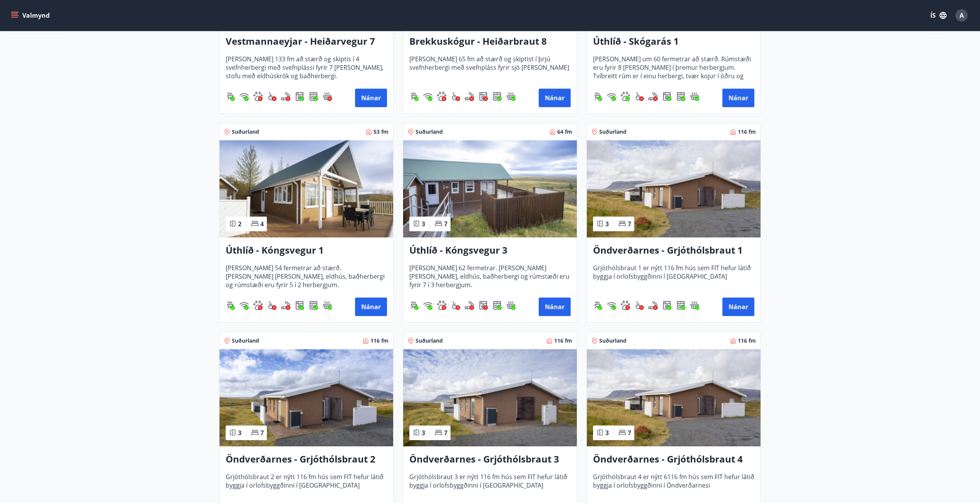
drag, startPoint x: 124, startPoint y: 180, endPoint x: 133, endPoint y: 229, distance: 49.6
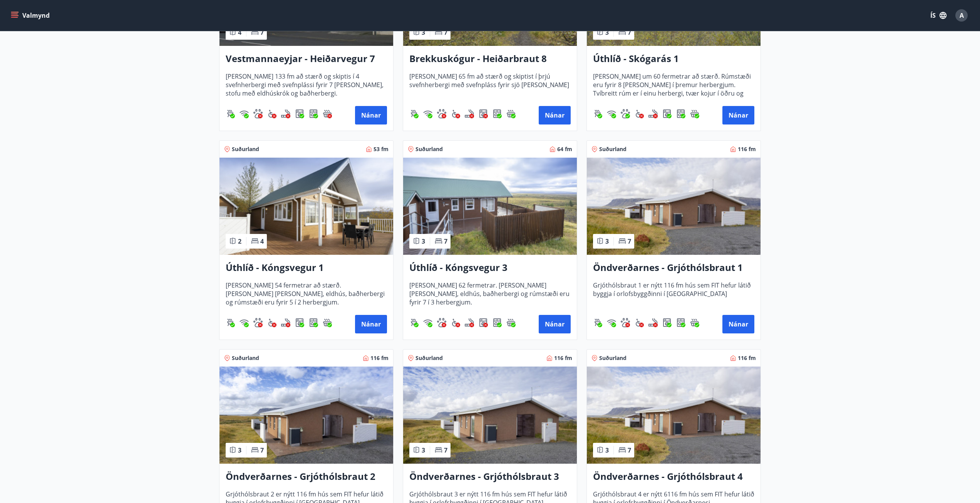
scroll to position [464, 0]
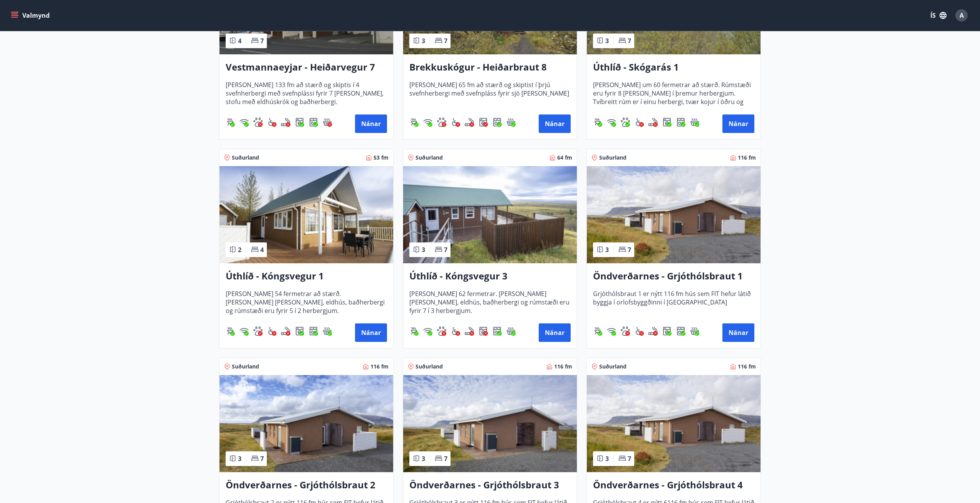
click at [92, 223] on main "Framboð Svæði Val Dagsetningar Veldu tímabil Svefnstæði +1 Hreinsa síu Suðurlan…" at bounding box center [490, 169] width 980 height 1205
click at [552, 337] on button "Nánar" at bounding box center [555, 332] width 32 height 18
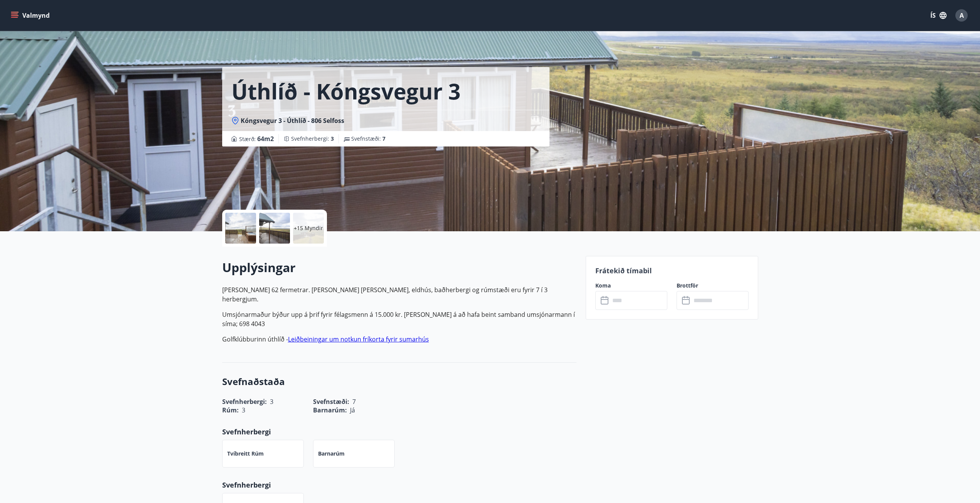
click at [237, 239] on div at bounding box center [240, 228] width 31 height 31
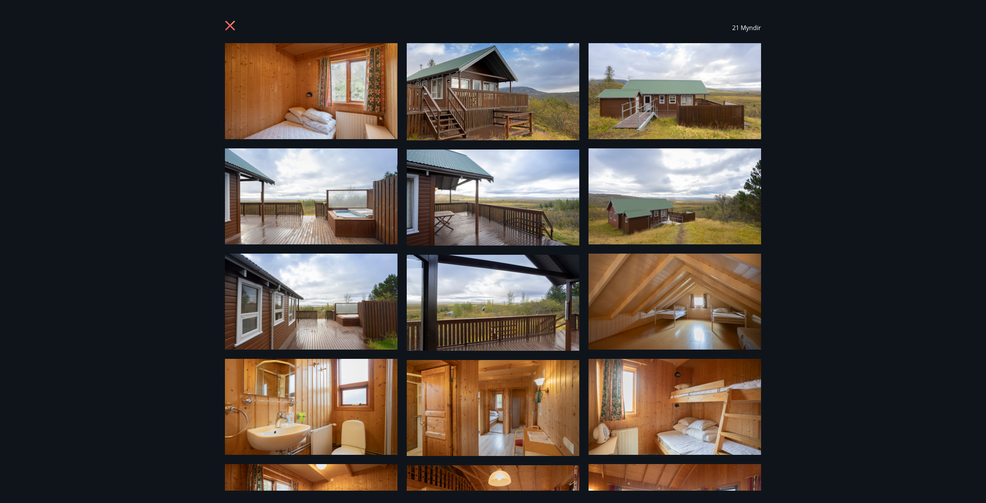
click at [337, 102] on img at bounding box center [311, 91] width 173 height 96
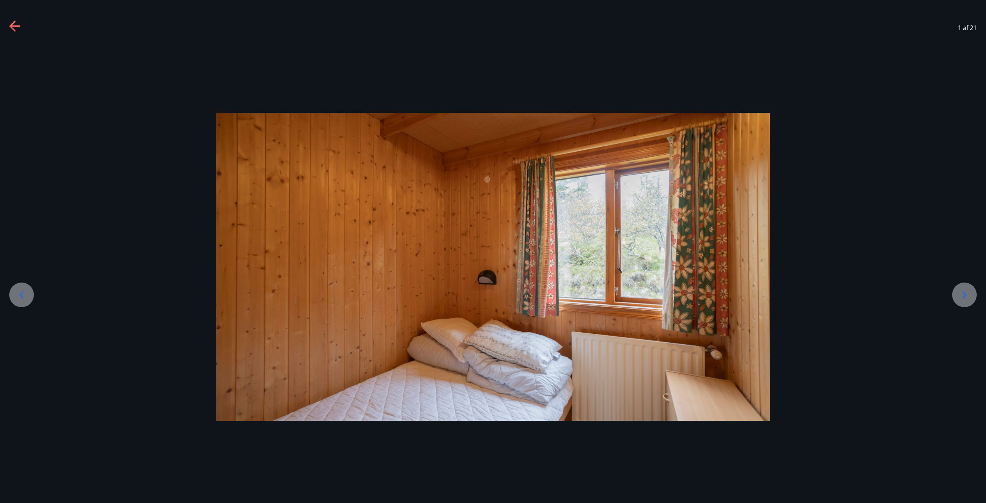
click at [962, 301] on div at bounding box center [964, 294] width 25 height 25
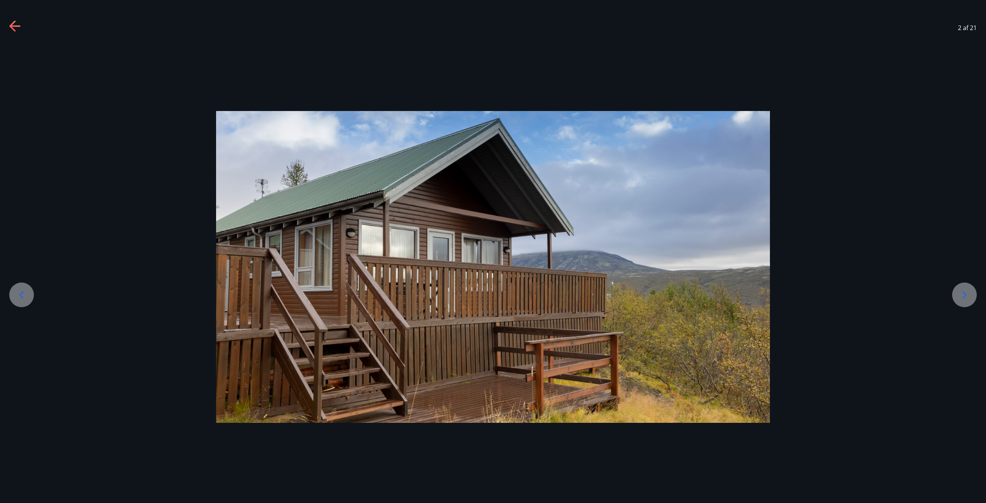
click at [964, 299] on icon at bounding box center [964, 294] width 12 height 12
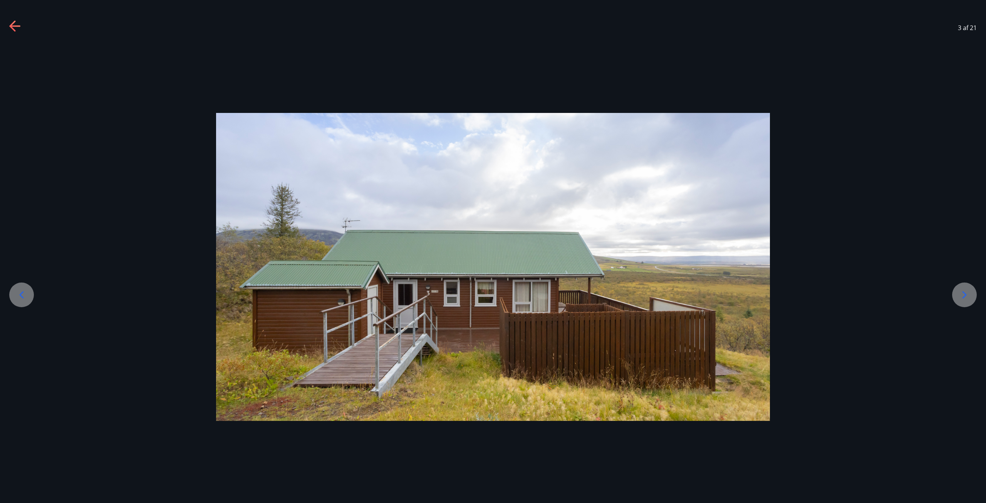
click at [959, 295] on icon at bounding box center [964, 294] width 12 height 12
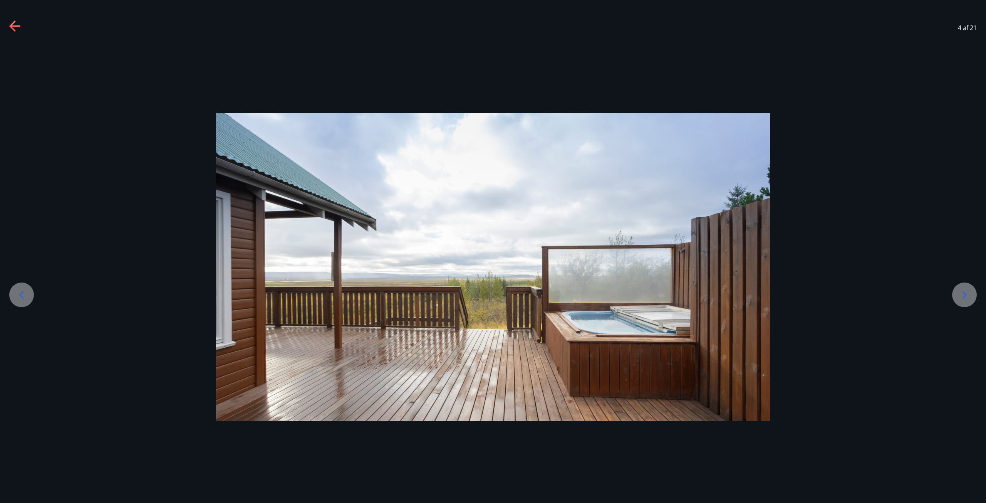
click at [959, 294] on icon at bounding box center [964, 294] width 12 height 12
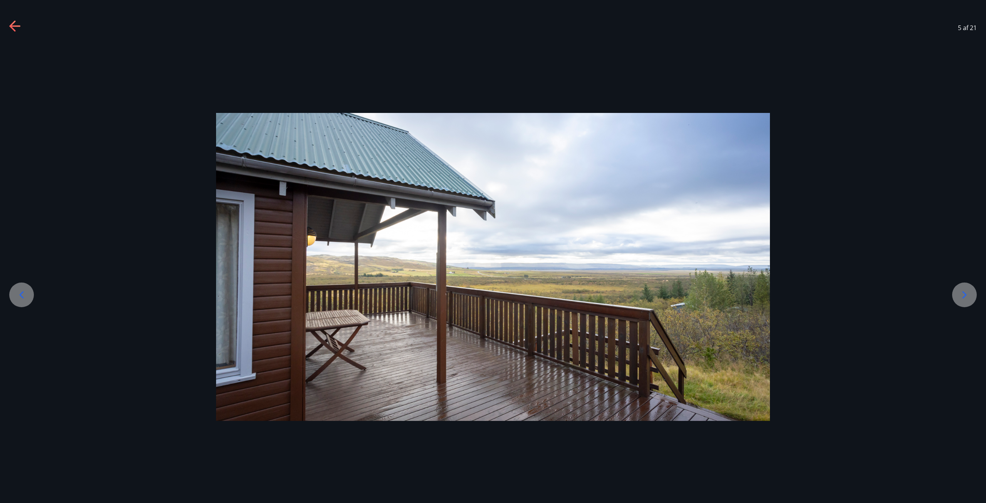
click at [958, 294] on icon at bounding box center [964, 294] width 12 height 12
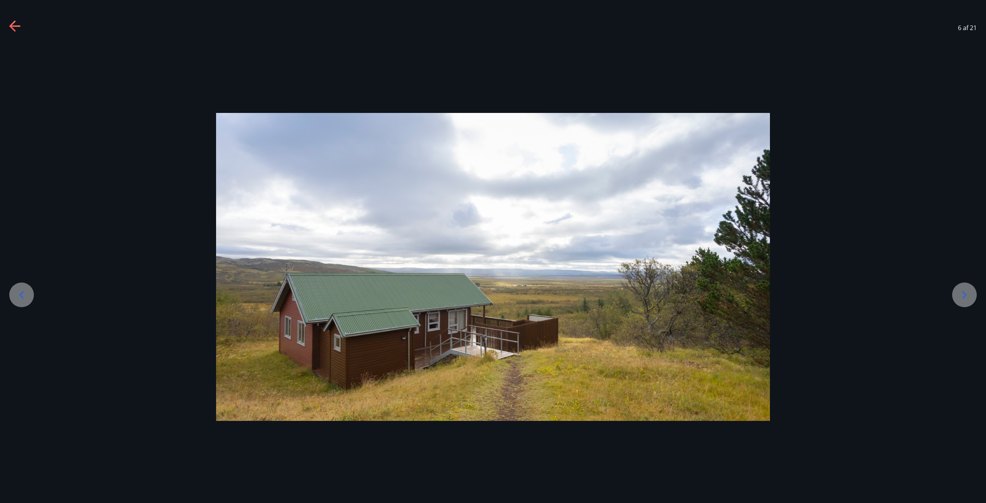
click at [964, 292] on icon at bounding box center [964, 294] width 4 height 7
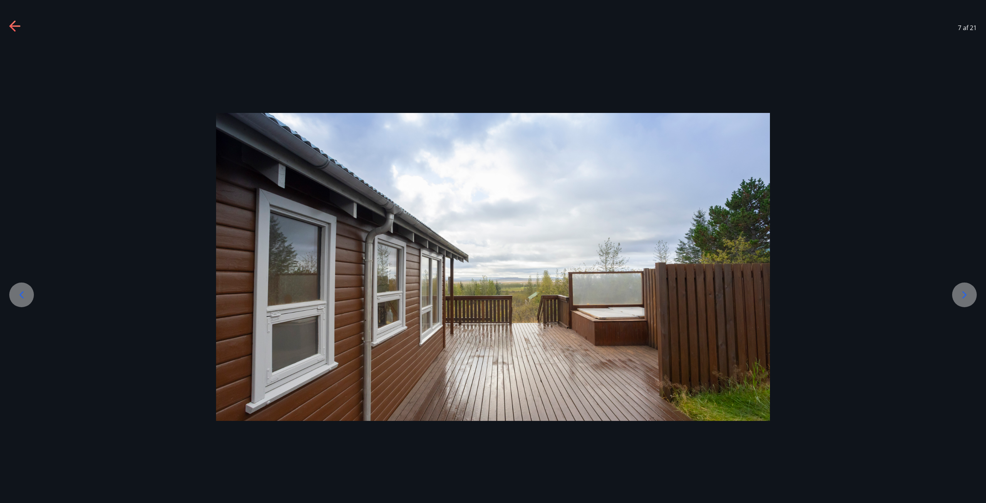
click at [964, 292] on icon at bounding box center [964, 294] width 4 height 7
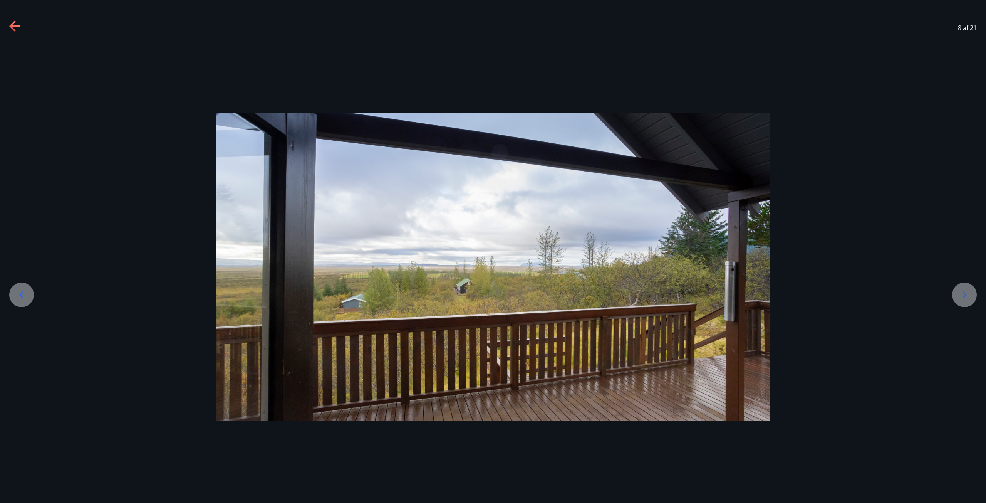
click at [966, 291] on icon at bounding box center [964, 294] width 12 height 12
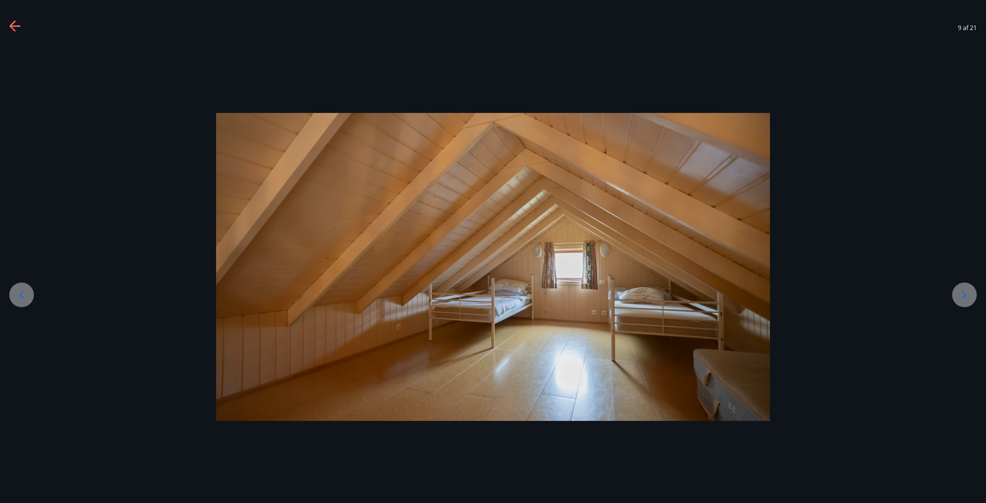
click at [967, 290] on icon at bounding box center [964, 294] width 12 height 12
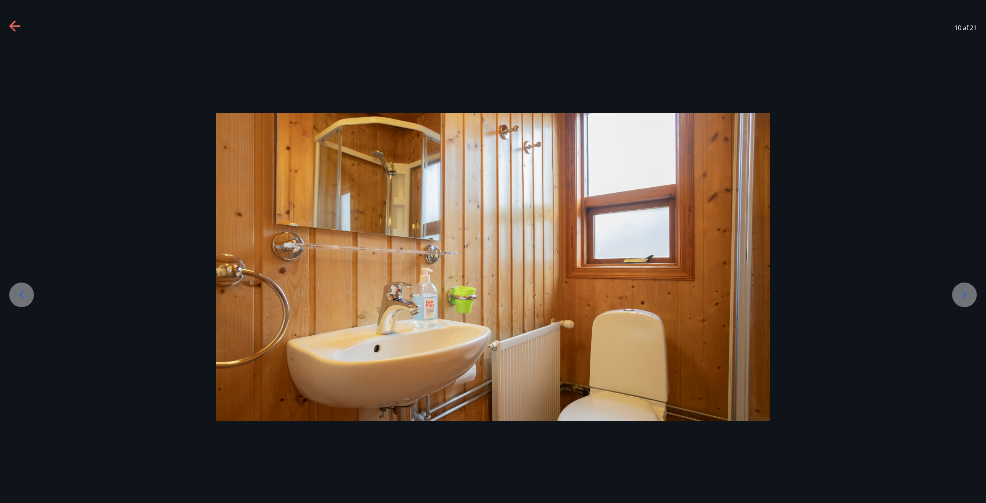
click at [968, 290] on icon at bounding box center [964, 294] width 12 height 12
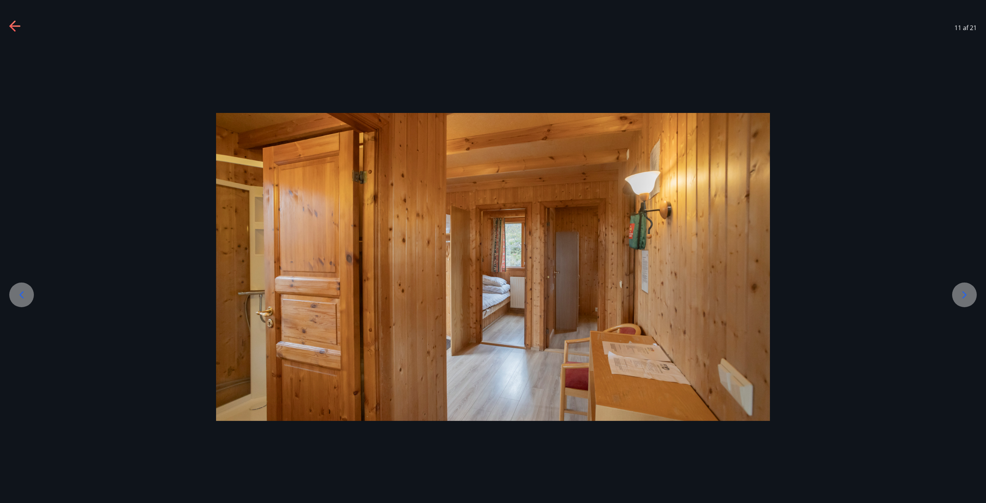
click at [968, 290] on icon at bounding box center [964, 294] width 12 height 12
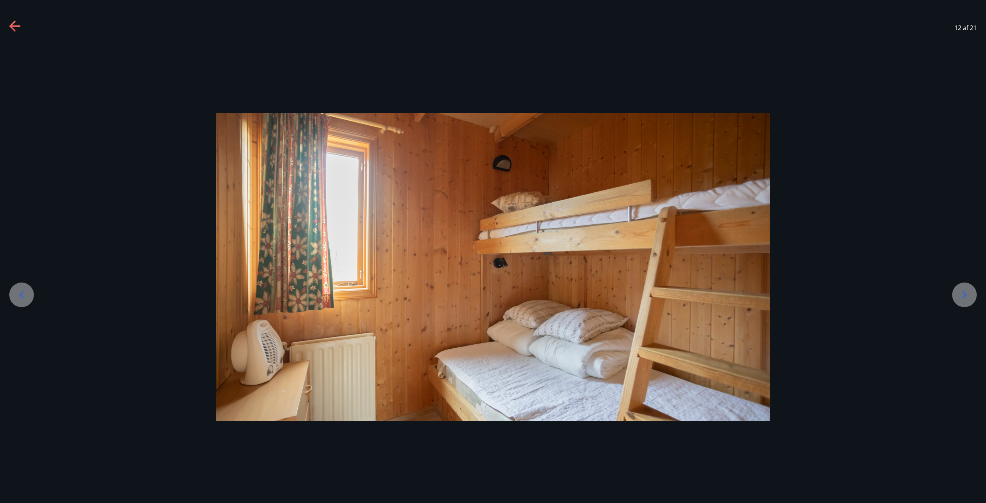
click at [969, 290] on icon at bounding box center [964, 294] width 12 height 12
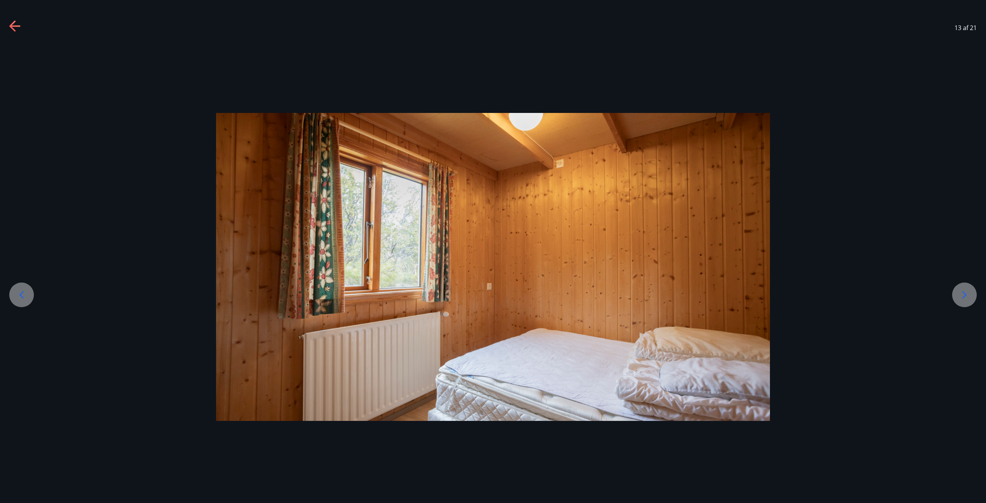
click at [968, 292] on icon at bounding box center [964, 294] width 12 height 12
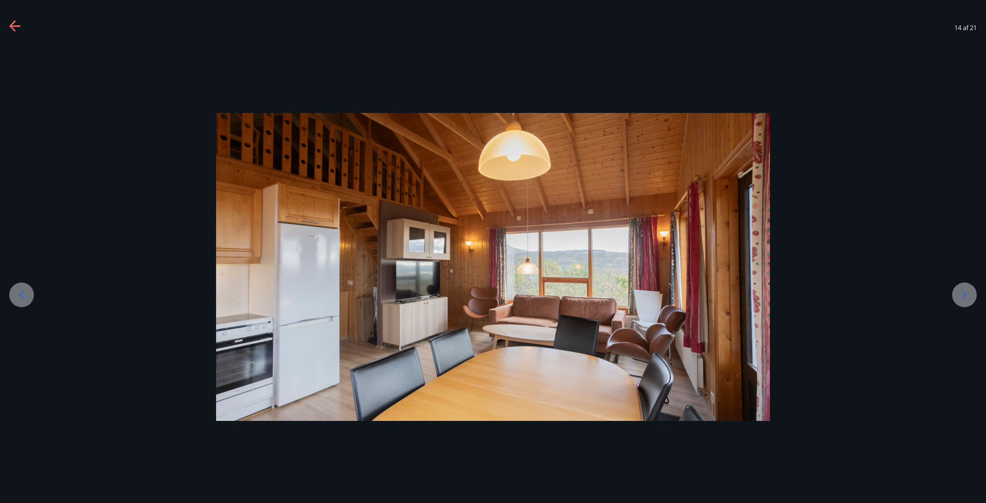
click at [969, 292] on icon at bounding box center [964, 294] width 12 height 12
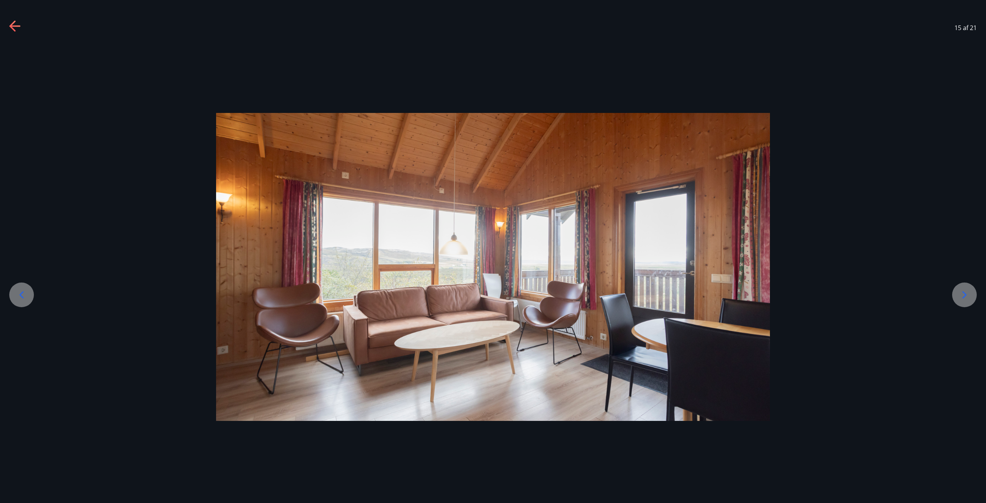
click at [970, 292] on icon at bounding box center [964, 294] width 12 height 12
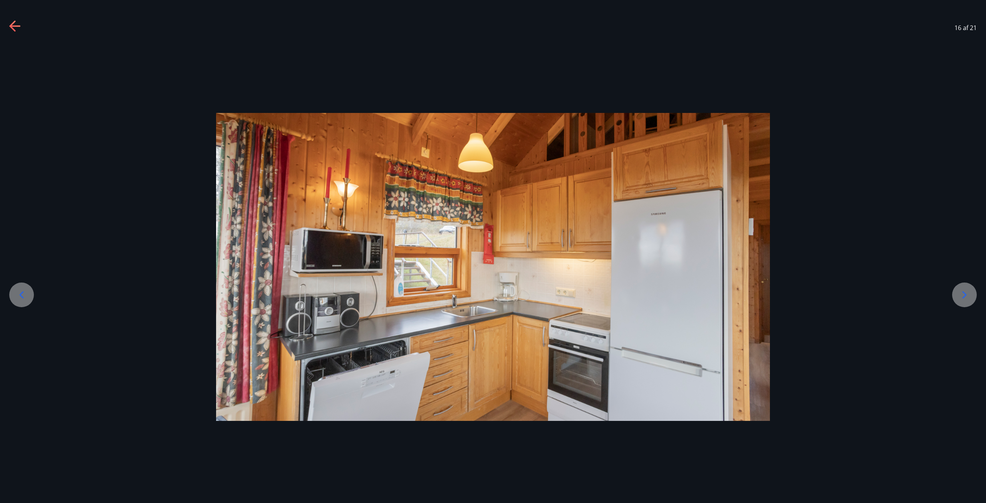
click at [969, 295] on icon at bounding box center [964, 294] width 12 height 12
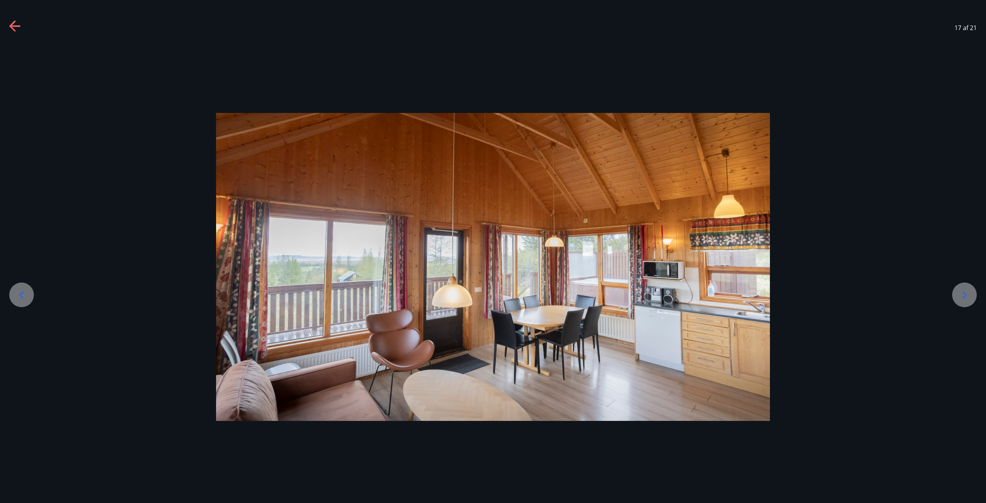
click at [969, 295] on icon at bounding box center [964, 294] width 12 height 12
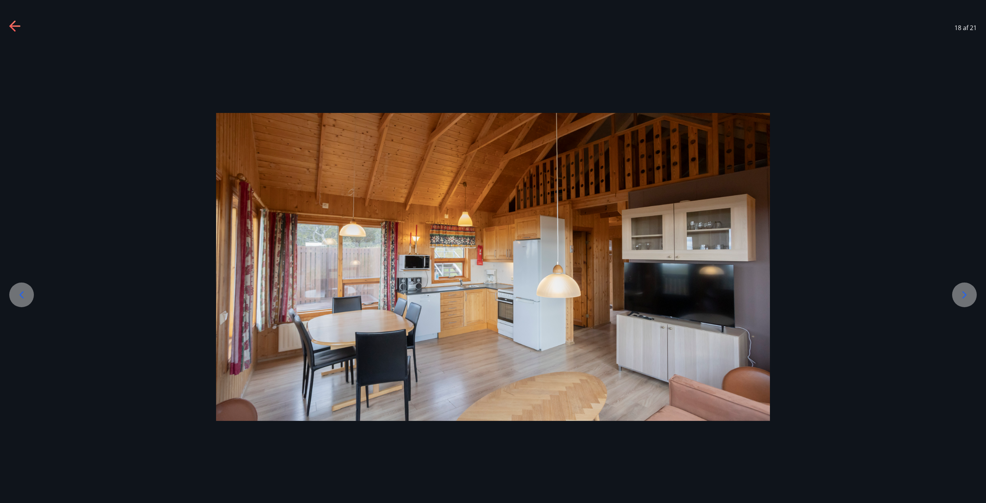
click at [969, 295] on icon at bounding box center [964, 294] width 12 height 12
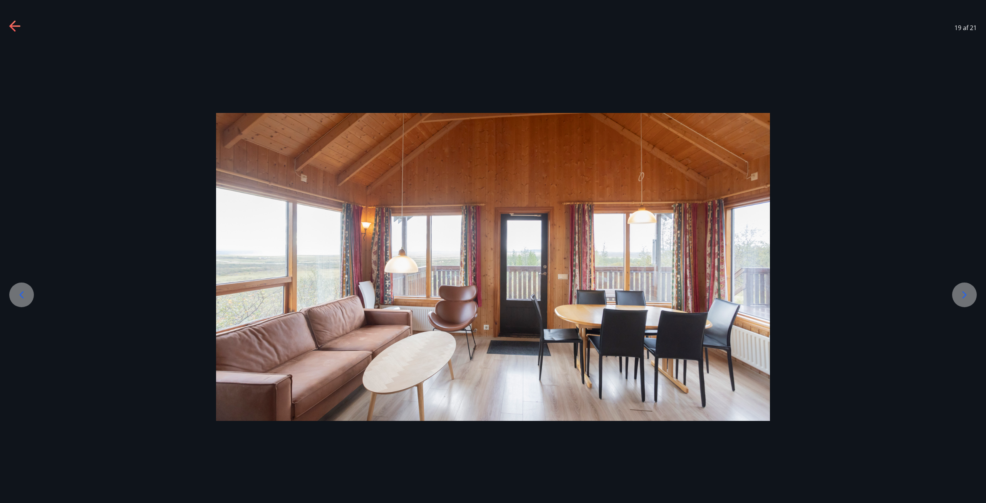
click at [970, 295] on icon at bounding box center [964, 294] width 12 height 12
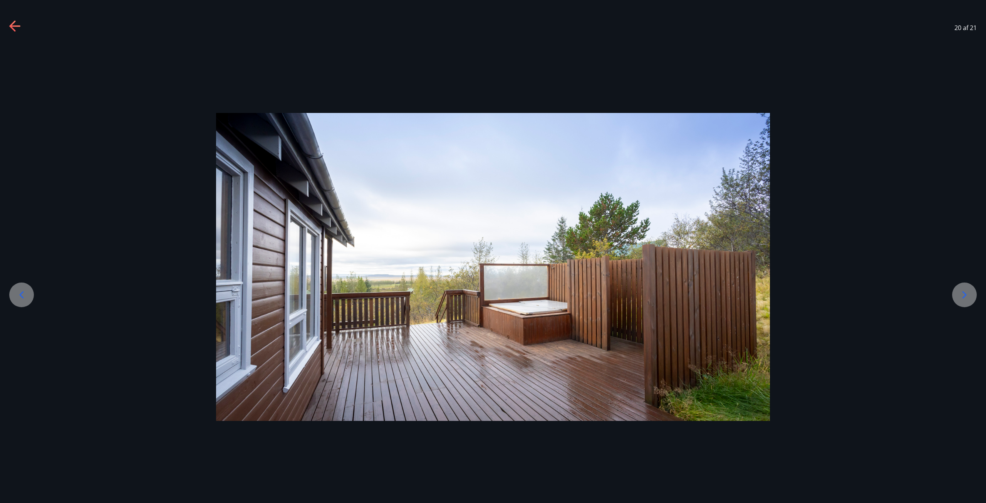
click at [957, 296] on div at bounding box center [964, 294] width 25 height 25
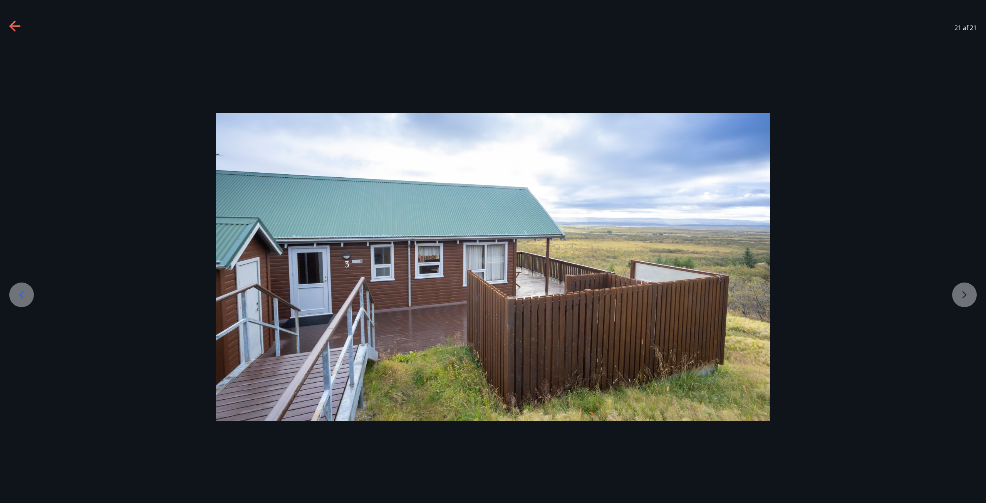
drag, startPoint x: 953, startPoint y: 294, endPoint x: 961, endPoint y: 292, distance: 8.6
click at [954, 293] on div at bounding box center [493, 267] width 986 height 308
click at [964, 292] on div at bounding box center [493, 267] width 986 height 308
click at [27, 288] on div at bounding box center [21, 294] width 25 height 25
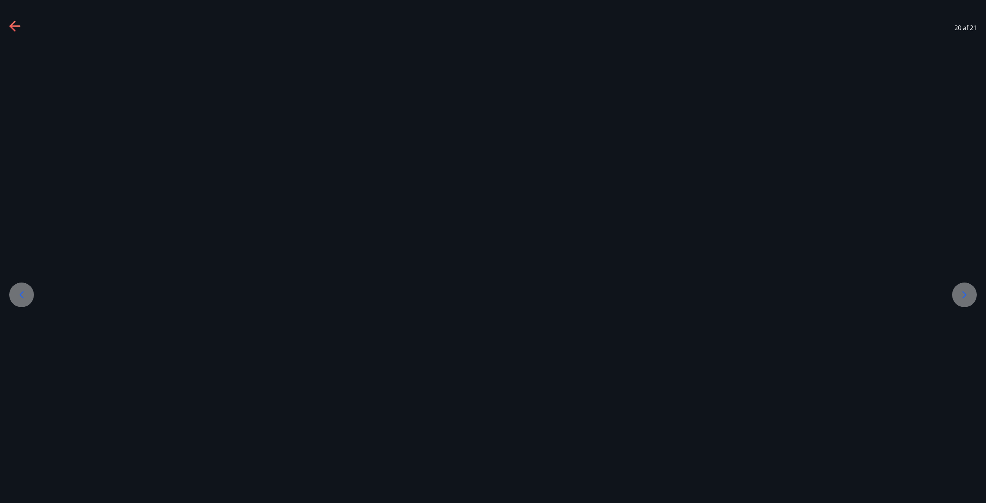
click at [15, 291] on div at bounding box center [21, 294] width 25 height 25
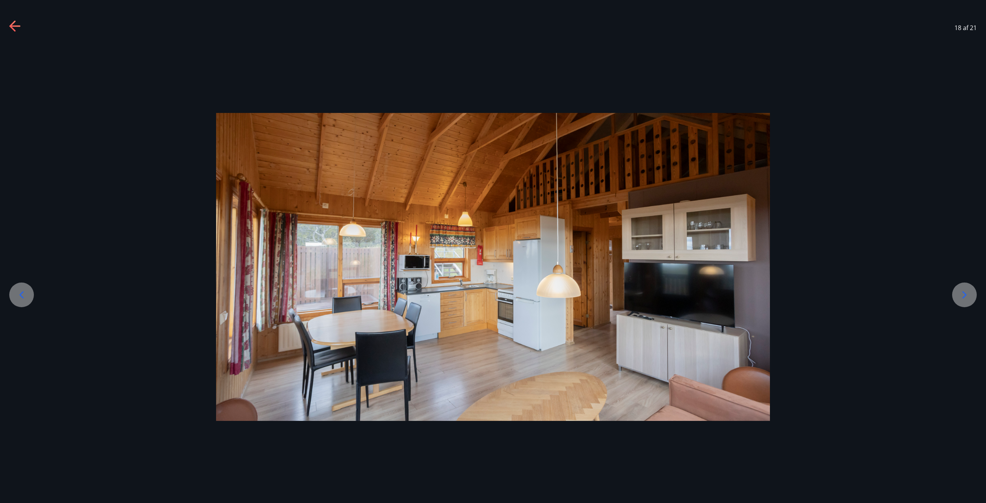
click at [15, 291] on div at bounding box center [21, 294] width 25 height 25
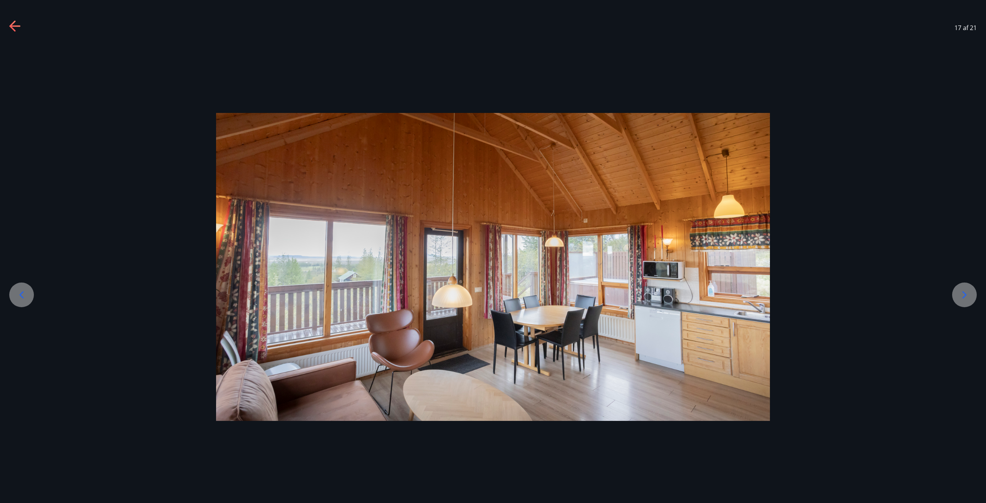
click at [15, 291] on div at bounding box center [21, 294] width 25 height 25
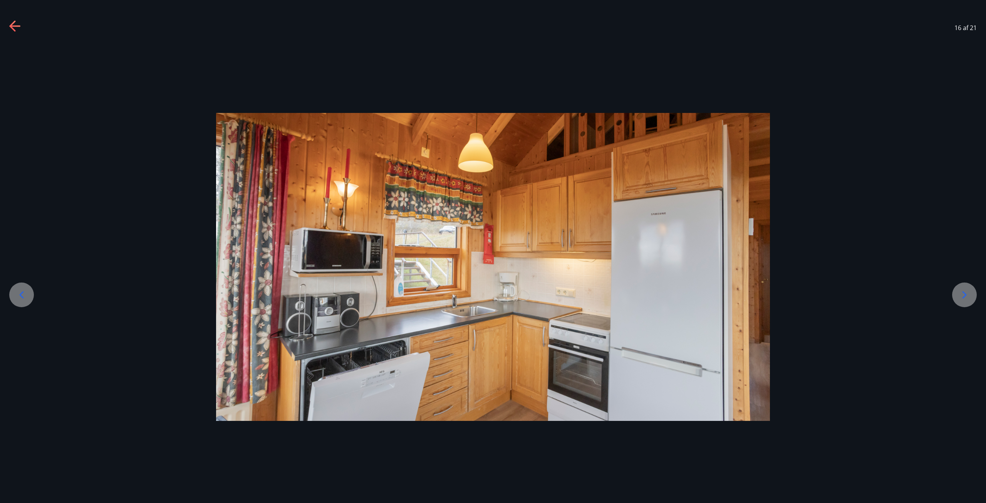
click at [15, 291] on div at bounding box center [21, 294] width 25 height 25
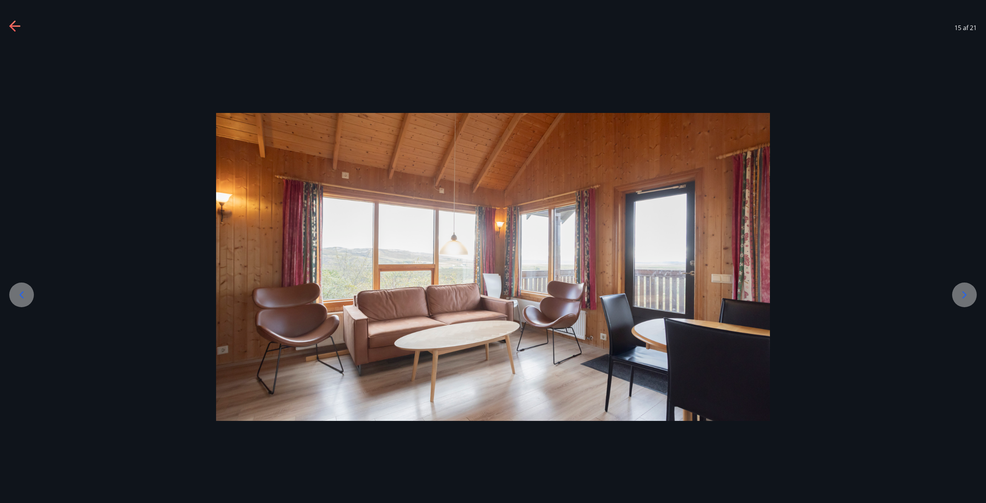
click at [17, 295] on icon at bounding box center [21, 294] width 12 height 12
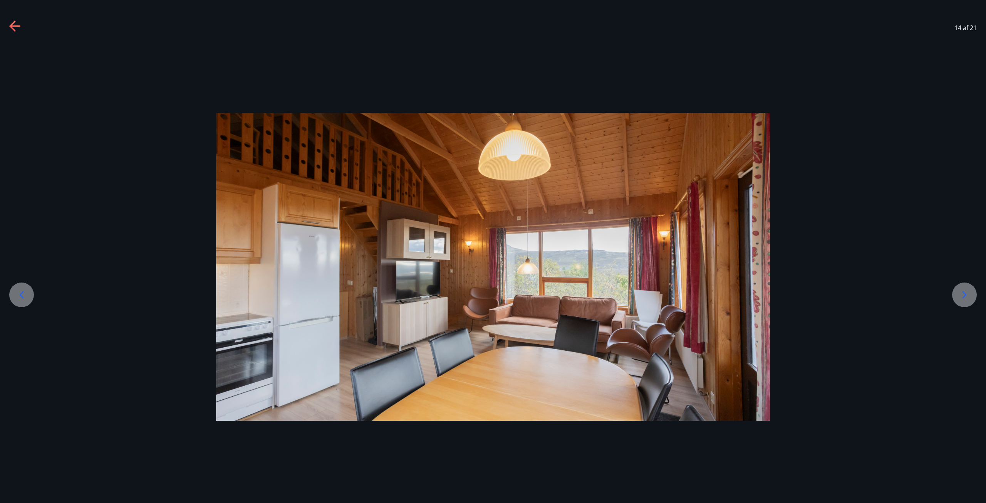
click at [17, 295] on icon at bounding box center [21, 294] width 12 height 12
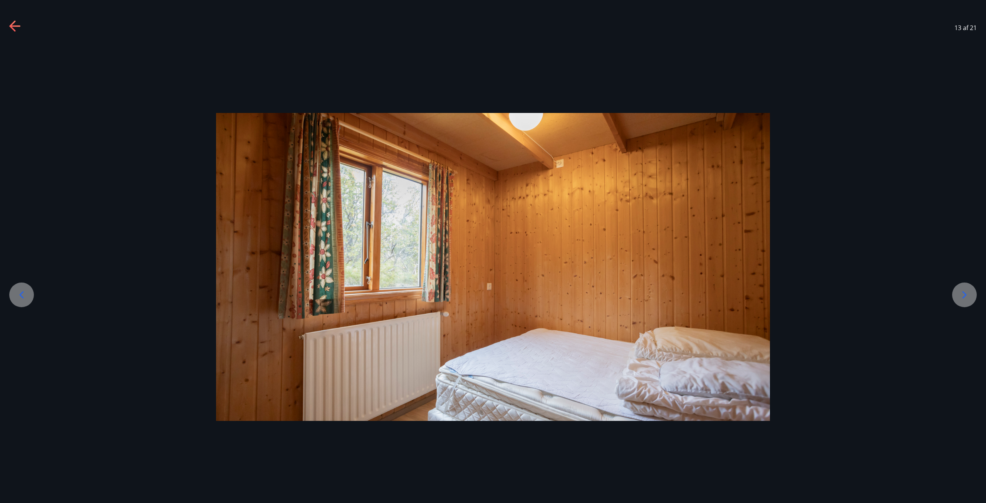
click at [19, 299] on icon at bounding box center [21, 294] width 12 height 12
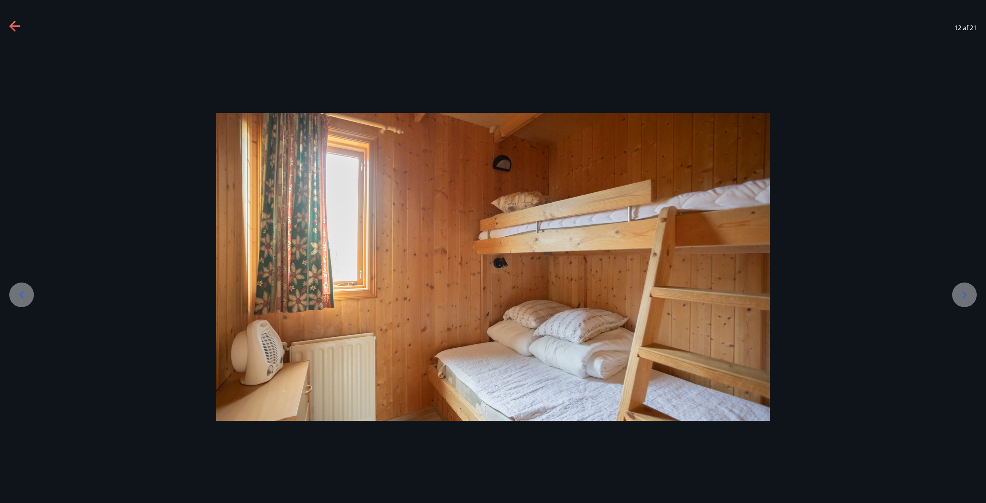
click at [28, 297] on div at bounding box center [21, 294] width 25 height 25
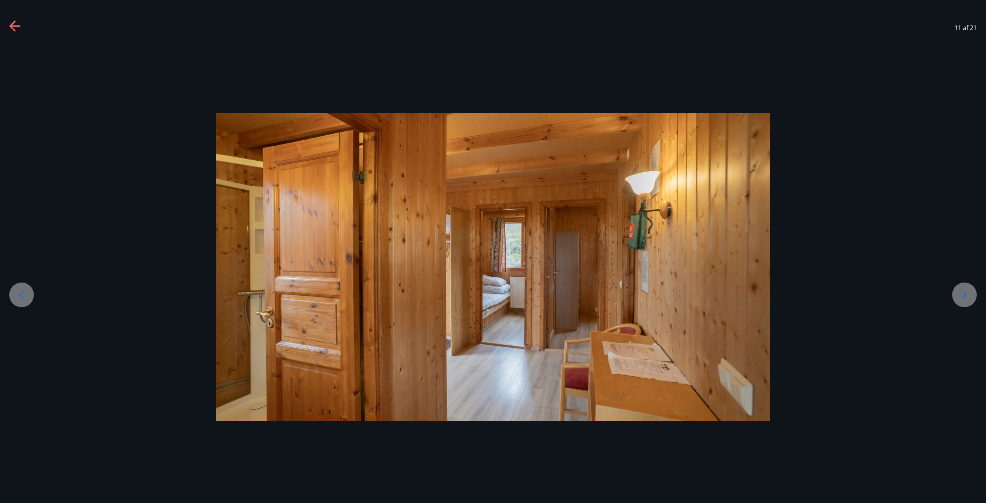
click at [28, 297] on div at bounding box center [21, 294] width 25 height 25
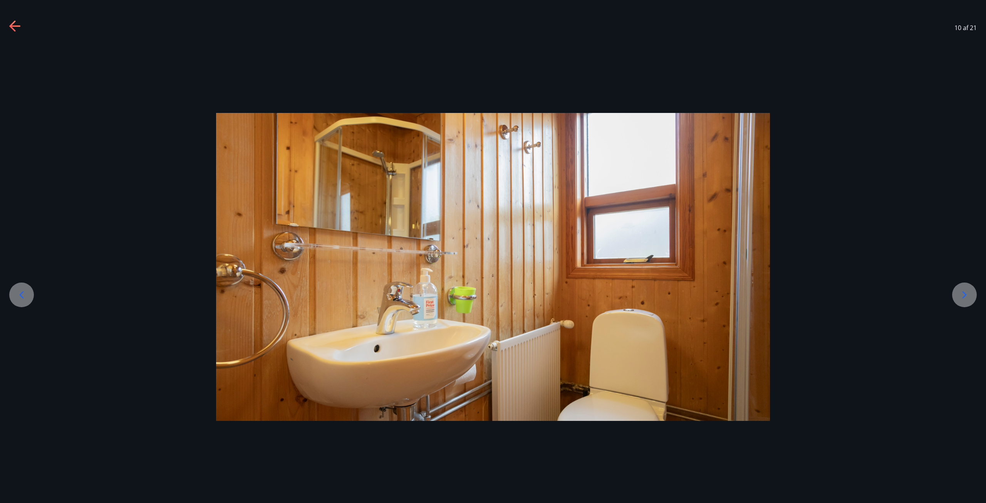
click at [29, 297] on div at bounding box center [21, 294] width 25 height 25
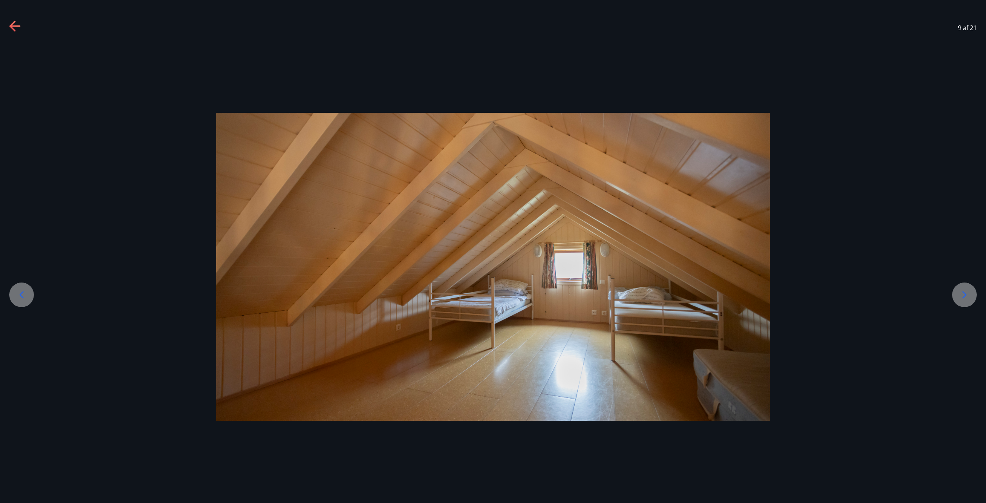
click at [29, 297] on div at bounding box center [21, 294] width 25 height 25
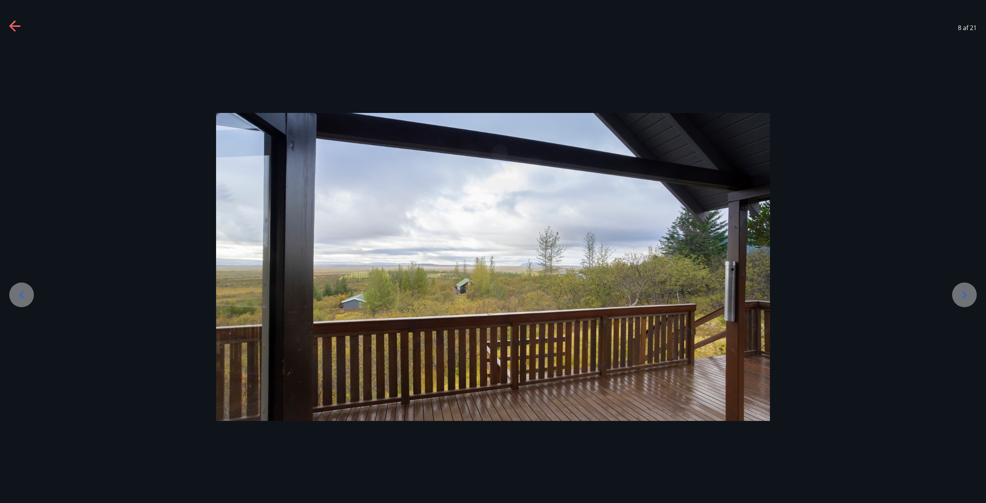
click at [29, 297] on div at bounding box center [21, 294] width 25 height 25
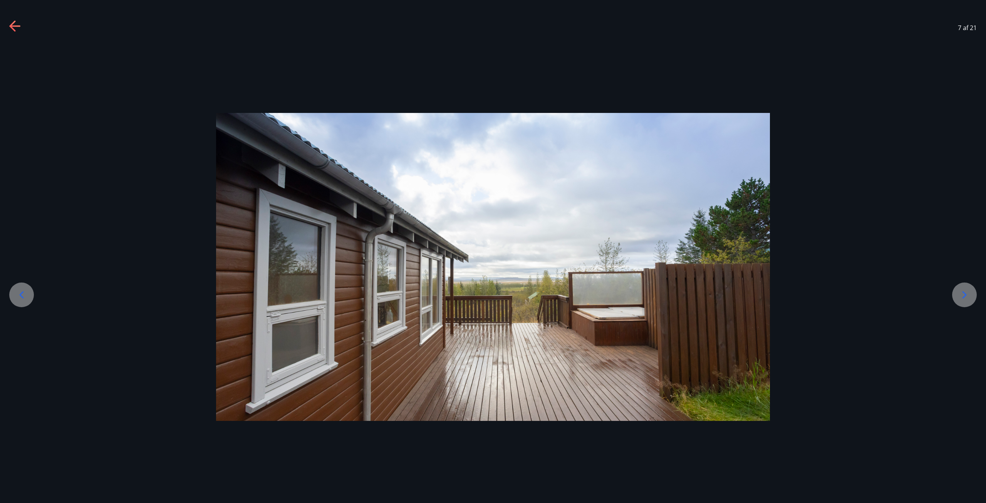
click at [29, 297] on div at bounding box center [21, 294] width 25 height 25
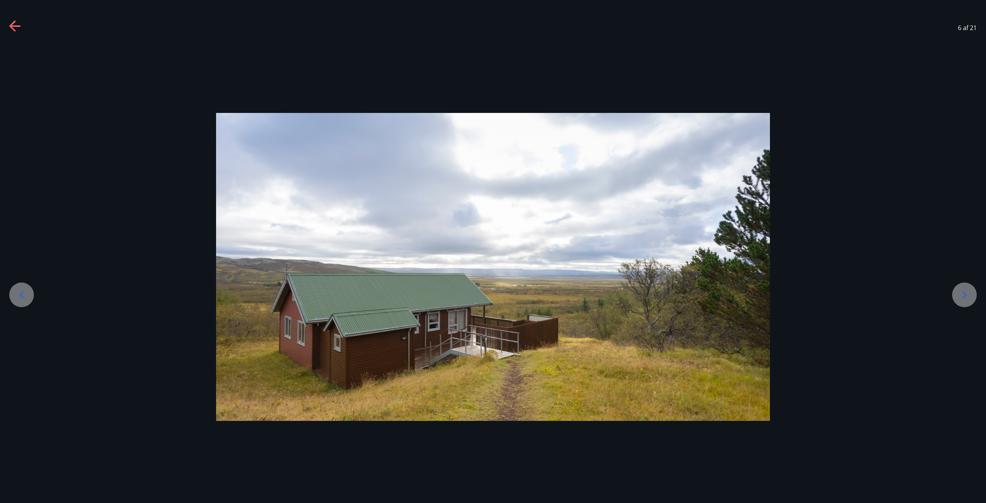
click at [29, 297] on div at bounding box center [21, 294] width 25 height 25
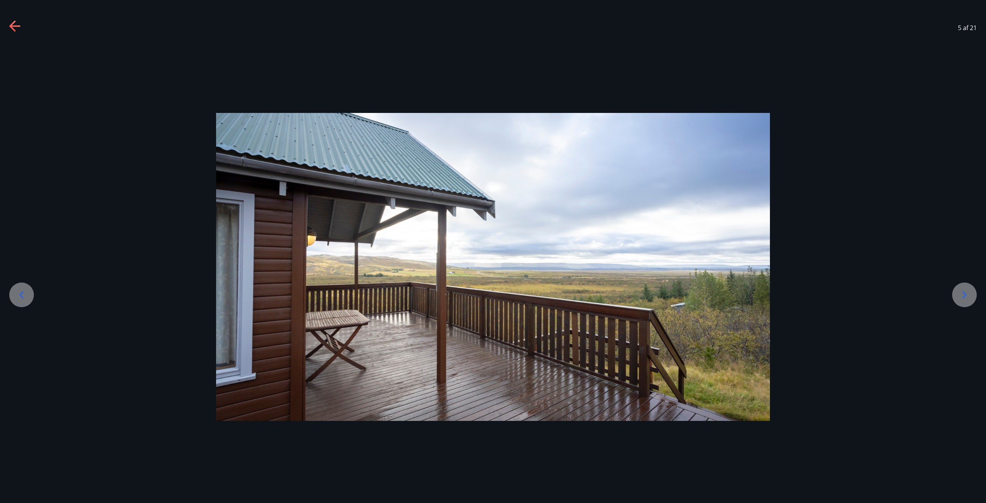
click at [966, 293] on icon at bounding box center [964, 294] width 12 height 12
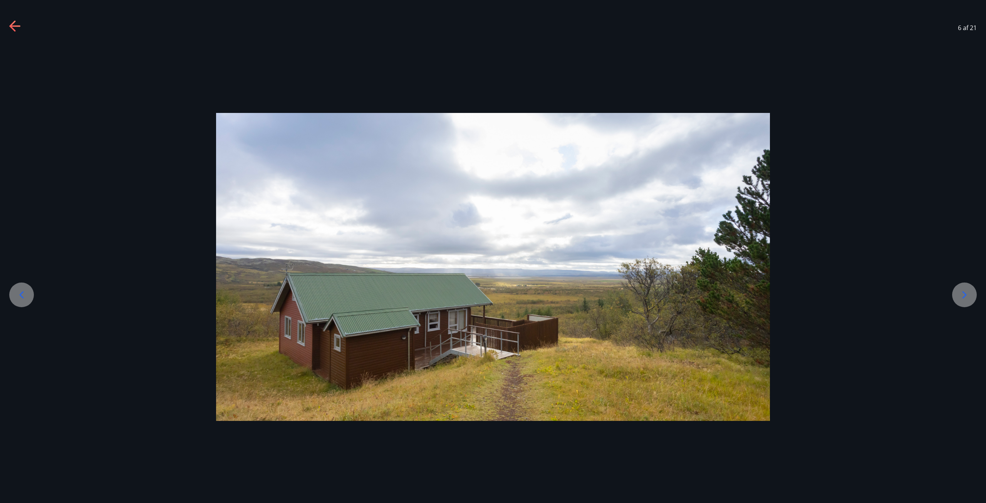
click at [21, 293] on icon at bounding box center [22, 294] width 4 height 7
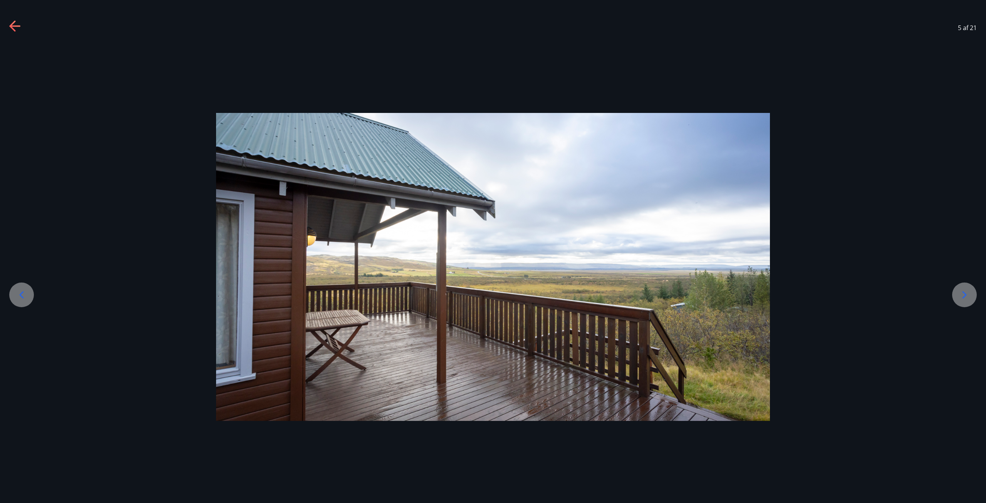
click at [21, 293] on icon at bounding box center [22, 294] width 4 height 7
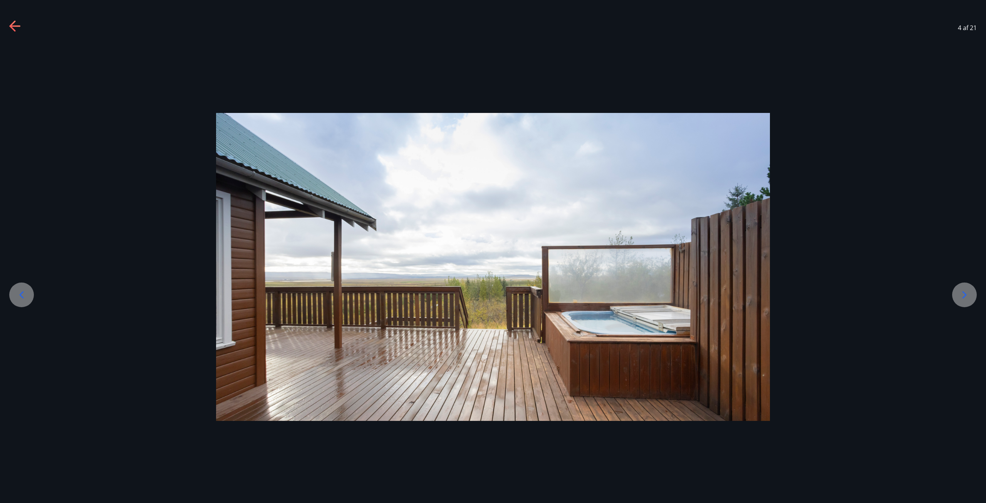
click at [22, 293] on icon at bounding box center [22, 294] width 4 height 7
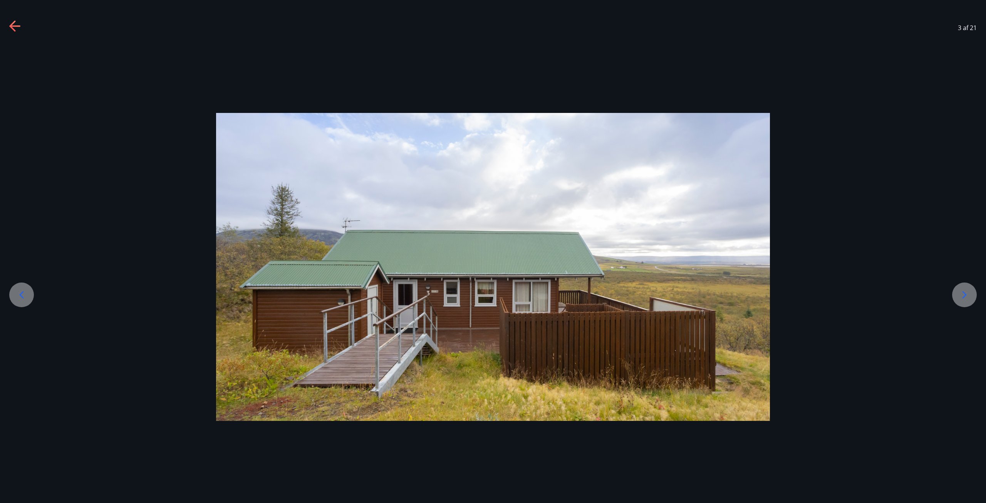
click at [23, 291] on icon at bounding box center [22, 294] width 4 height 7
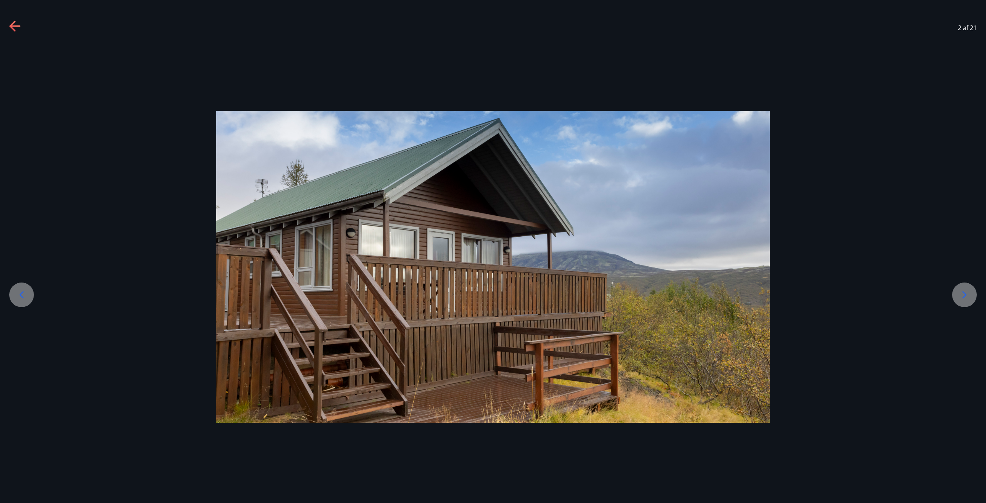
click at [23, 291] on icon at bounding box center [22, 294] width 4 height 7
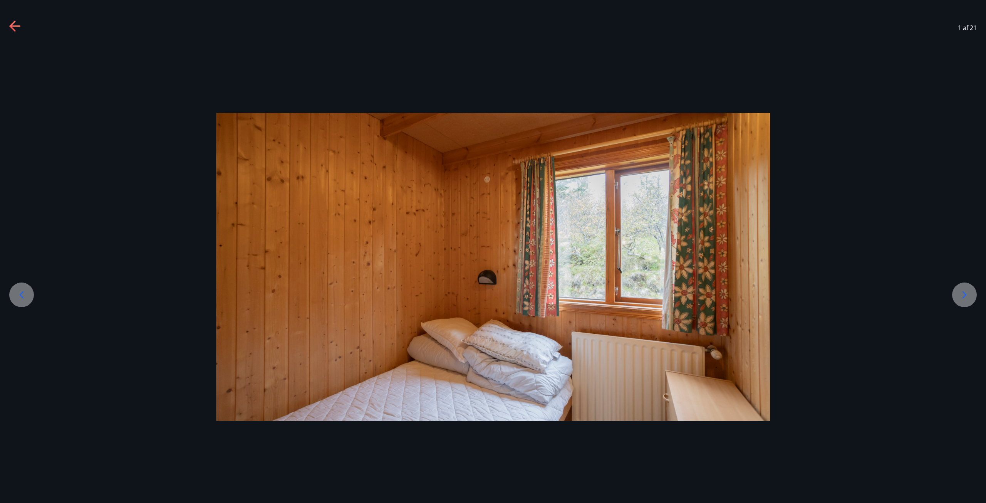
click at [23, 291] on icon at bounding box center [22, 294] width 4 height 7
click at [25, 302] on div at bounding box center [21, 294] width 25 height 25
click at [24, 300] on icon at bounding box center [21, 294] width 12 height 12
click at [23, 295] on icon at bounding box center [21, 294] width 12 height 12
click at [17, 27] on icon at bounding box center [15, 26] width 12 height 12
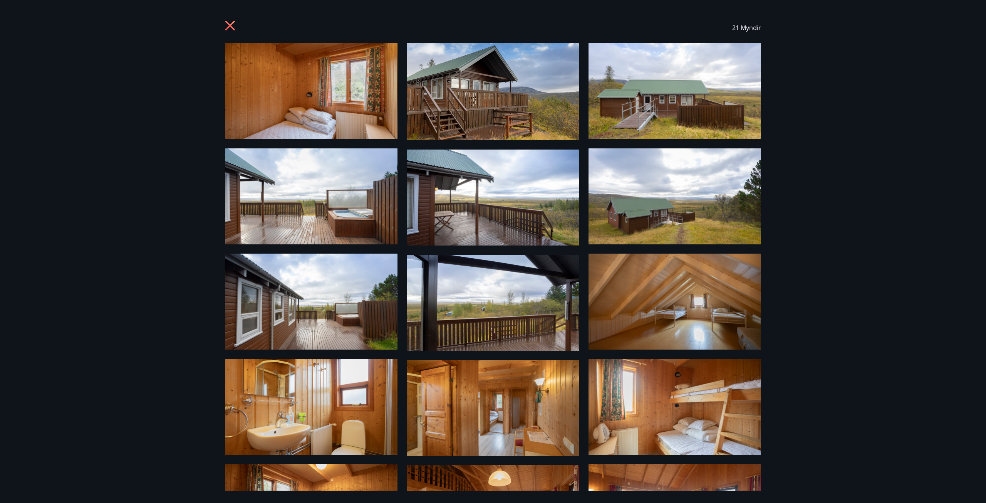
click at [230, 27] on icon at bounding box center [230, 26] width 10 height 10
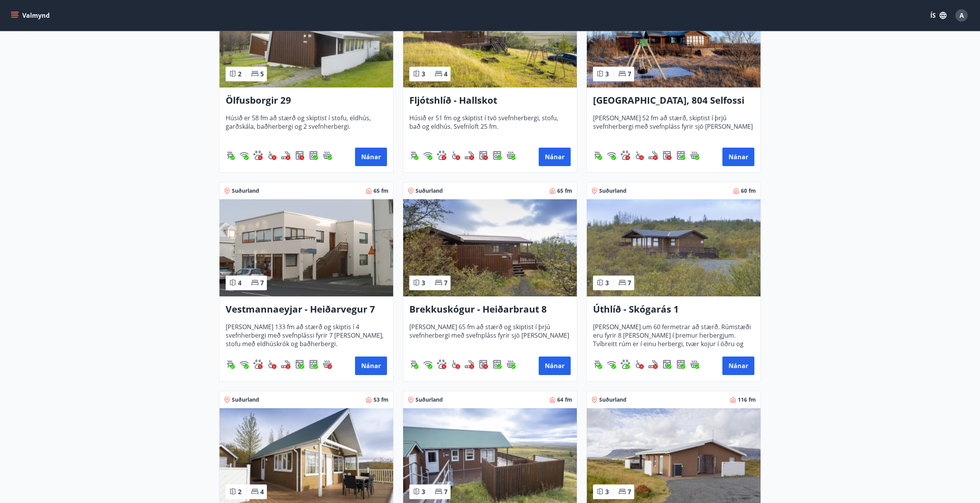
drag, startPoint x: 888, startPoint y: 290, endPoint x: 890, endPoint y: 320, distance: 29.7
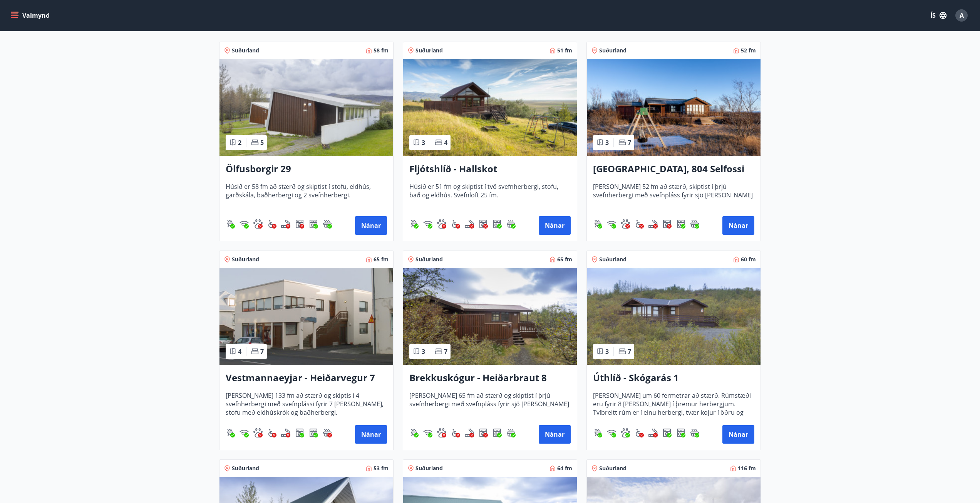
click at [672, 376] on h3 "Úthlíð - Skógarás 1" at bounding box center [673, 378] width 161 height 14
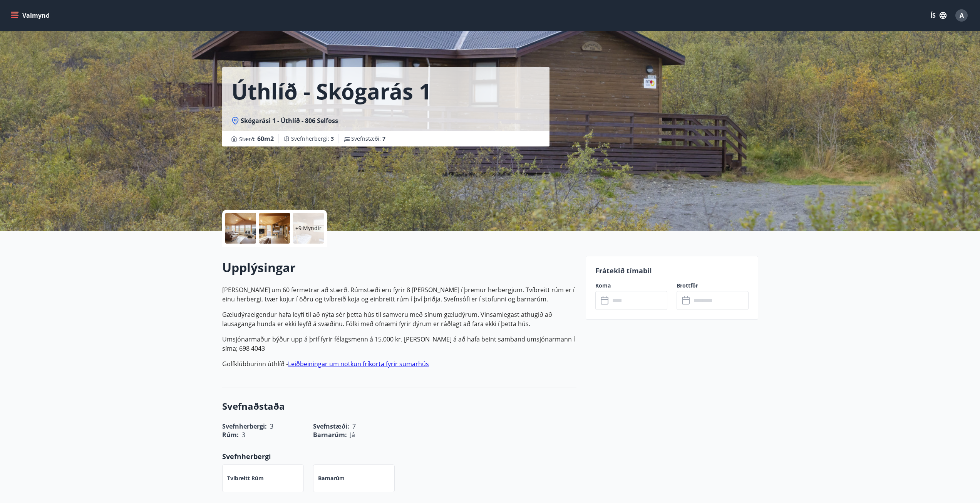
click at [610, 307] on div "​ ​" at bounding box center [631, 300] width 72 height 19
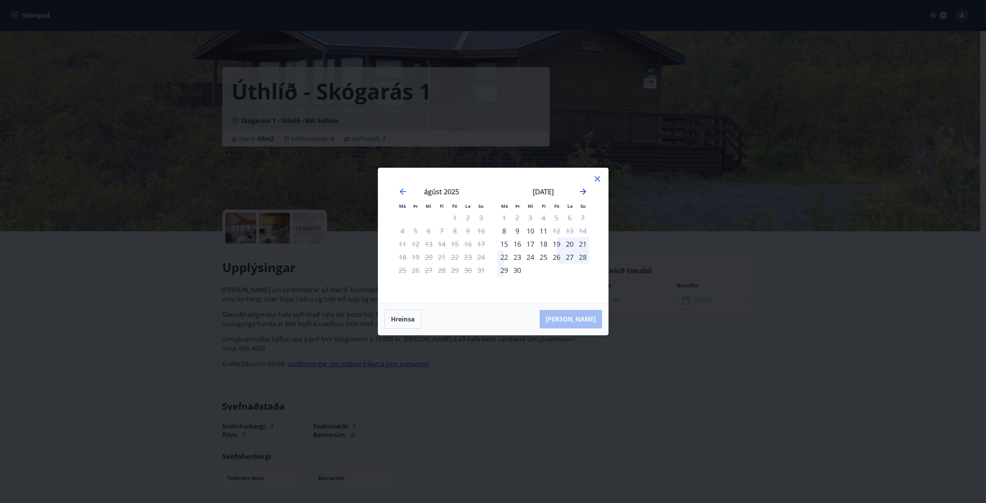
click at [587, 193] on icon "Move forward to switch to the next month." at bounding box center [582, 191] width 9 height 9
click at [552, 244] on div "17" at bounding box center [556, 243] width 13 height 13
click at [559, 241] on div "17" at bounding box center [556, 243] width 13 height 13
click at [583, 245] on div "19" at bounding box center [582, 243] width 13 height 13
click at [445, 252] on div "25" at bounding box center [441, 256] width 13 height 13
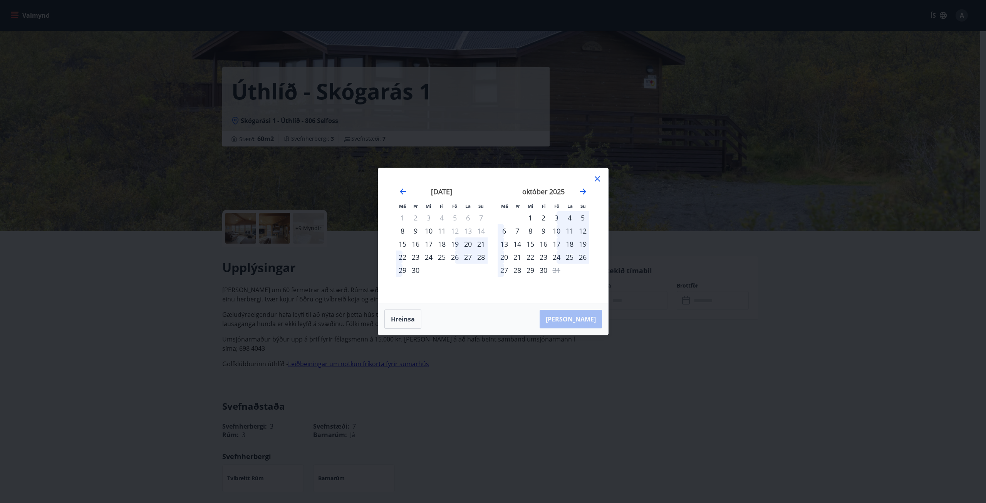
click at [455, 253] on div "26" at bounding box center [454, 256] width 13 height 13
click at [405, 324] on button "Hreinsa" at bounding box center [402, 318] width 37 height 19
click at [583, 188] on icon "Move forward to switch to the next month." at bounding box center [582, 191] width 9 height 9
click at [557, 244] on div "17" at bounding box center [556, 243] width 13 height 13
click at [585, 243] on div "19" at bounding box center [582, 243] width 13 height 13
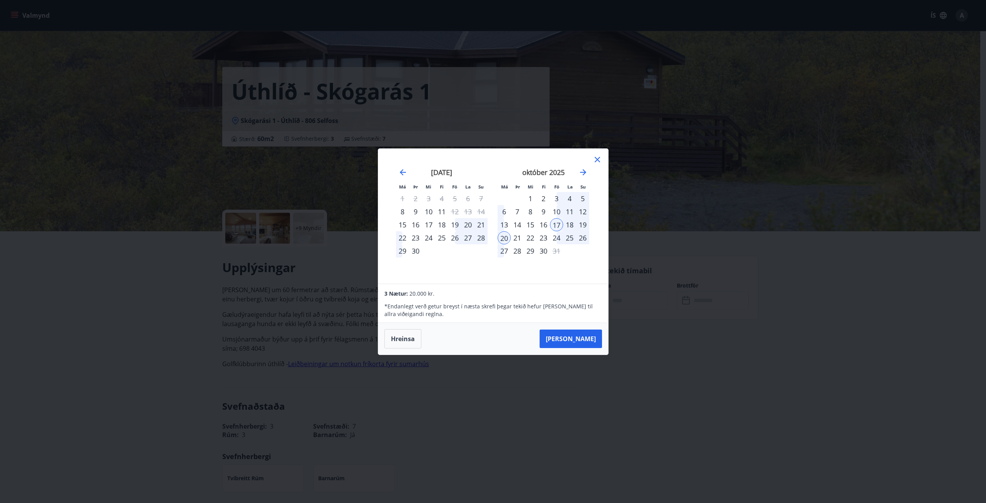
click at [493, 160] on div "[DATE] 1 2 3 4 5 6 7 8 9 10 11 12 13 14 15 16 17 18 19 20 21 22 23 24 25 26 27 …" at bounding box center [544, 221] width 102 height 126
click at [582, 340] on button "[PERSON_NAME]" at bounding box center [571, 338] width 62 height 18
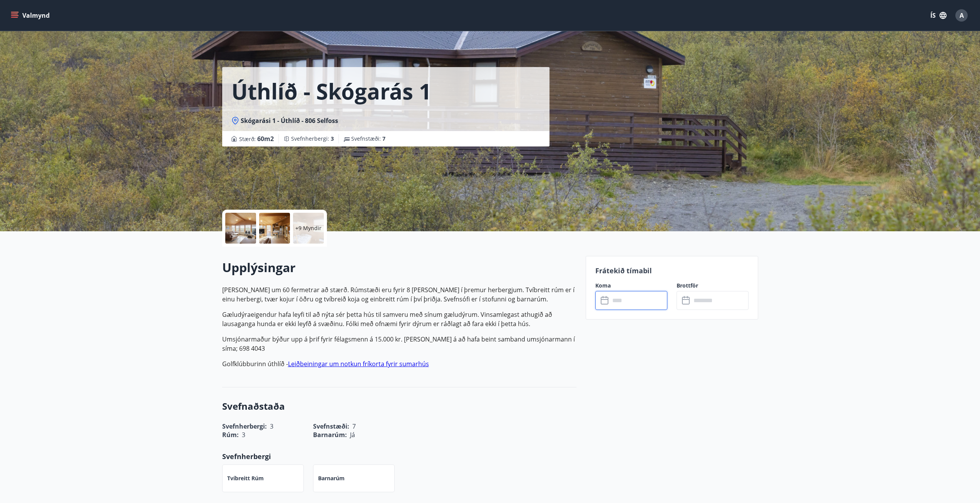
type input "******"
click at [630, 370] on button "Hætta við" at bounding box center [631, 371] width 72 height 19
click at [486, 192] on div "Úthlíð - Skógarás 1 Skógarási 1 - Úthlíð - 806 Selfoss Stærð : 60 m2 [GEOGRAPHI…" at bounding box center [400, 115] width 357 height 231
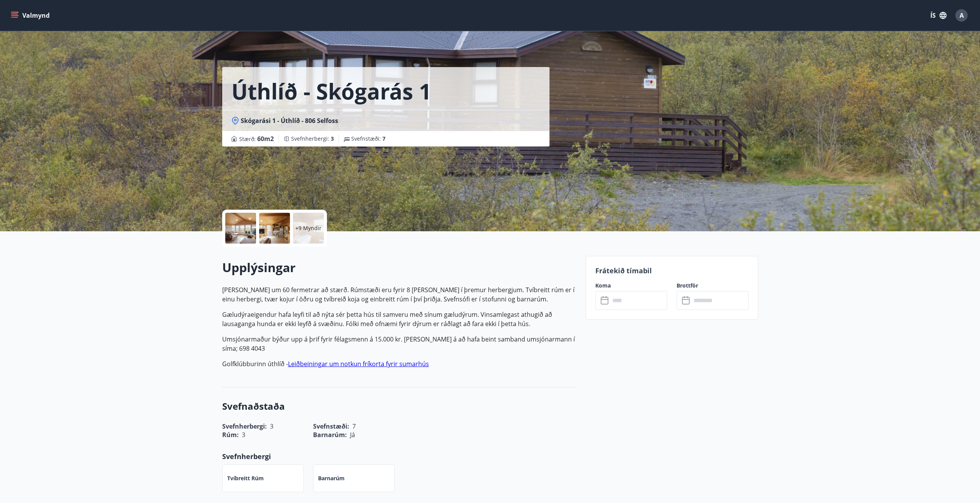
drag, startPoint x: 179, startPoint y: 333, endPoint x: 180, endPoint y: 251, distance: 81.3
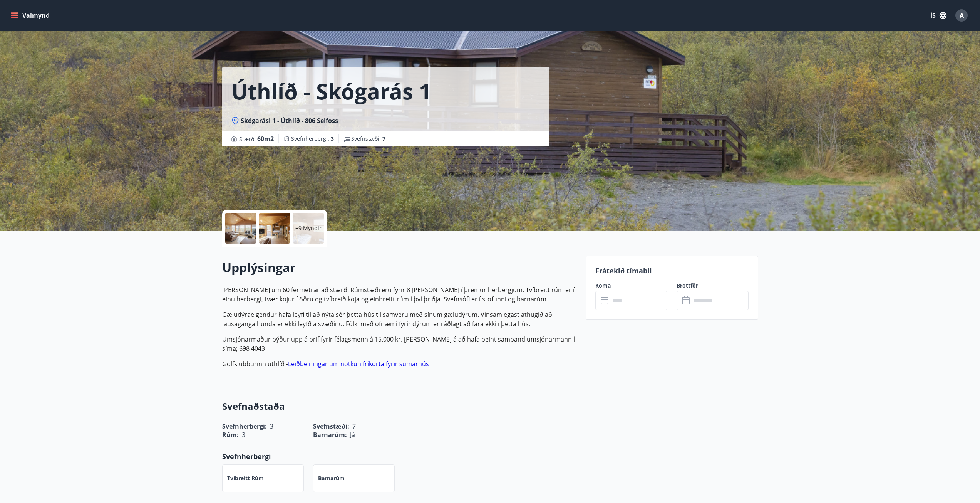
drag, startPoint x: 159, startPoint y: 262, endPoint x: 160, endPoint y: 210, distance: 51.2
click at [160, 202] on div "Úthlíð - Skógarás 1 Skógarási 1 - Úthlíð - 806 Selfoss Stærð : 60 m2 [GEOGRAPHI…" at bounding box center [490, 115] width 980 height 231
click at [644, 297] on input "text" at bounding box center [638, 300] width 57 height 19
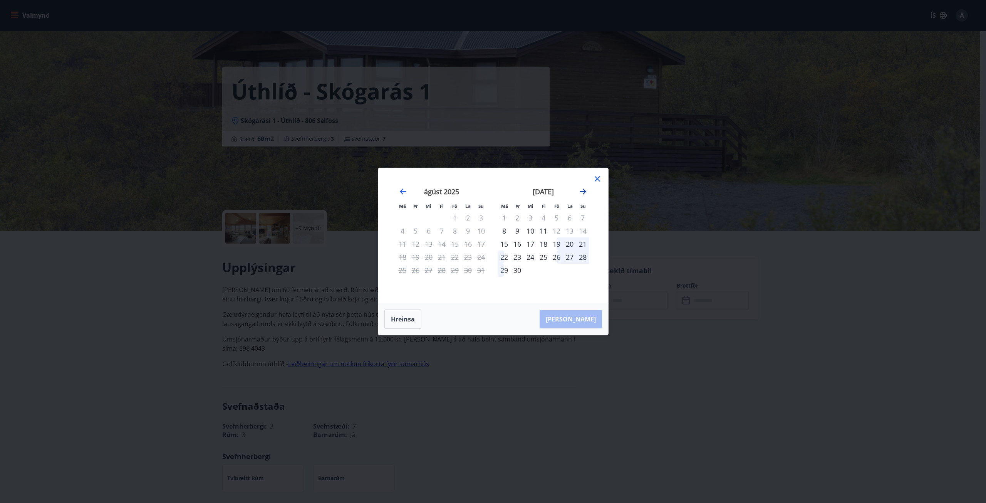
click at [582, 192] on icon "Move forward to switch to the next month." at bounding box center [583, 191] width 6 height 6
click at [557, 243] on div "17" at bounding box center [556, 243] width 13 height 13
click at [498, 258] on div "20" at bounding box center [504, 256] width 13 height 13
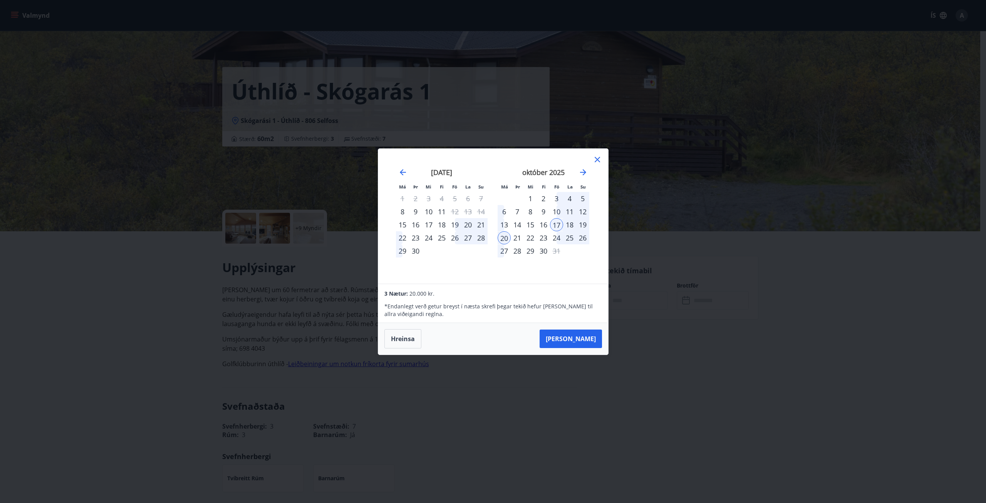
click at [580, 340] on button "[PERSON_NAME]" at bounding box center [571, 338] width 62 height 18
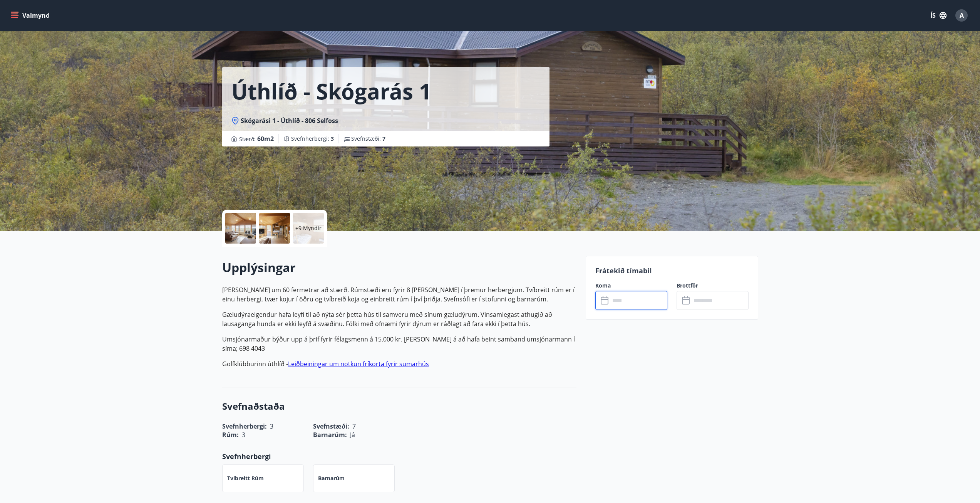
type input "******"
click at [721, 374] on button "Greiða" at bounding box center [713, 371] width 72 height 18
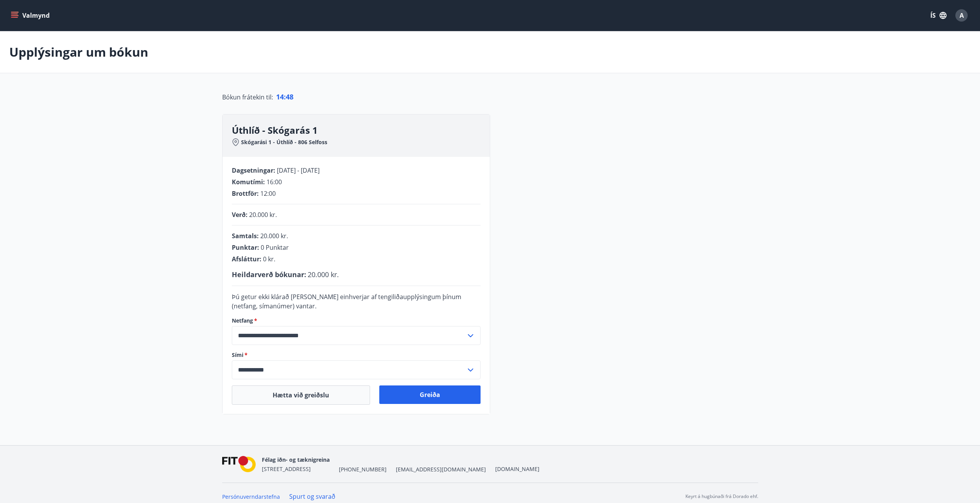
click at [268, 369] on input "**********" at bounding box center [349, 369] width 234 height 19
click at [272, 386] on li "354-7737417" at bounding box center [356, 386] width 248 height 14
type input "**********"
click at [272, 386] on button "Hætta við greiðslu" at bounding box center [301, 394] width 138 height 19
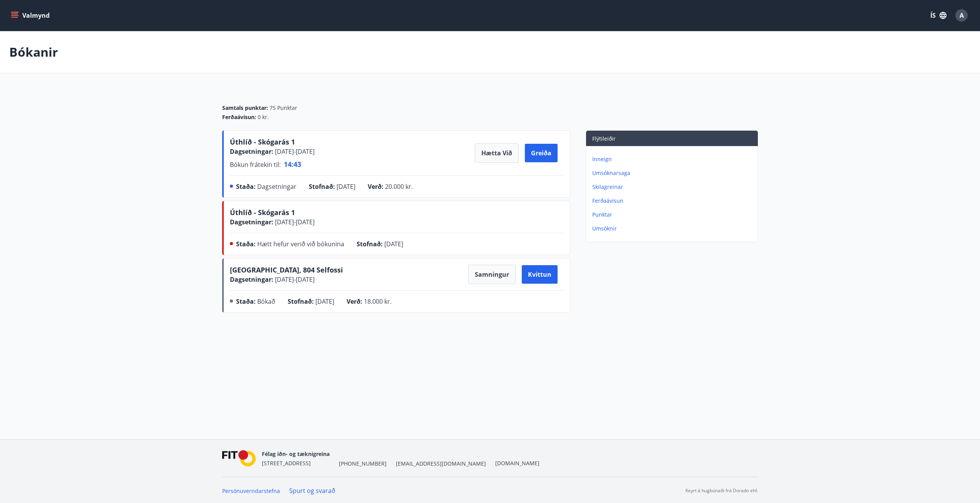
click at [192, 268] on main "Bókanir Samtals punktar : 75 Punktar Ferðaávísun : 0 kr. Úthlíð - Skógarás 1 Da…" at bounding box center [490, 173] width 980 height 284
click at [166, 192] on main "Bókanir Samtals punktar : 75 Punktar Ferðaávísun : 0 kr. Úthlíð - Skógarás 1 Da…" at bounding box center [490, 173] width 980 height 284
click at [540, 159] on button "Greiða" at bounding box center [541, 153] width 33 height 18
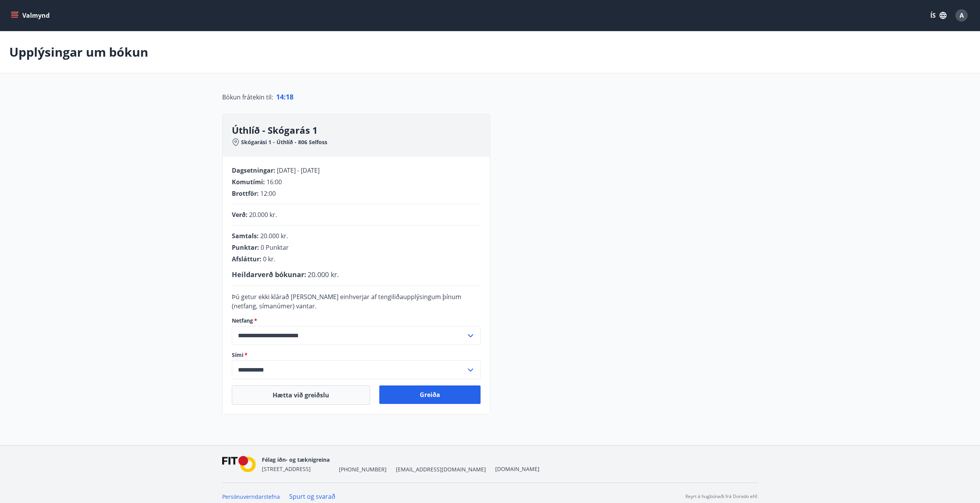
click at [271, 369] on input "**********" at bounding box center [349, 369] width 234 height 19
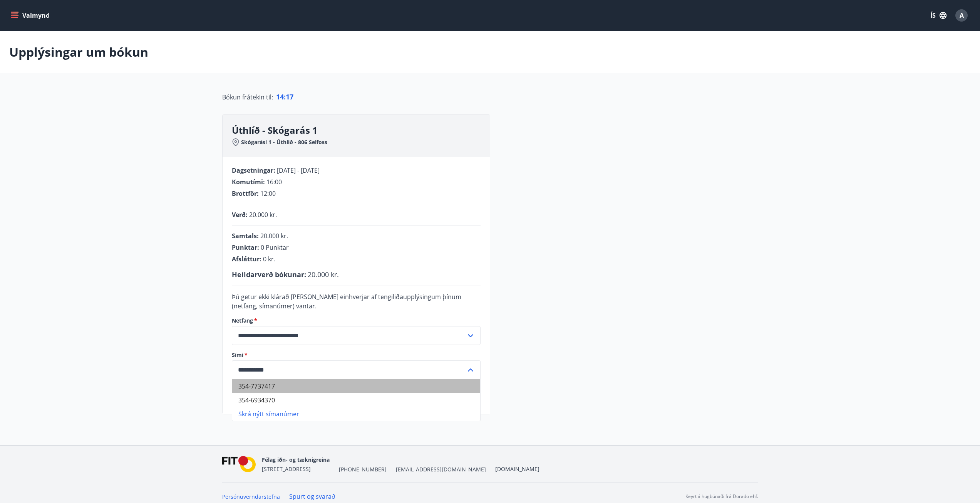
click at [268, 384] on li "354-7737417" at bounding box center [356, 386] width 248 height 14
type input "**********"
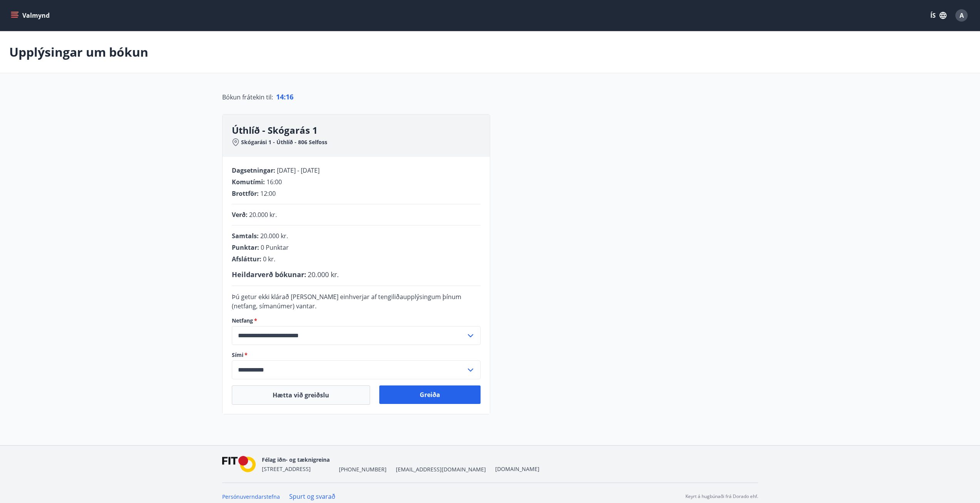
click at [198, 350] on main "**********" at bounding box center [490, 222] width 980 height 383
click at [431, 393] on button "Greiða" at bounding box center [429, 394] width 101 height 18
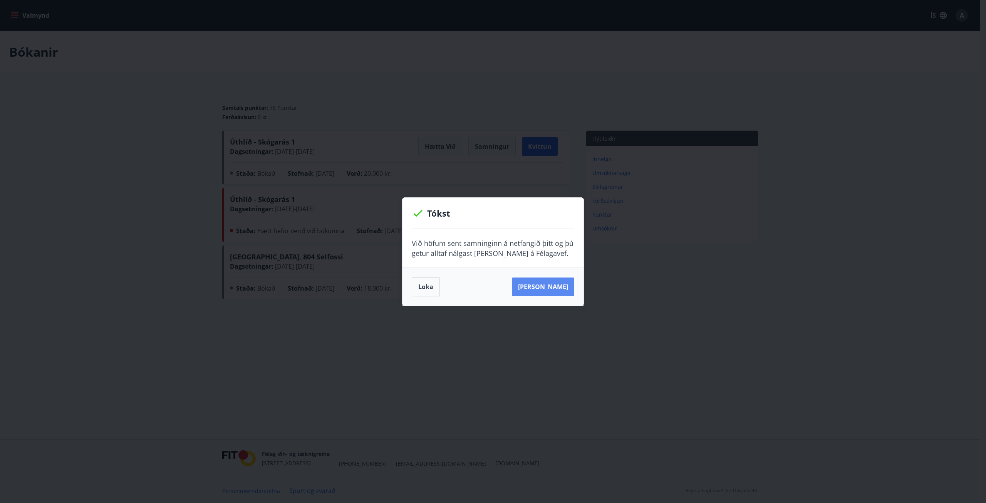
click at [555, 285] on button "Sjá samning" at bounding box center [543, 286] width 62 height 18
click at [425, 293] on button "Loka" at bounding box center [426, 286] width 28 height 19
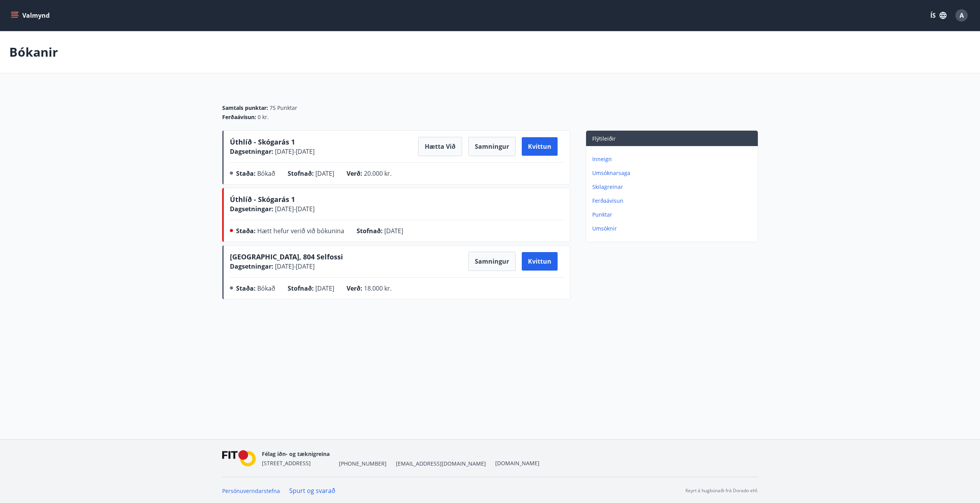
click at [89, 128] on main "Bókanir Samtals punktar : 75 Punktar Ferðaávísun : 0 kr. Úthlíð - Skógarás 1 Da…" at bounding box center [490, 166] width 980 height 271
click at [141, 109] on main "Bókanir Samtals punktar : 75 Punktar Ferðaávísun : 0 kr. Úthlíð - Skógarás 1 Da…" at bounding box center [490, 166] width 980 height 271
click at [606, 158] on p "Inneign" at bounding box center [673, 159] width 163 height 8
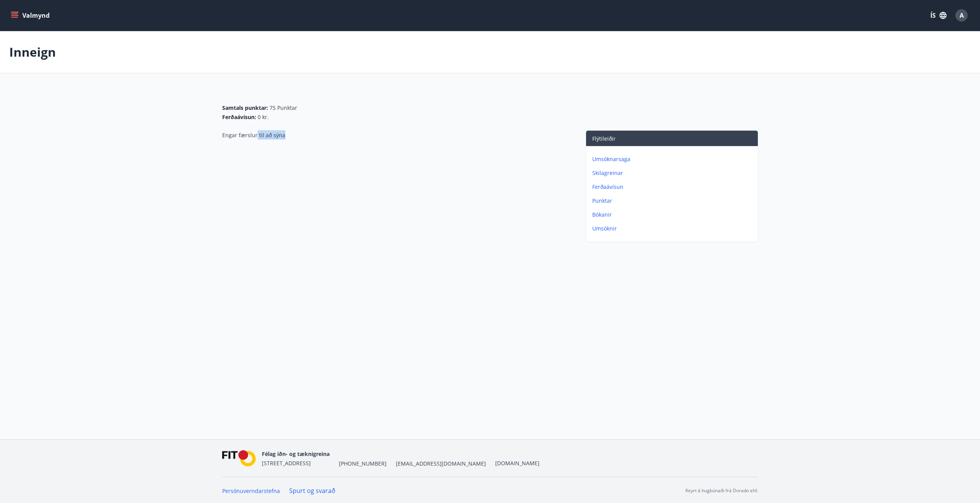
drag, startPoint x: 256, startPoint y: 136, endPoint x: 305, endPoint y: 136, distance: 49.3
click at [330, 136] on div "Engar færslur til að sýna" at bounding box center [396, 187] width 348 height 115
click at [274, 134] on span "Engar færslur til að sýna" at bounding box center [253, 134] width 63 height 7
click at [30, 16] on button "Valmynd" at bounding box center [31, 15] width 44 height 14
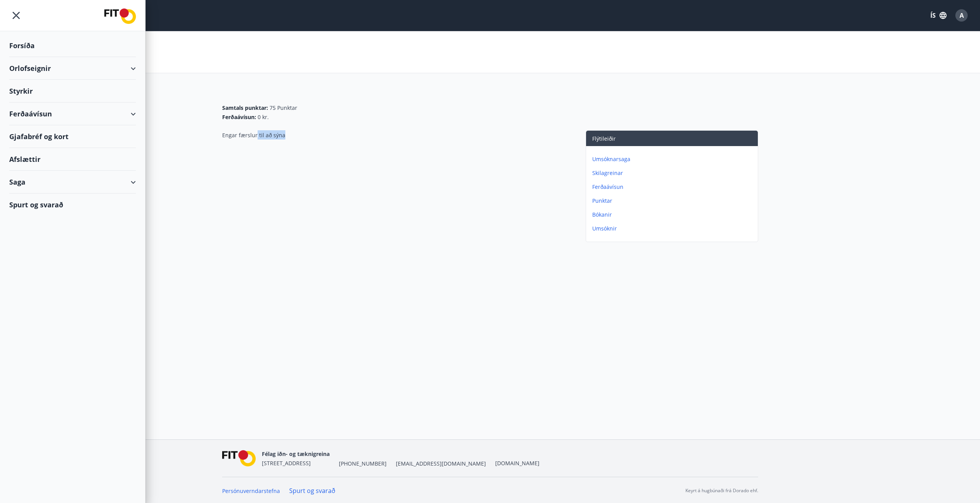
click at [29, 44] on div "Forsíða" at bounding box center [72, 45] width 127 height 23
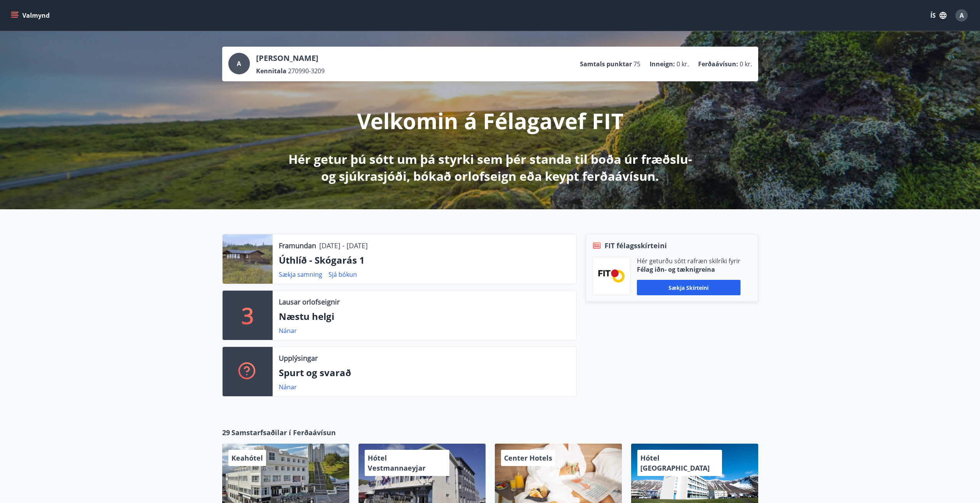
click at [118, 265] on div "Framundan 17.10.2025 - 20.10.2025 Úthlíð - Skógarás 1 Sækja samning Sjá bókun 3…" at bounding box center [490, 312] width 980 height 206
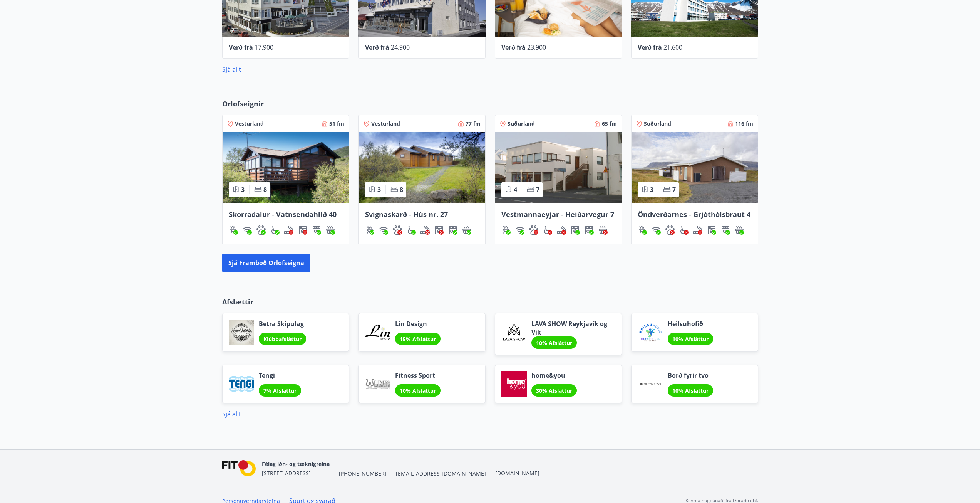
scroll to position [489, 0]
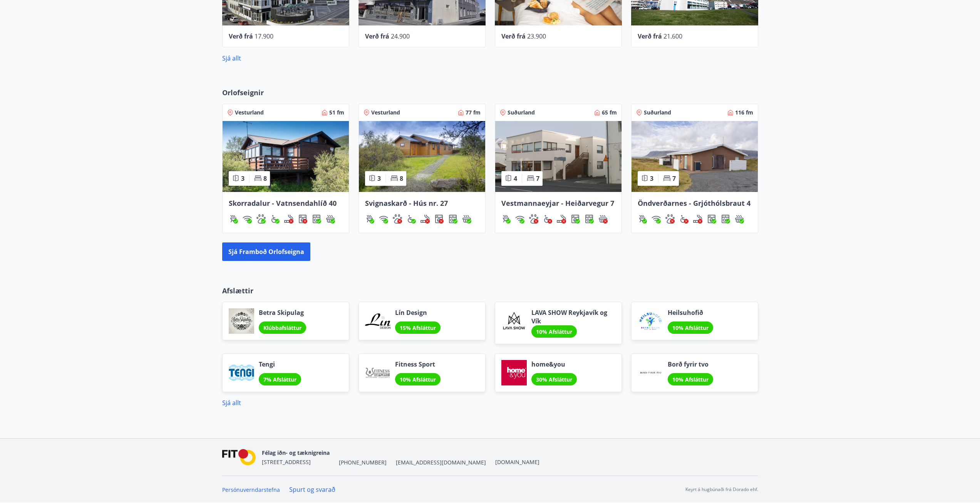
drag, startPoint x: 131, startPoint y: 286, endPoint x: 133, endPoint y: 315, distance: 28.6
click at [110, 289] on div "Afslættir Betra Skipulag Klúbbafsláttur Lín Design 15% Afsláttur LAVA SHOW Reyk…" at bounding box center [490, 340] width 980 height 134
click at [223, 316] on div "Betra Skipulag Klúbbafsláttur" at bounding box center [285, 321] width 127 height 39
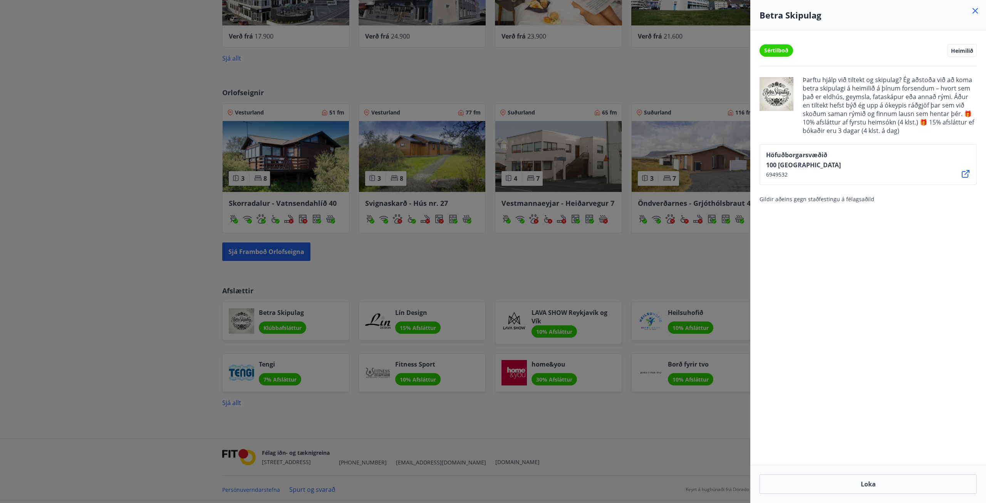
click at [143, 287] on div at bounding box center [493, 251] width 986 height 503
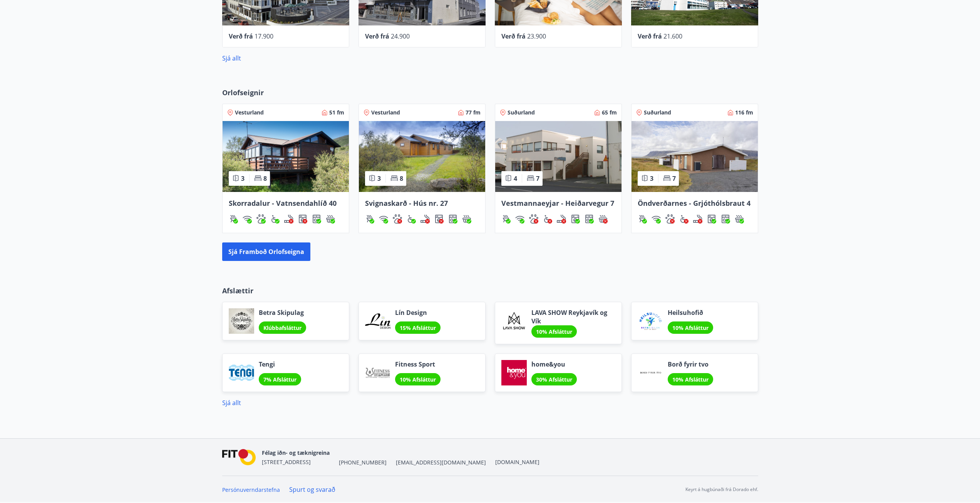
click at [168, 387] on div "Afslættir Betra Skipulag Klúbbafsláttur Lín Design 15% Afsláttur LAVA SHOW Reyk…" at bounding box center [490, 340] width 980 height 134
click at [140, 332] on div "Afslættir Betra Skipulag Klúbbafsláttur Lín Design 15% Afsláttur LAVA SHOW Reyk…" at bounding box center [490, 340] width 980 height 134
drag, startPoint x: 161, startPoint y: 341, endPoint x: 152, endPoint y: 380, distance: 39.7
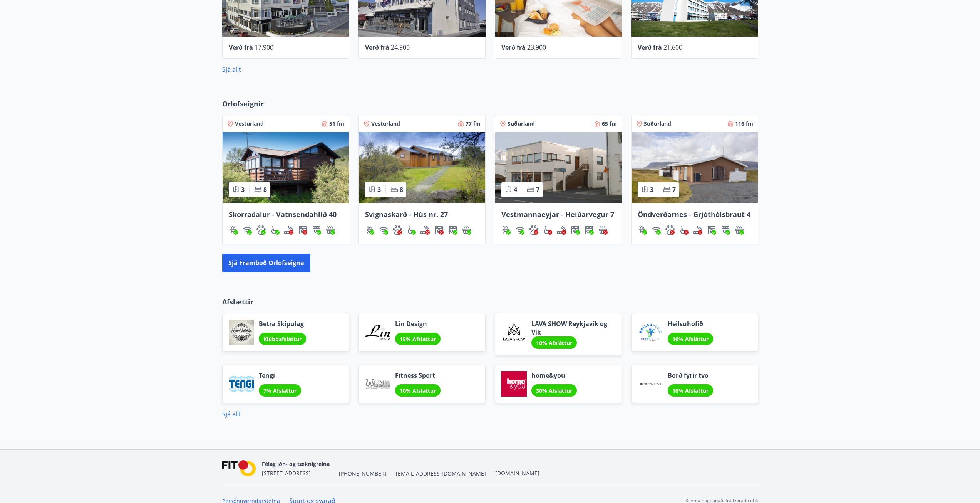
scroll to position [450, 0]
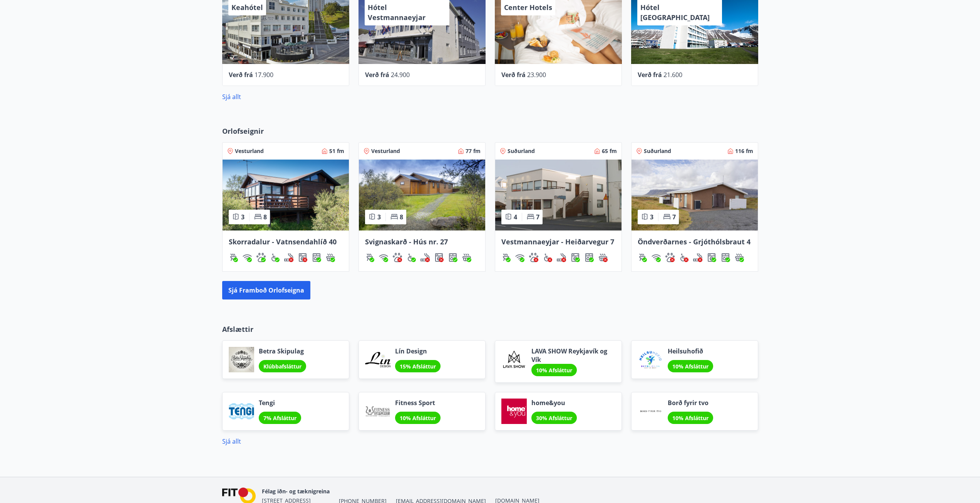
click at [128, 337] on div "Afslættir Betra Skipulag Klúbbafsláttur Lín Design 15% Afsláttur LAVA SHOW Reyk…" at bounding box center [490, 379] width 980 height 134
click at [129, 323] on div "Afslættir Betra Skipulag Klúbbafsláttur Lín Design 15% Afsláttur LAVA SHOW Reyk…" at bounding box center [490, 379] width 980 height 134
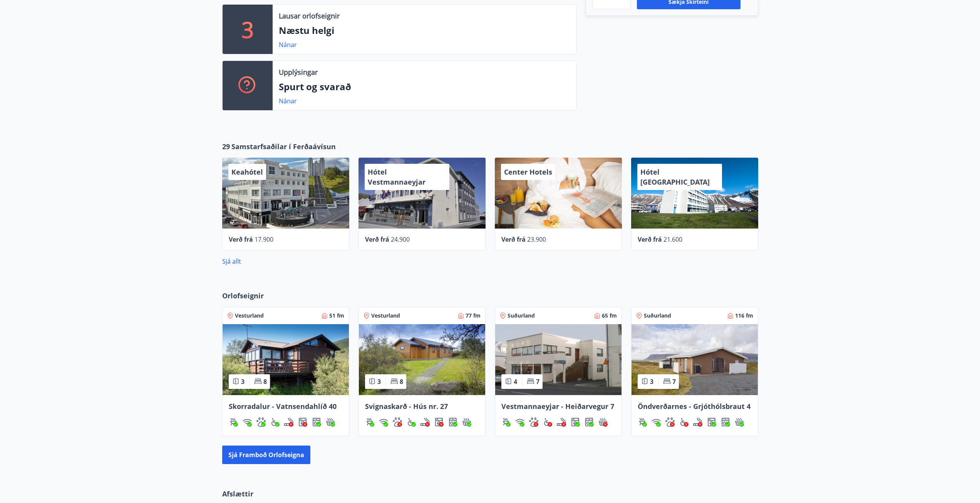
scroll to position [0, 0]
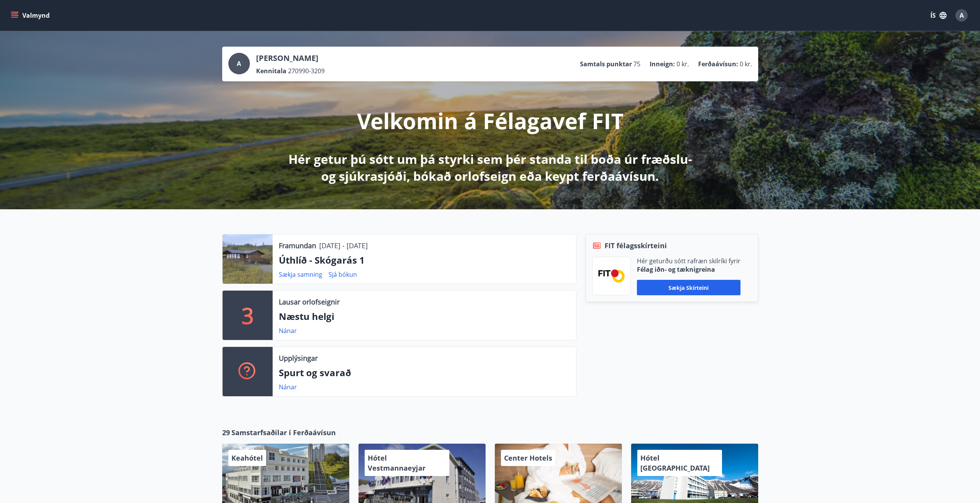
drag, startPoint x: 163, startPoint y: 317, endPoint x: 141, endPoint y: 214, distance: 105.5
click at [96, 256] on div "Framundan 17.10.2025 - 20.10.2025 Úthlíð - Skógarás 1 Sækja samning Sjá bókun 3…" at bounding box center [490, 312] width 980 height 206
click at [34, 11] on button "Valmynd" at bounding box center [31, 15] width 44 height 14
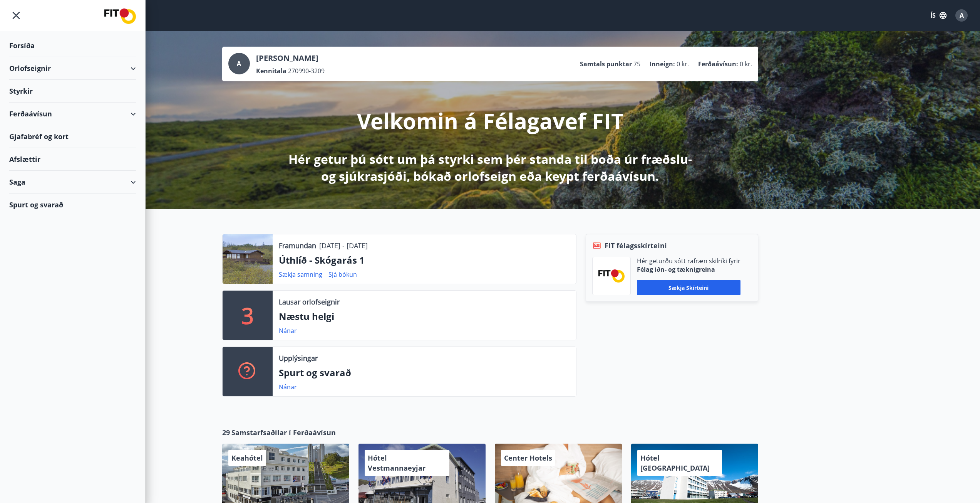
click at [21, 45] on div "Forsíða" at bounding box center [72, 45] width 127 height 23
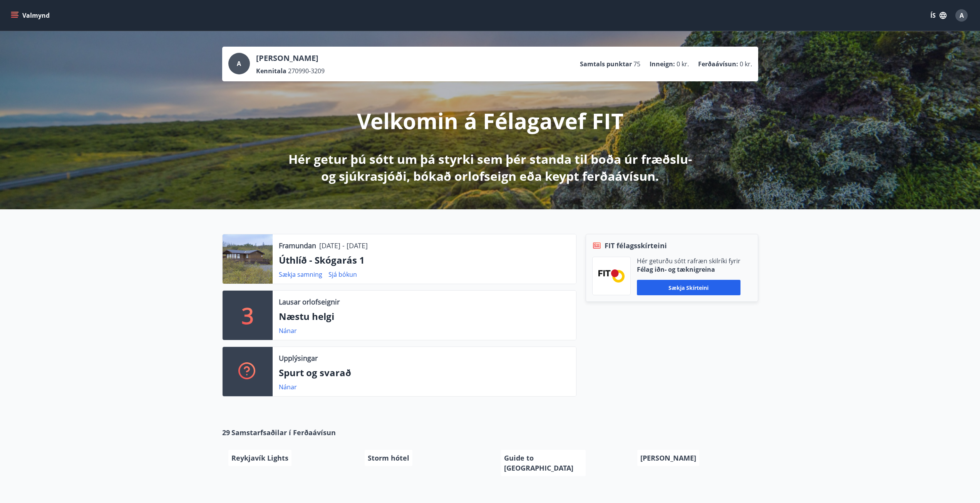
click at [144, 295] on div "Framundan 17.10.2025 - 20.10.2025 Úthlíð - Skógarás 1 Sækja samning Sjá bókun 3…" at bounding box center [490, 312] width 980 height 206
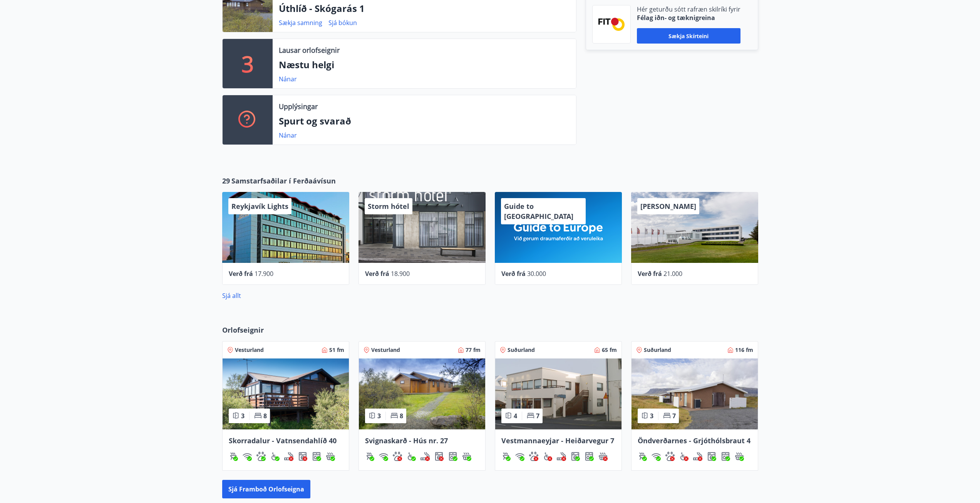
scroll to position [249, 0]
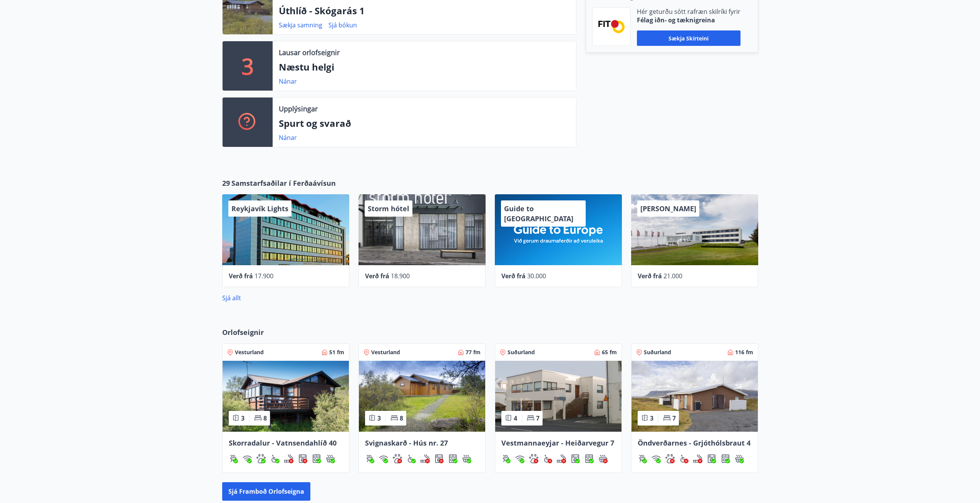
drag, startPoint x: 118, startPoint y: 280, endPoint x: 128, endPoint y: 266, distance: 17.5
click at [128, 266] on div "29 Samstarfsaðilar í Ferðaávísun Reykjavík Lights Verð frá 17.900 Storm hótel V…" at bounding box center [490, 240] width 980 height 149
click at [93, 320] on div "Orlofseignir Vesturland 51 fm 3 8 Skorradalur - Vatnsendahlíð 40 Vesturland 77 …" at bounding box center [490, 414] width 980 height 198
click at [125, 279] on div "29 Samstarfsaðilar í Ferðaávísun Reykjavík Lights Verð frá 17.900 Storm hótel V…" at bounding box center [490, 240] width 980 height 149
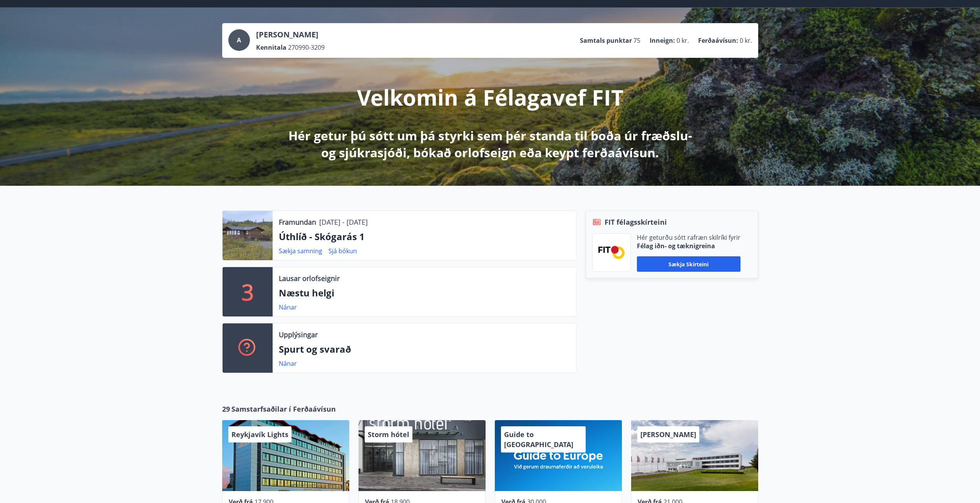
scroll to position [0, 0]
